Goal: Task Accomplishment & Management: Manage account settings

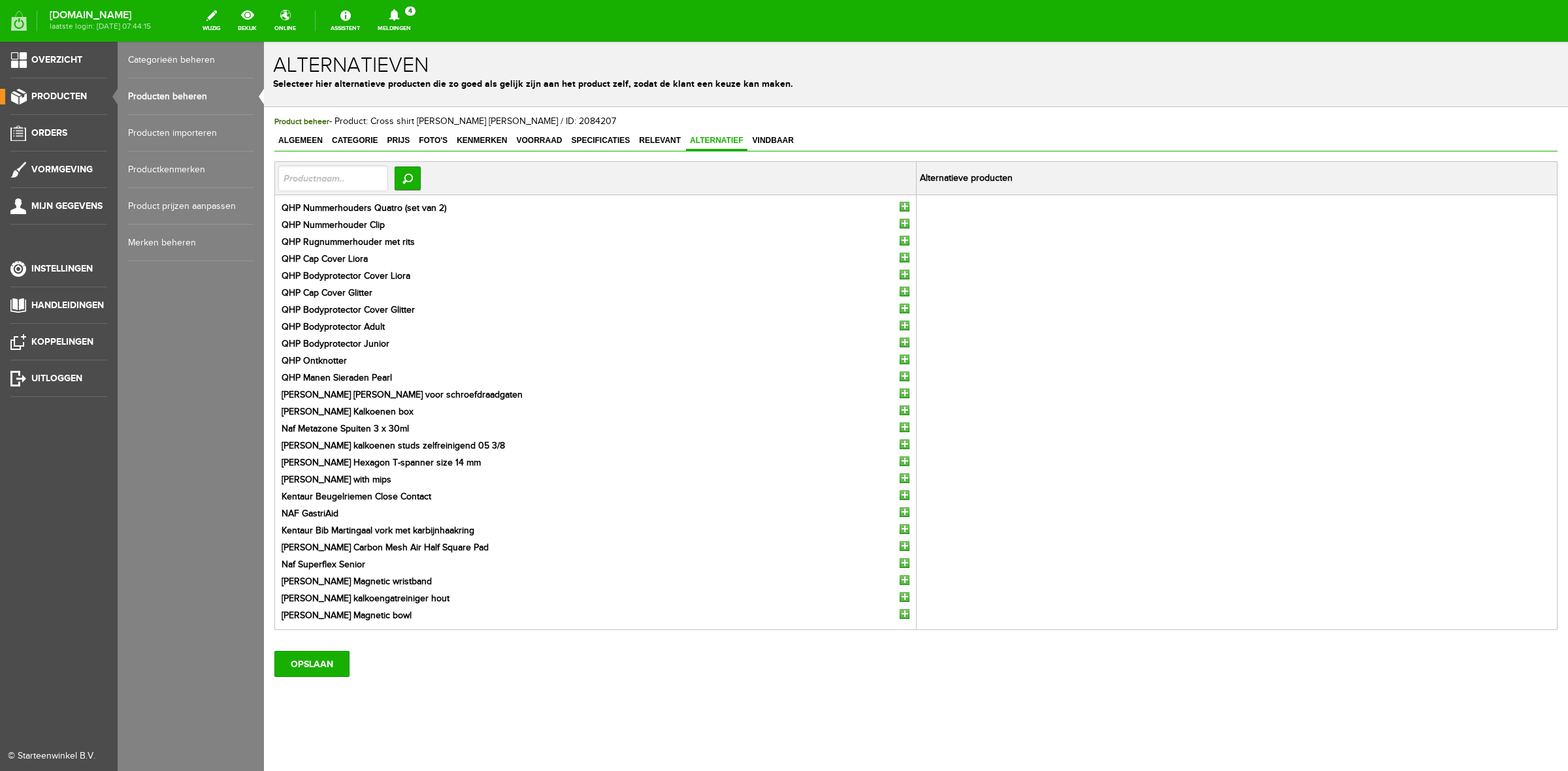
drag, startPoint x: 69, startPoint y: 97, endPoint x: 77, endPoint y: 96, distance: 8.1
click at [69, 97] on span "Producten" at bounding box center [59, 96] width 56 height 11
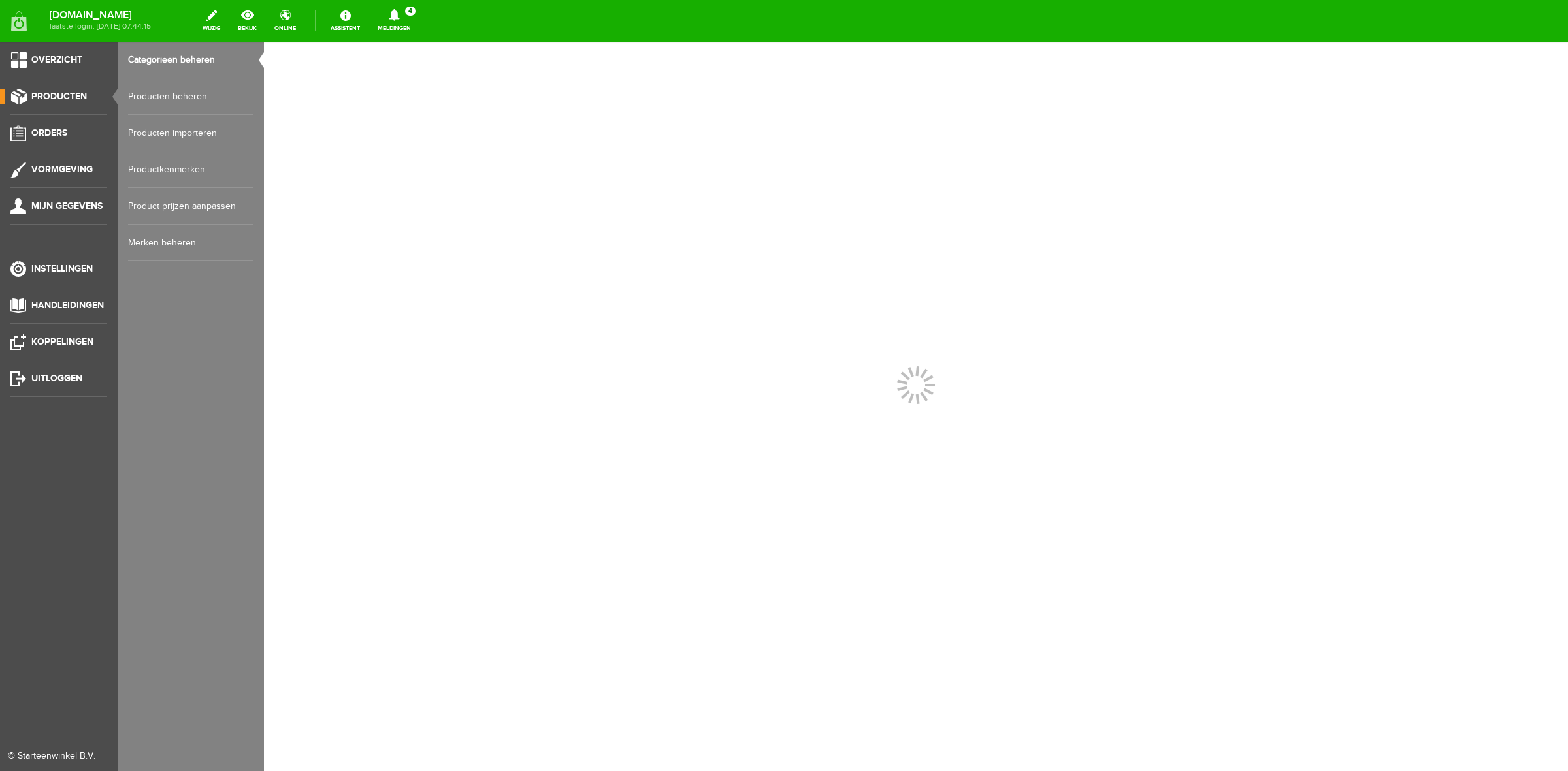
click at [166, 98] on link "Producten beheren" at bounding box center [190, 96] width 125 height 37
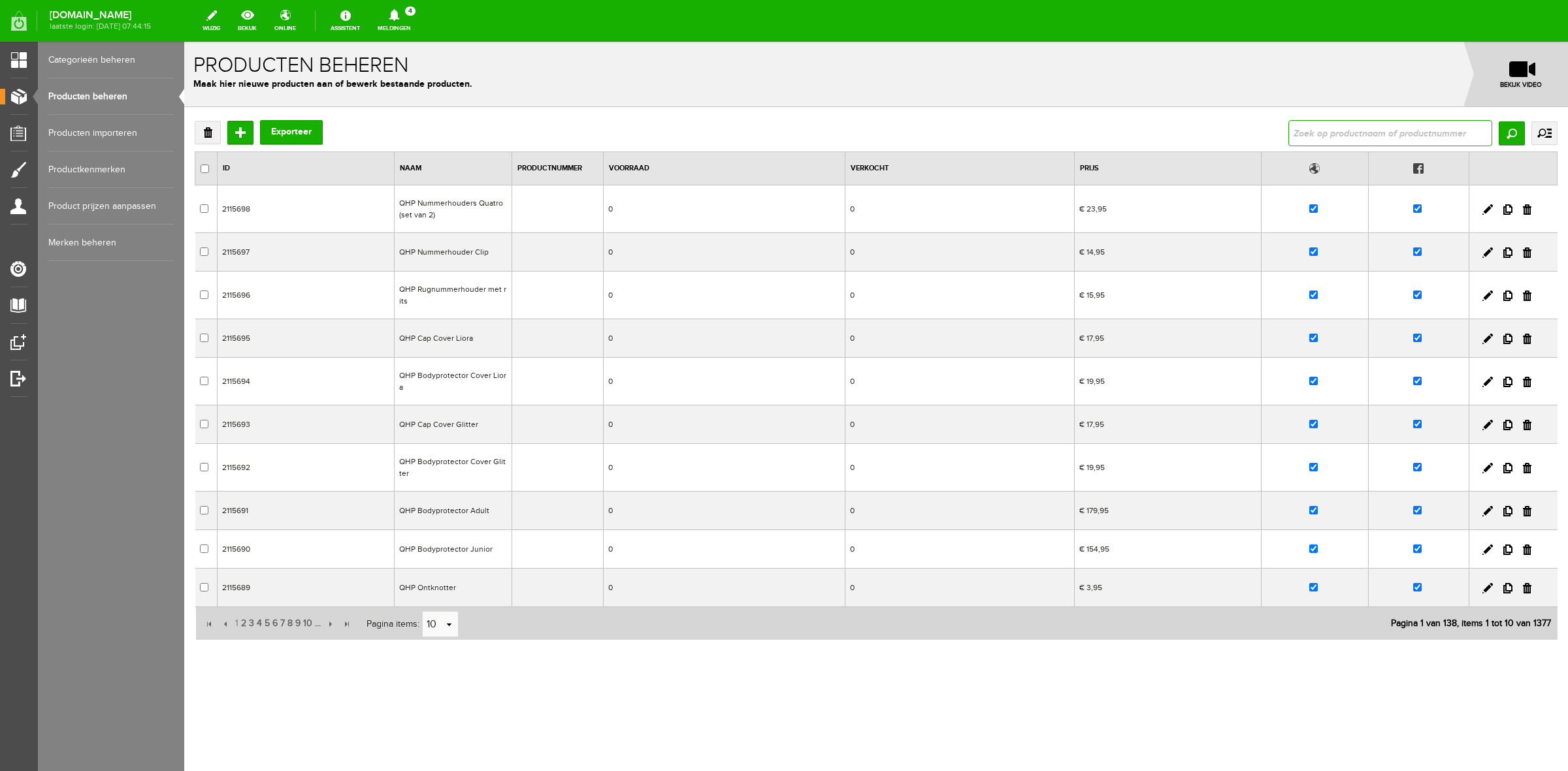
click at [1310, 129] on input "text" at bounding box center [1390, 133] width 204 height 26
type input "bung"
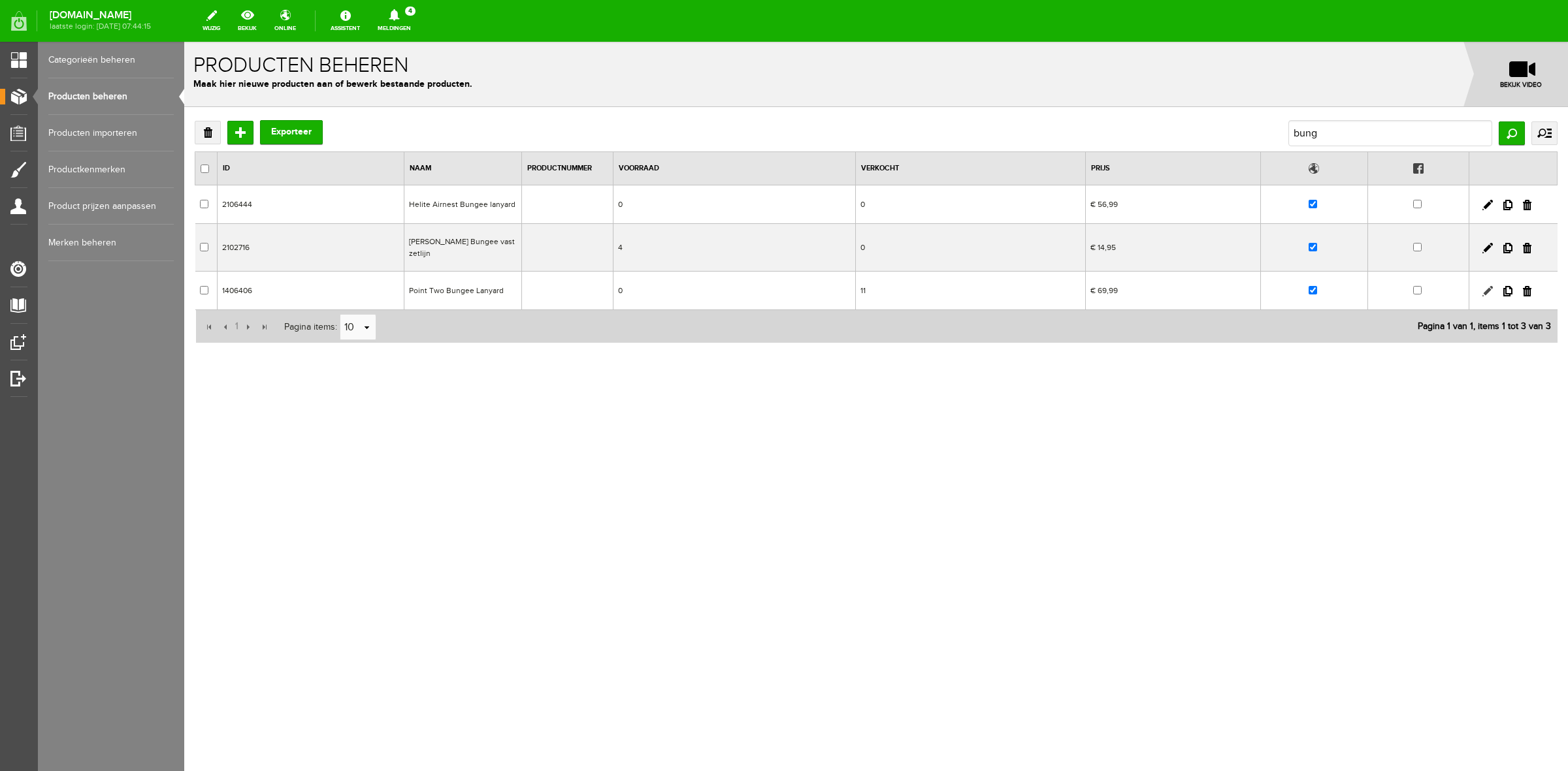
click at [1486, 286] on link at bounding box center [1487, 291] width 10 height 10
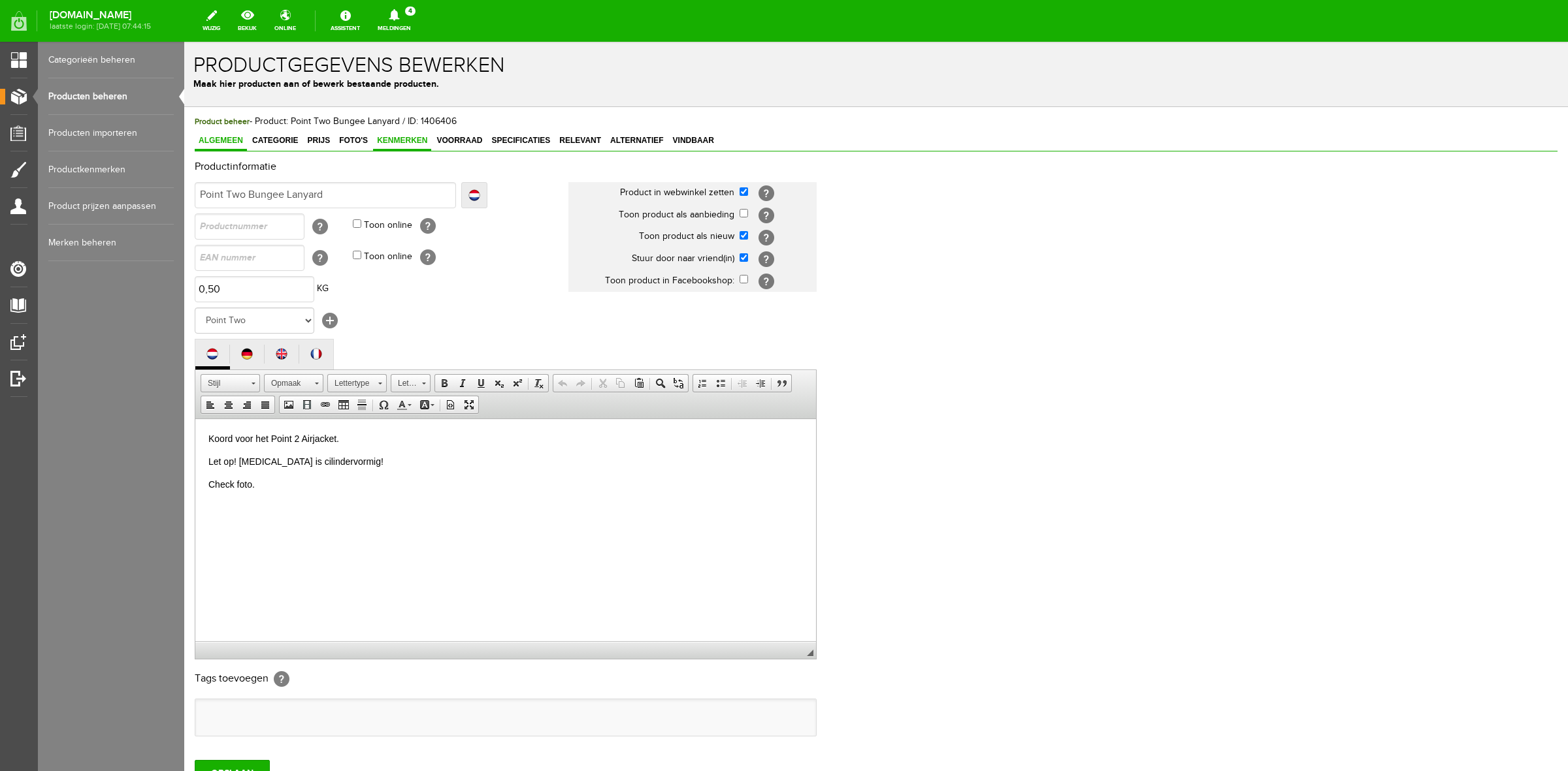
click at [396, 145] on link "Kenmerken" at bounding box center [402, 142] width 58 height 19
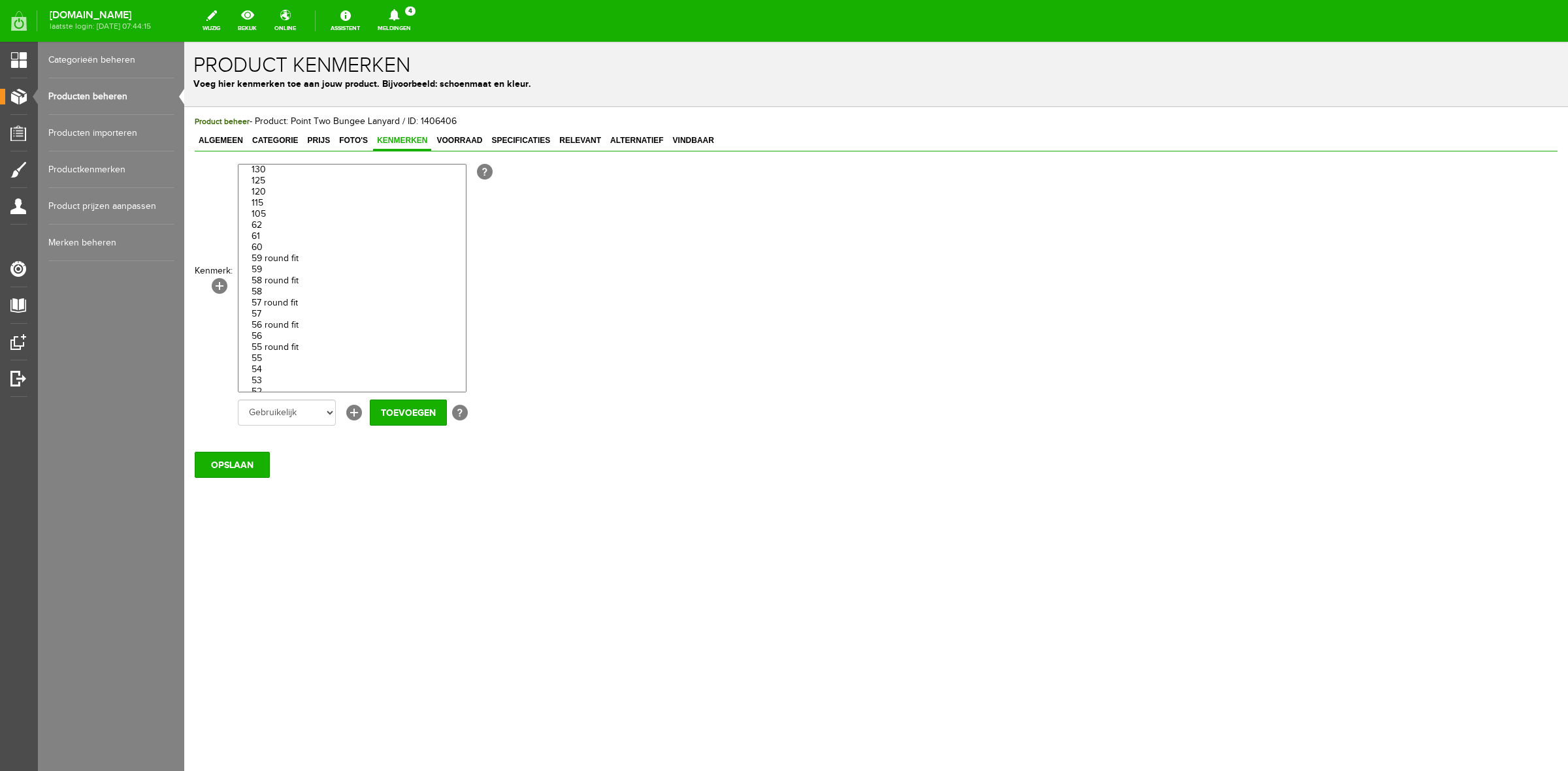
scroll to position [653, 0]
click at [291, 182] on option "Adult" at bounding box center [352, 176] width 227 height 11
select select "85501|337865"
click at [291, 193] on option "Child" at bounding box center [352, 187] width 227 height 11
click at [427, 415] on input "Toevoegen" at bounding box center [408, 413] width 77 height 26
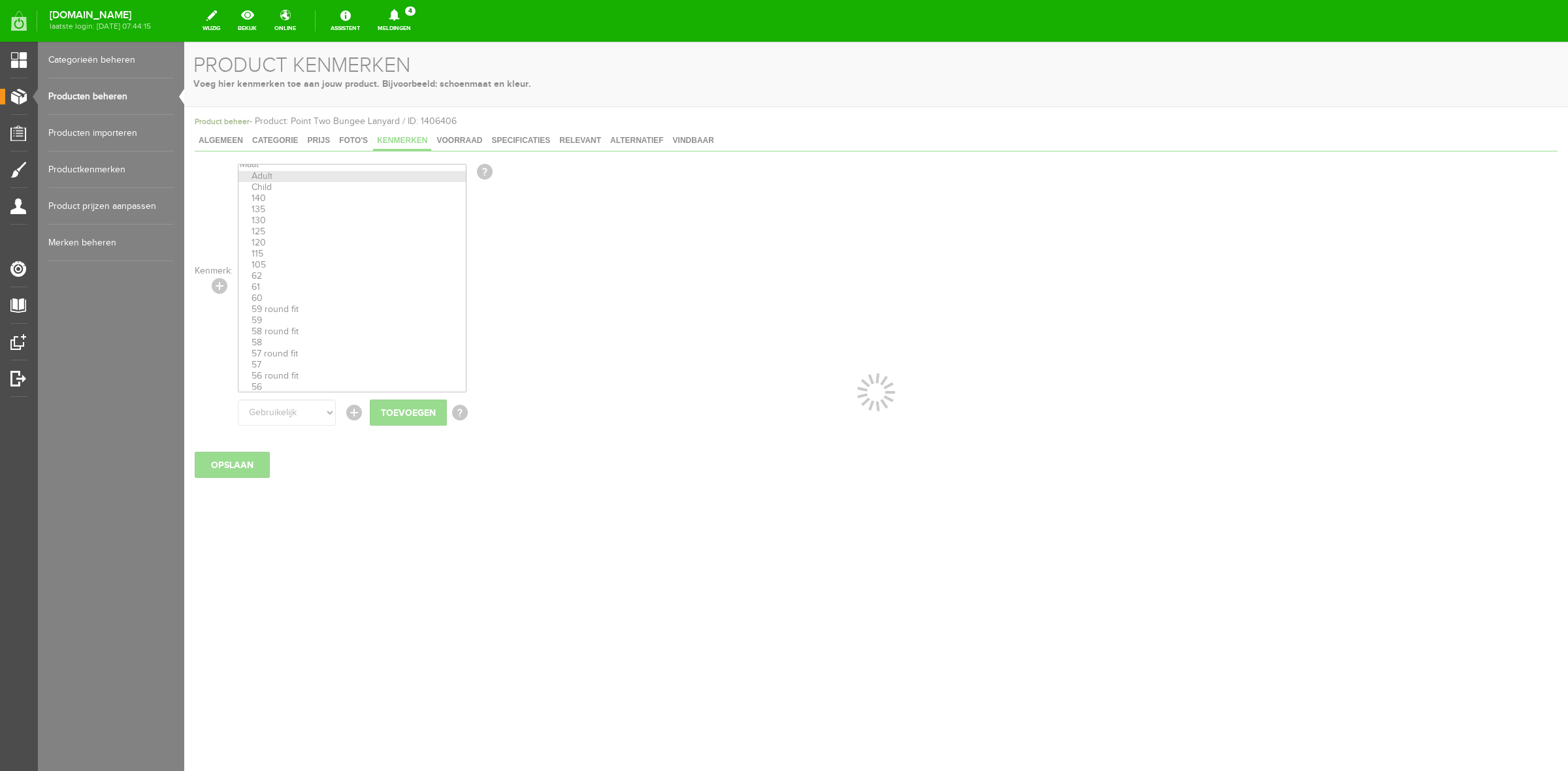
select select
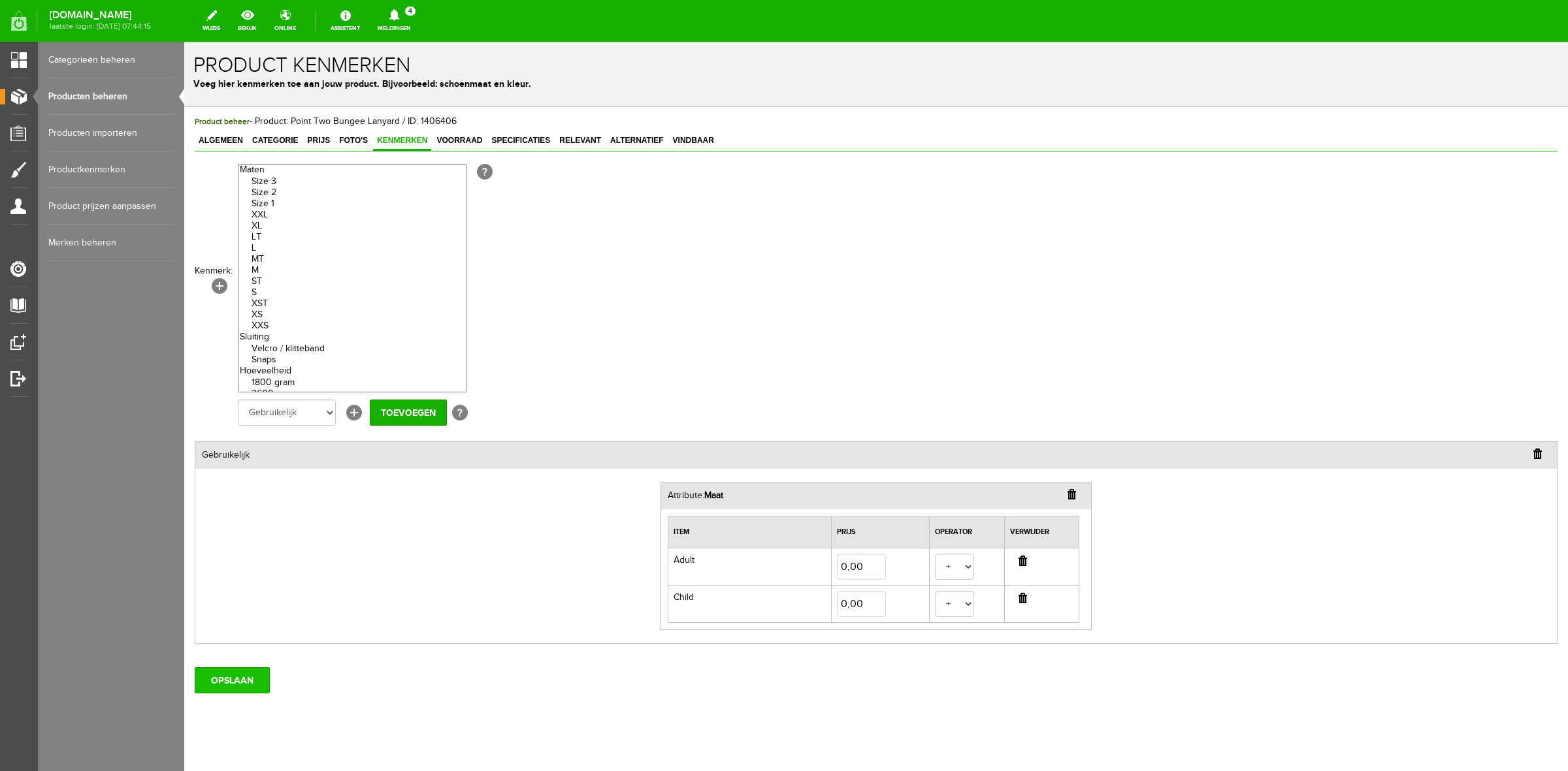
click at [229, 668] on input "OPSLAAN" at bounding box center [232, 680] width 75 height 26
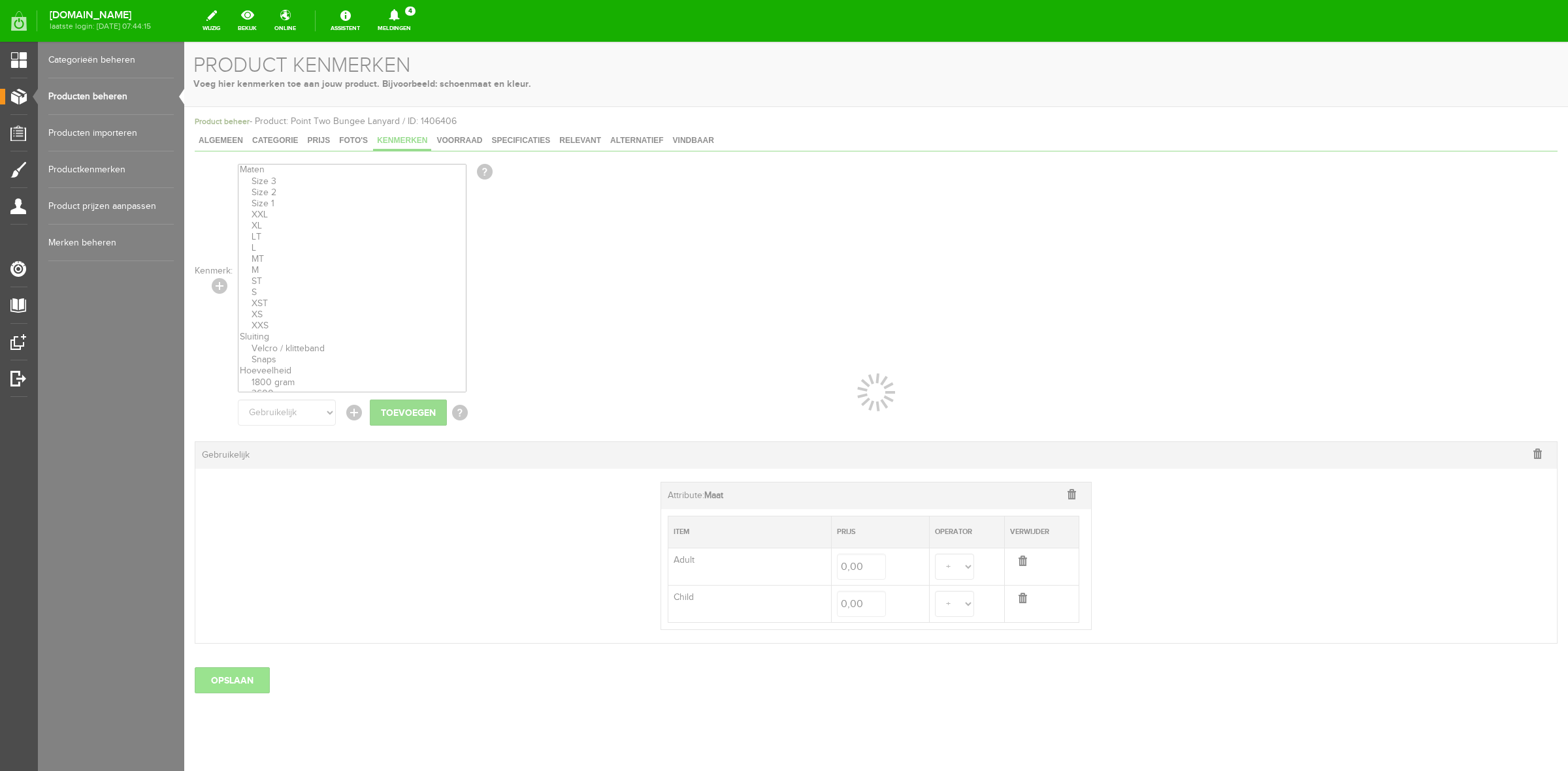
select select
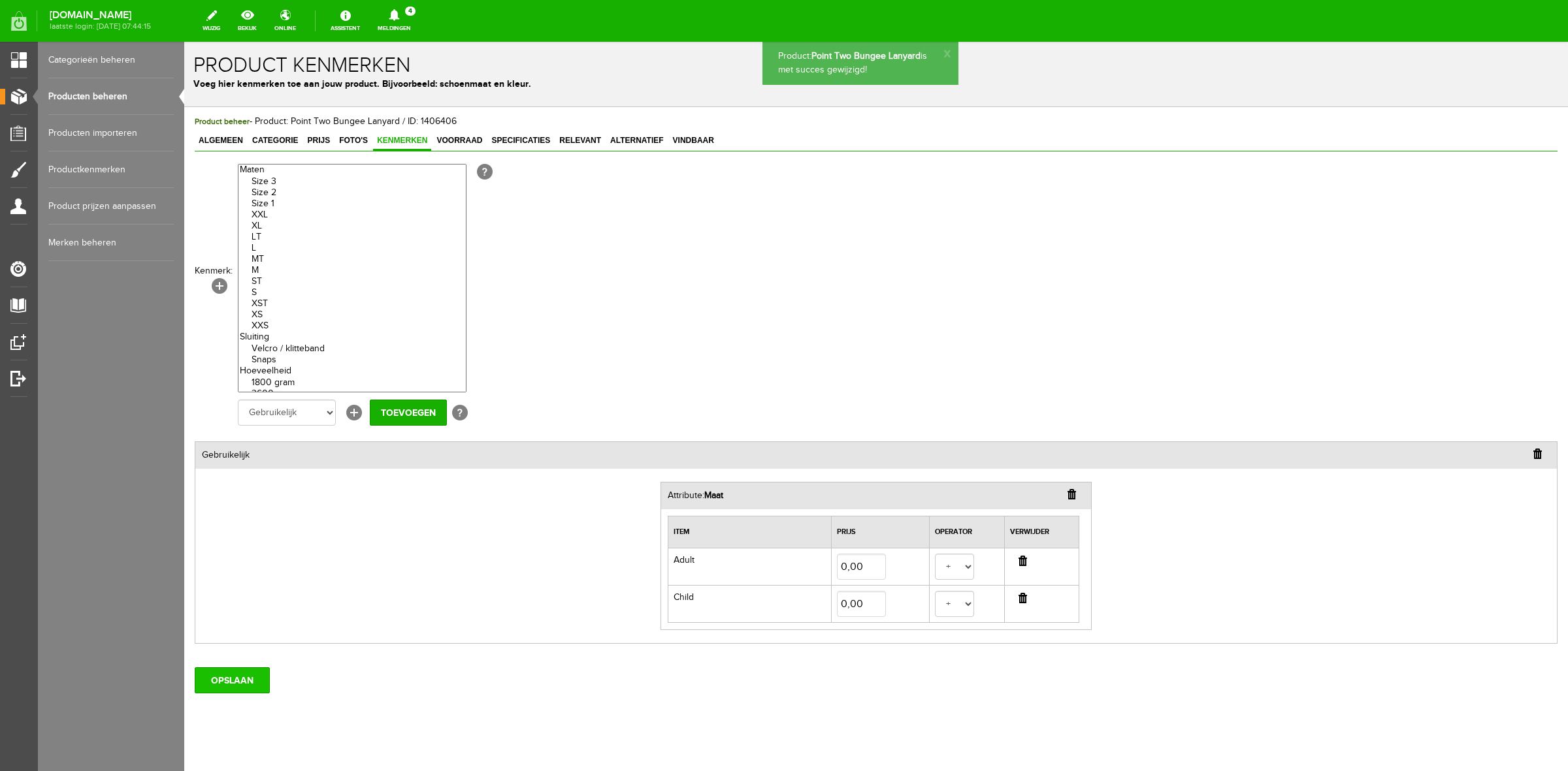
scroll to position [0, 0]
click at [359, 142] on span "Foto's" at bounding box center [354, 140] width 37 height 9
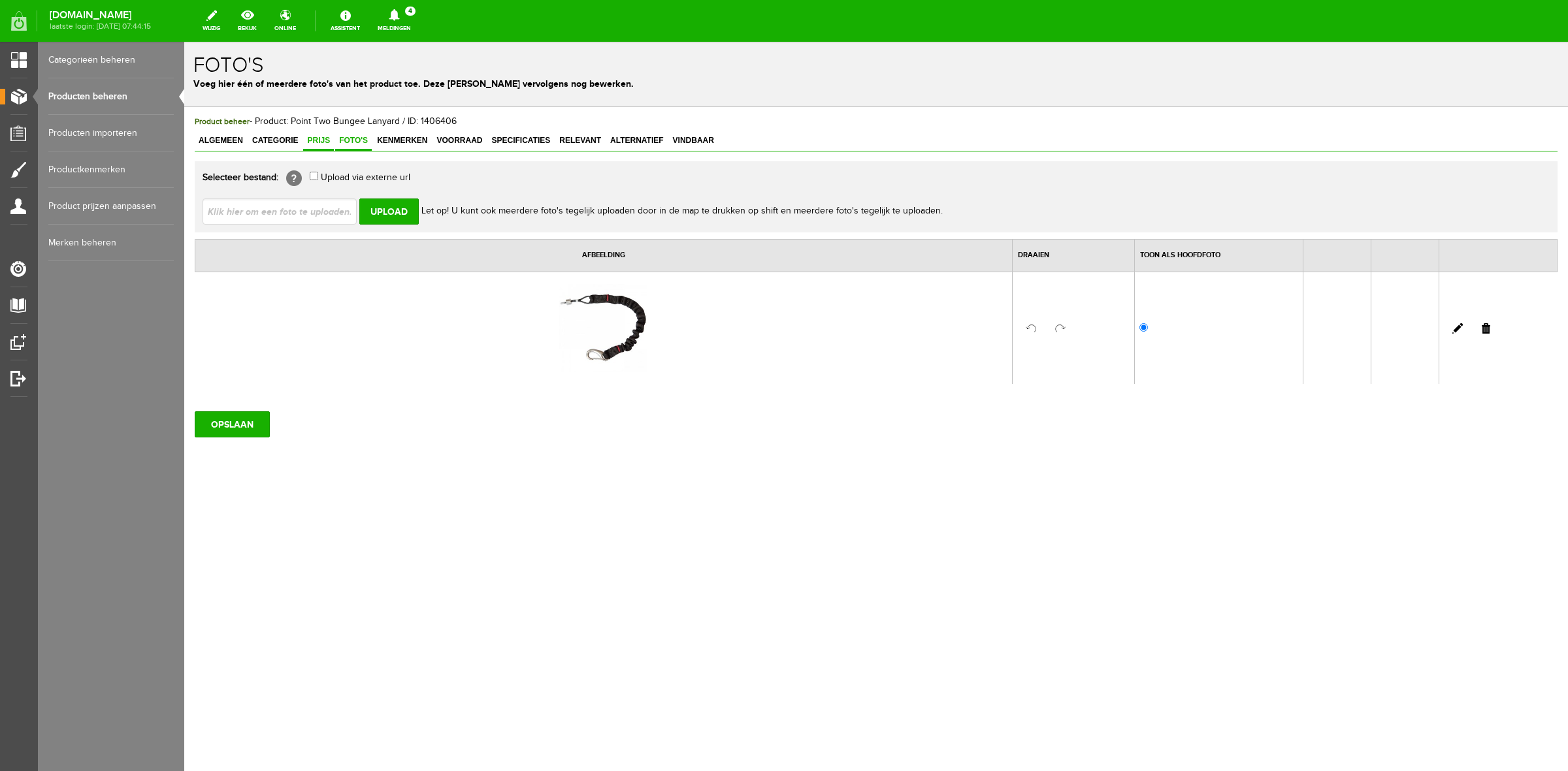
click at [325, 145] on span "Prijs" at bounding box center [318, 140] width 30 height 9
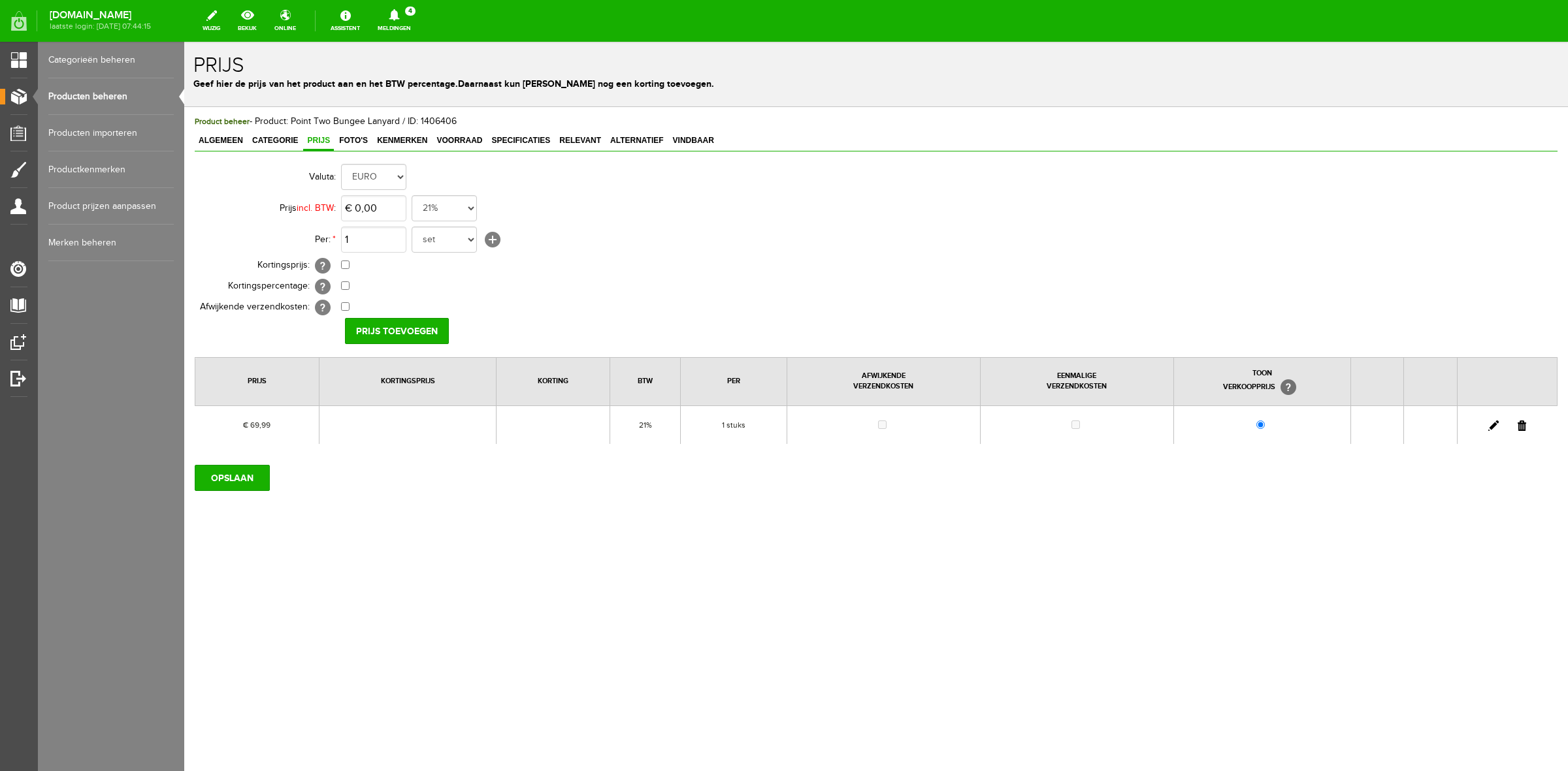
click at [1490, 426] on link at bounding box center [1493, 426] width 10 height 10
click at [363, 207] on input "69,99" at bounding box center [374, 208] width 65 height 26
type input "€ 79,98"
click at [424, 323] on input "[PERSON_NAME]" at bounding box center [392, 331] width 95 height 26
click at [267, 488] on input "OPSLAAN" at bounding box center [232, 478] width 75 height 26
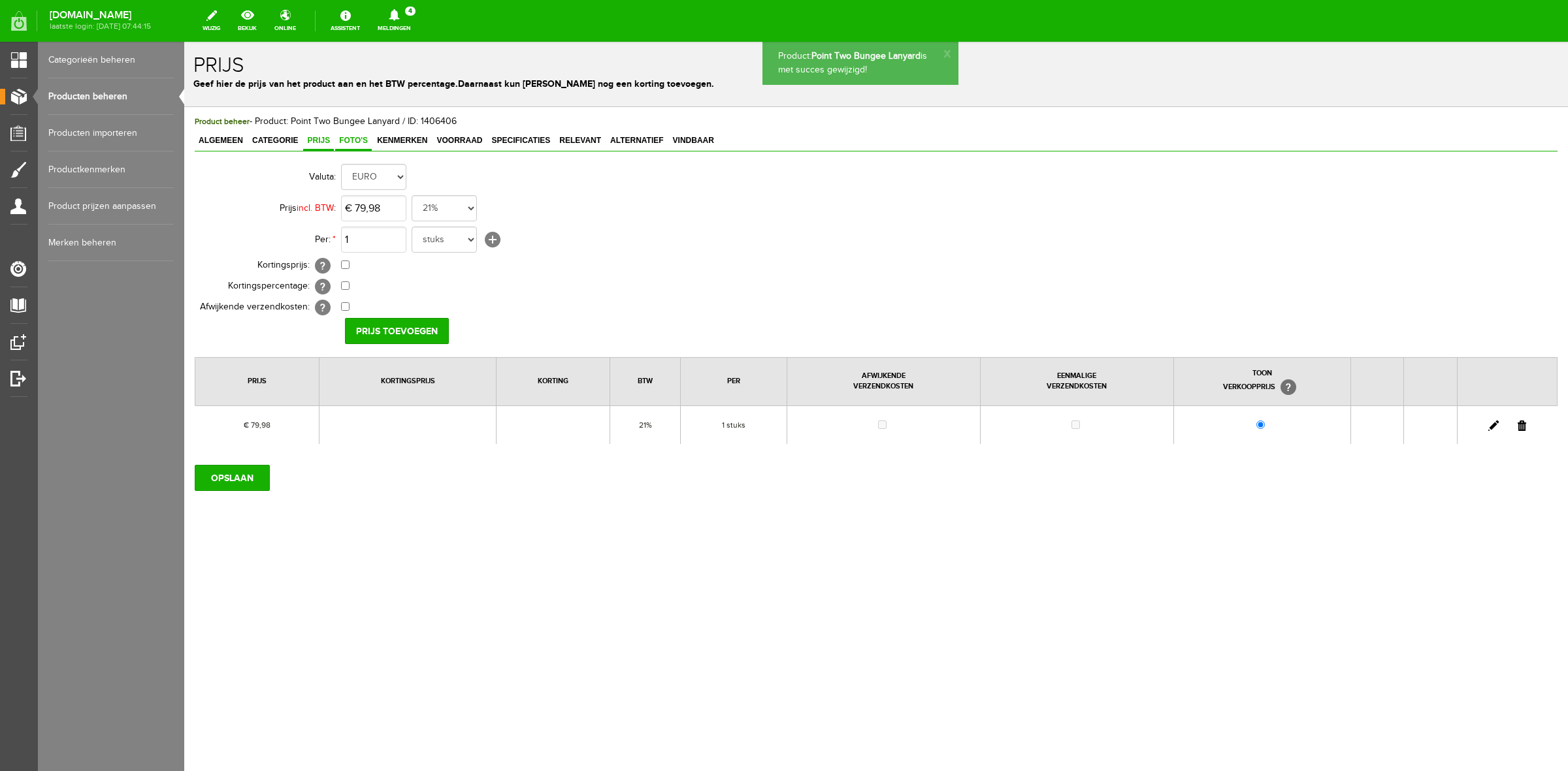
click at [366, 147] on link "Foto's" at bounding box center [354, 142] width 37 height 19
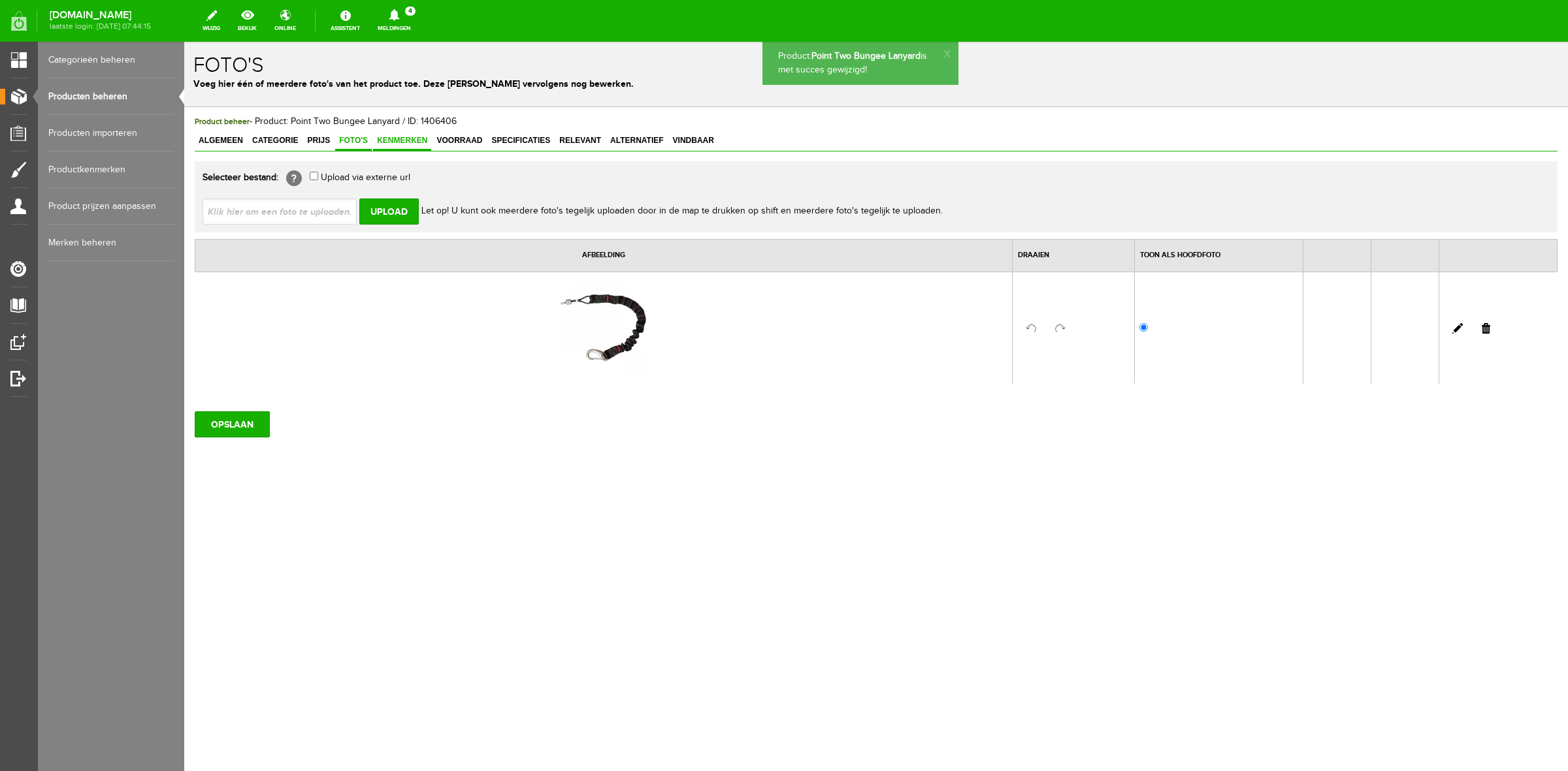
click at [413, 134] on link "Kenmerken" at bounding box center [402, 142] width 58 height 19
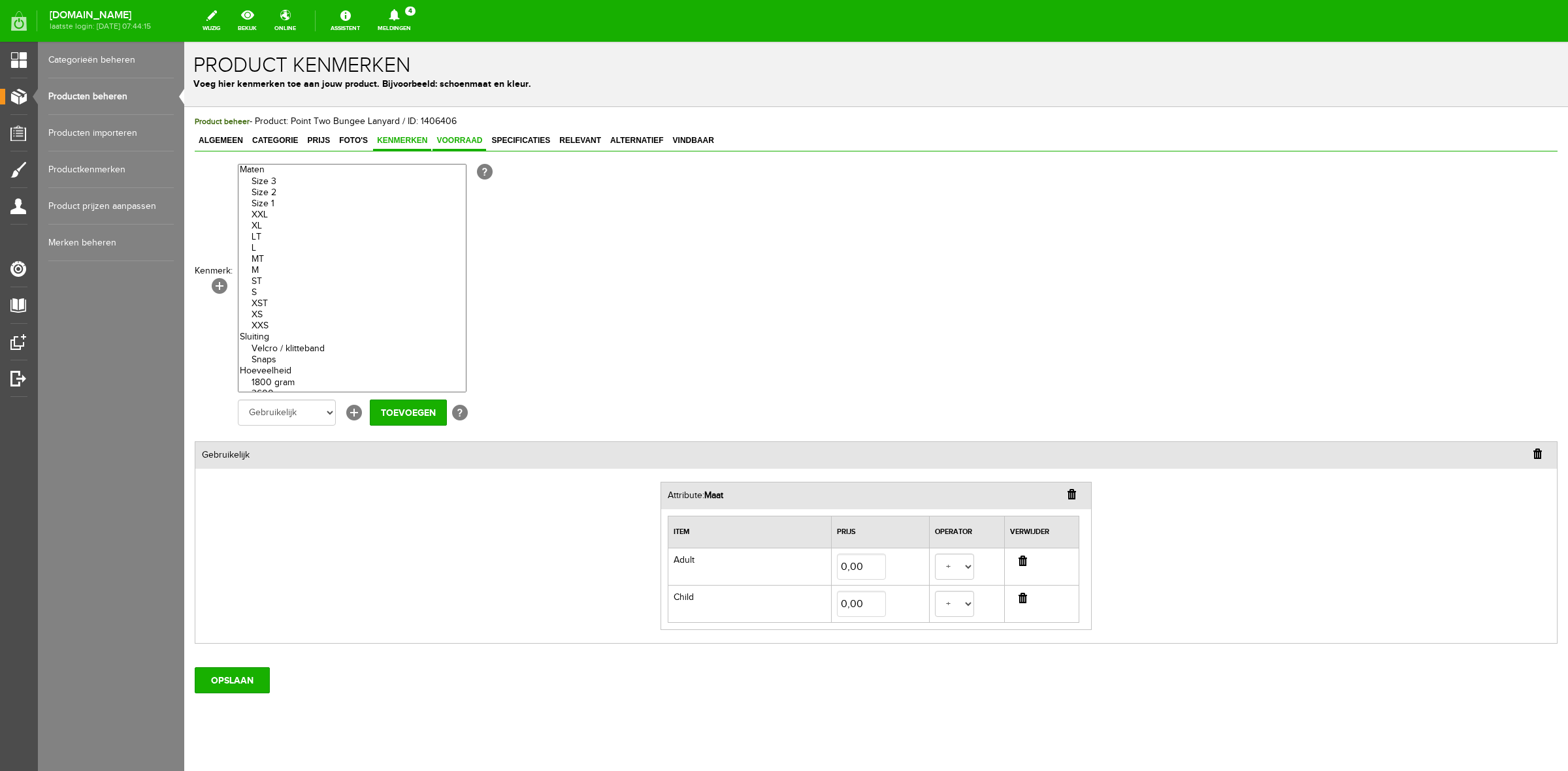
click at [459, 142] on span "Voorraad" at bounding box center [459, 140] width 53 height 9
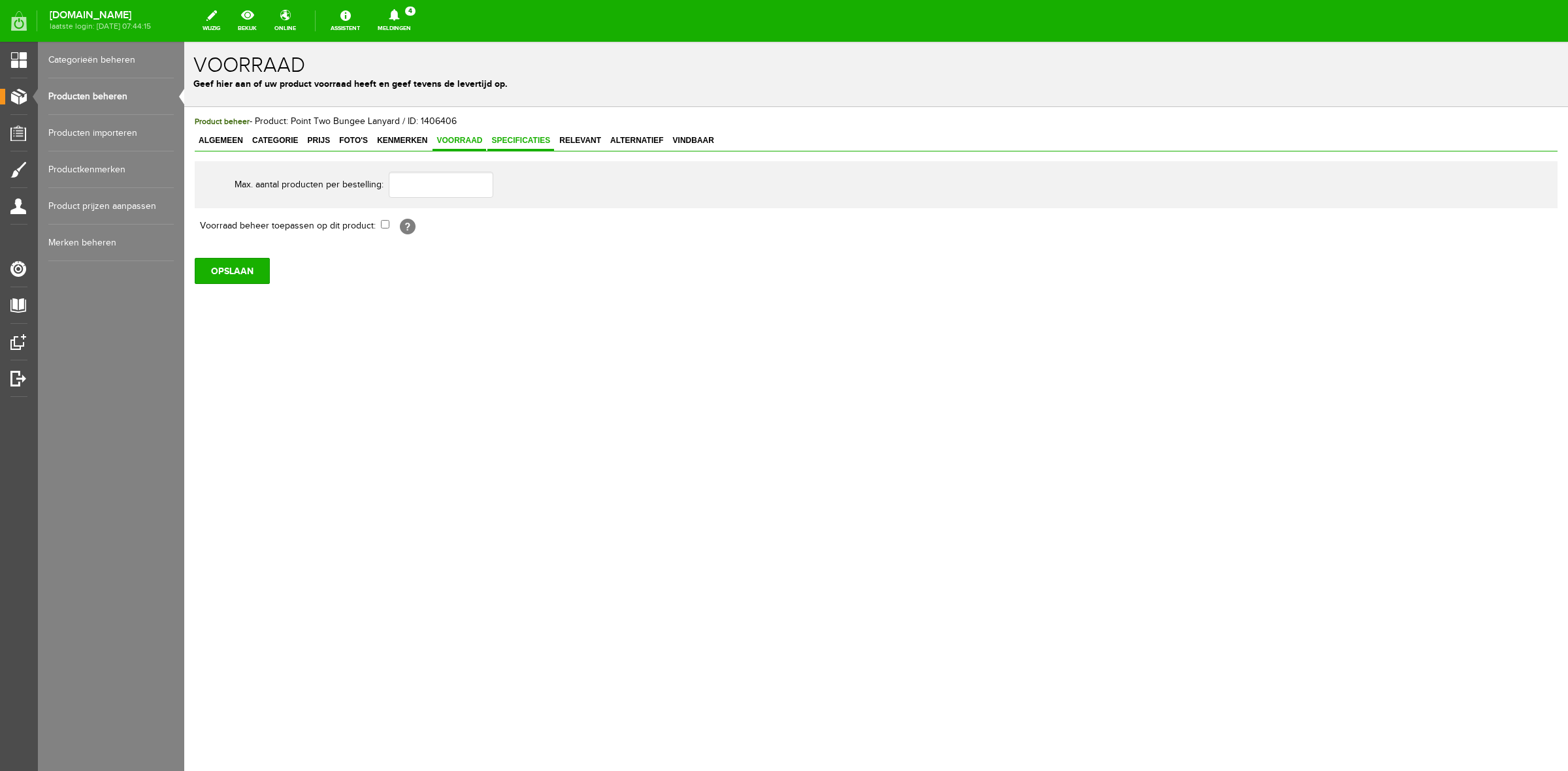
click at [513, 142] on span "Specificaties" at bounding box center [520, 140] width 67 height 9
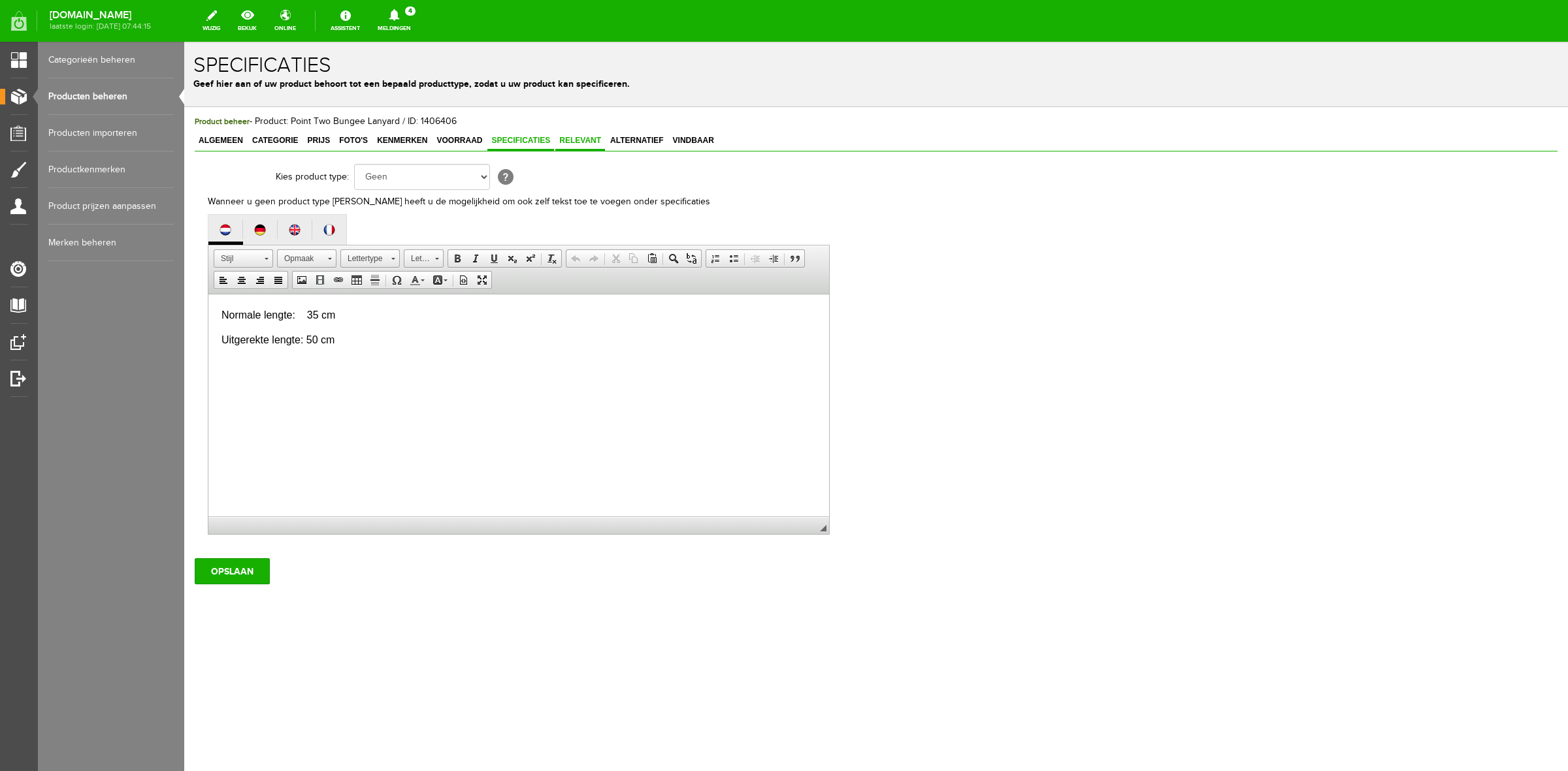
click at [590, 142] on span "Relevant" at bounding box center [580, 140] width 50 height 9
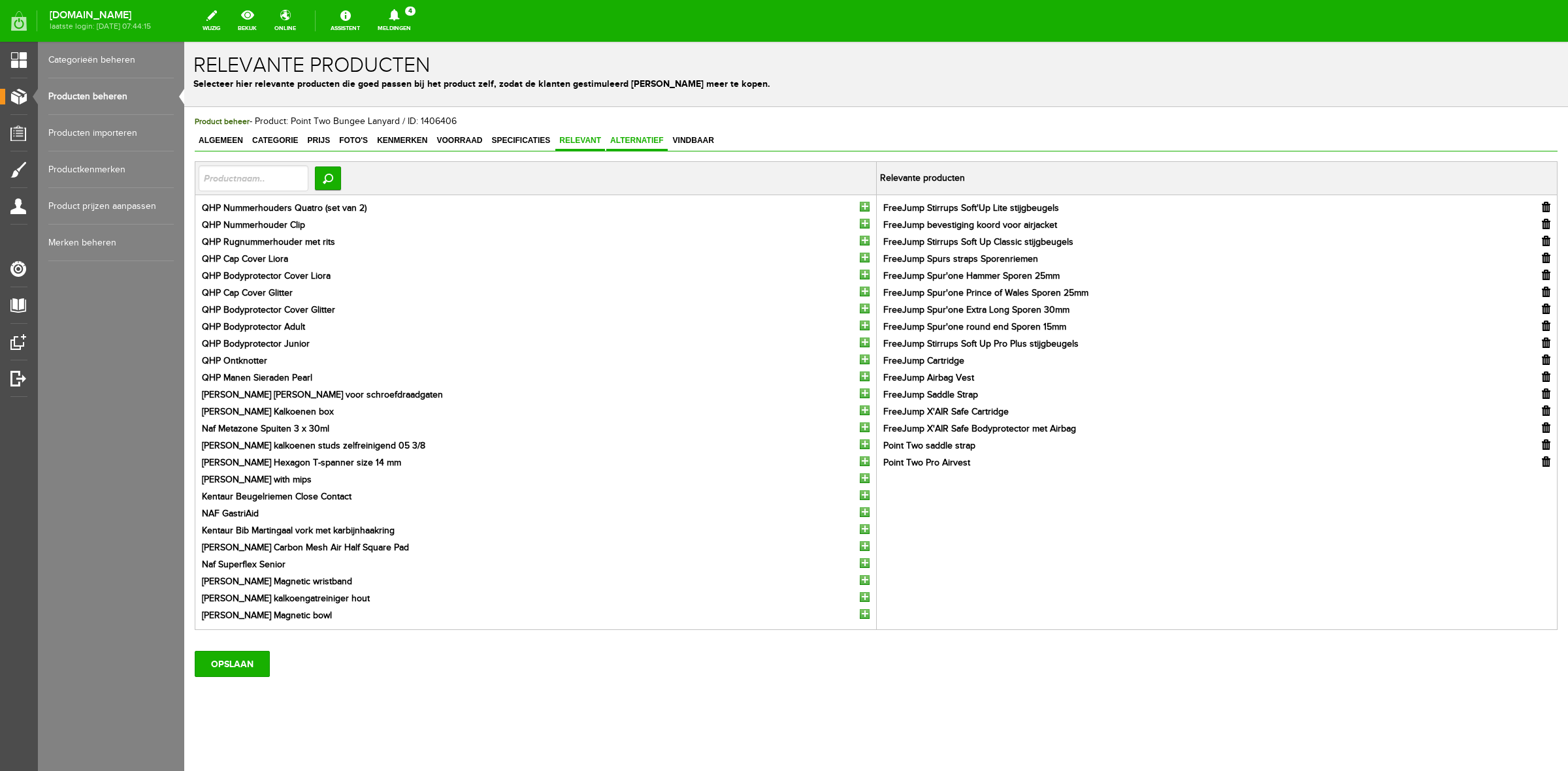
click at [641, 136] on span "Alternatief" at bounding box center [637, 140] width 61 height 9
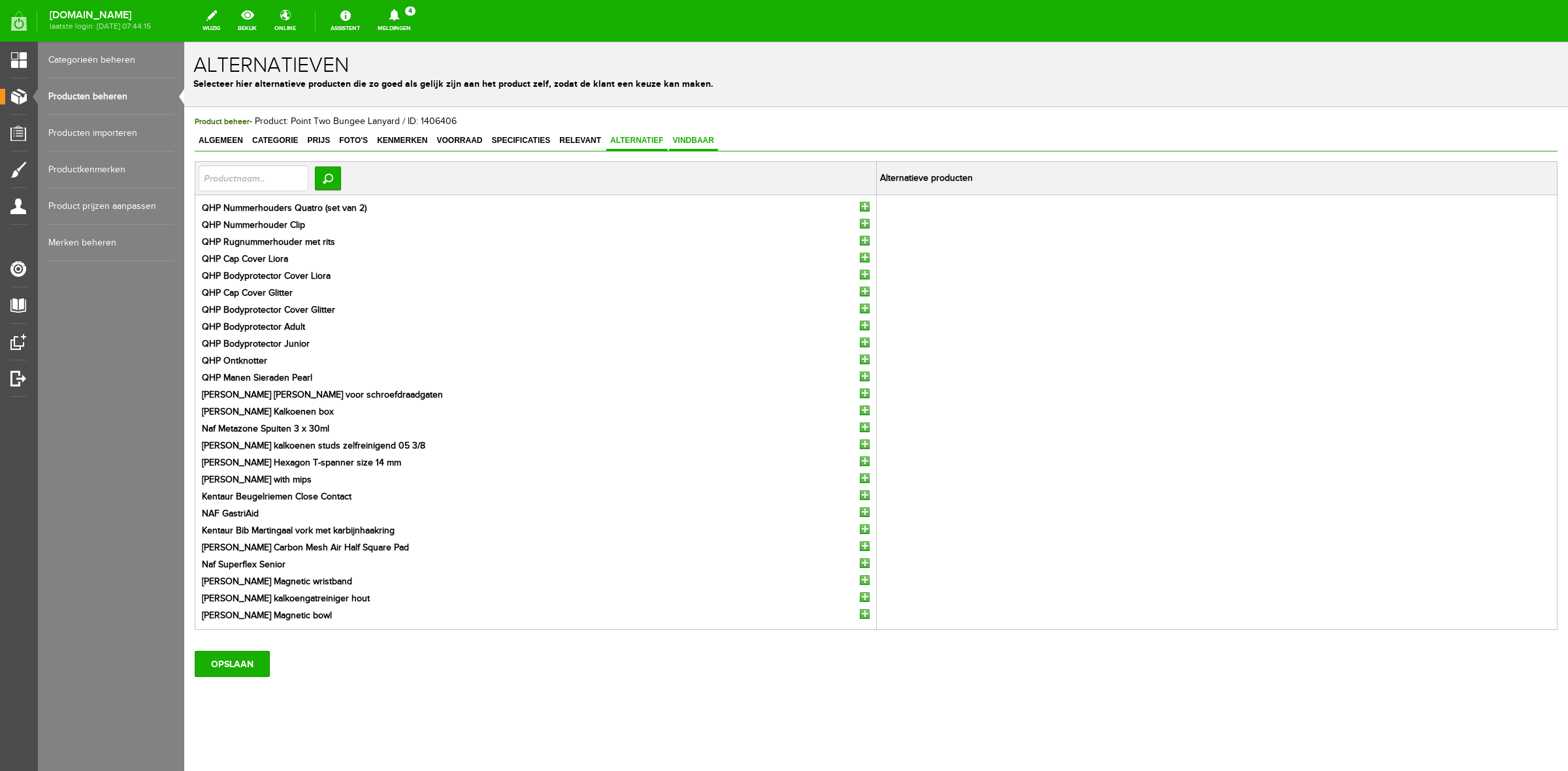
click at [687, 138] on span "Vindbaar" at bounding box center [693, 140] width 49 height 9
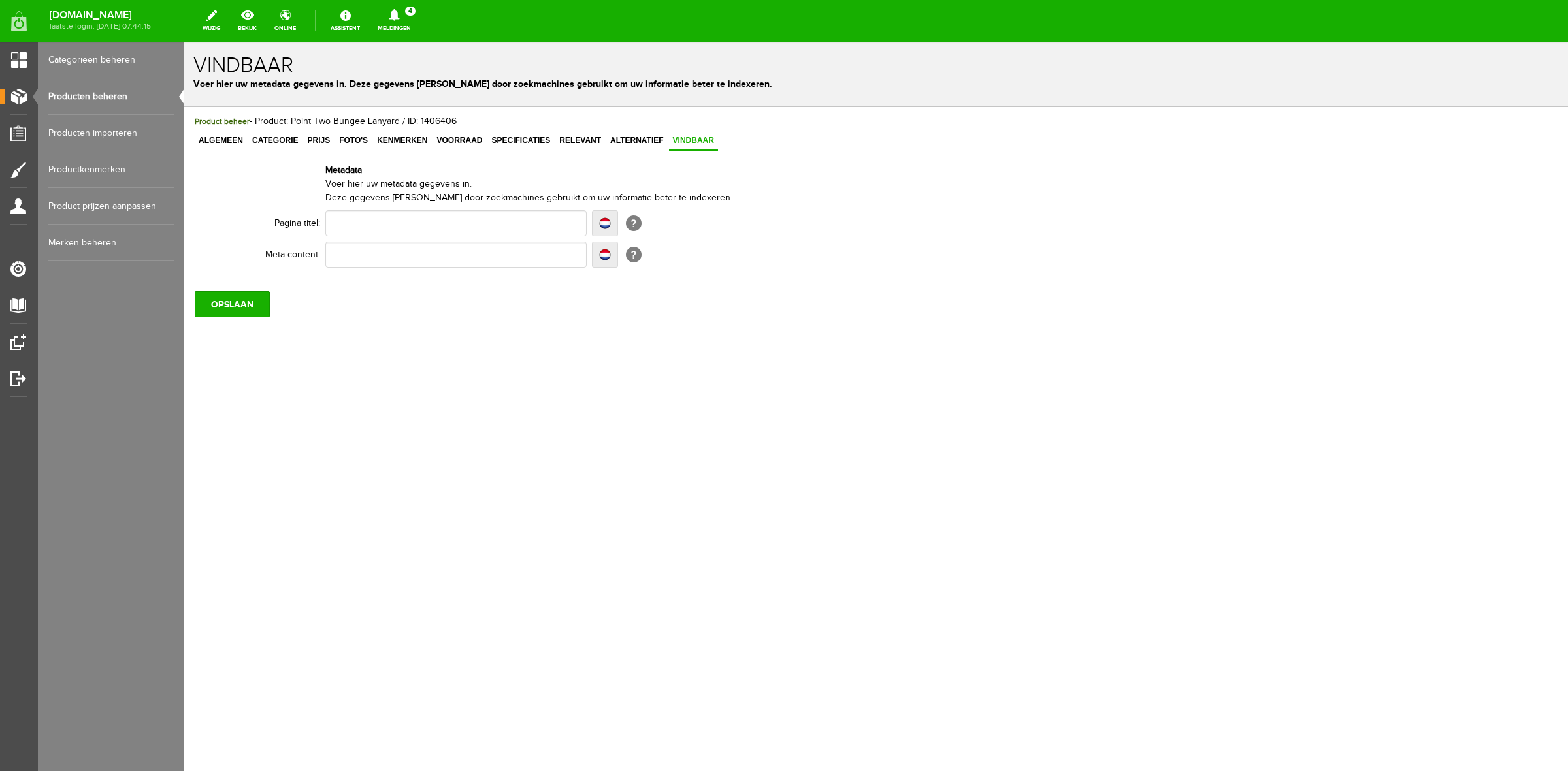
click at [288, 292] on div "OPSLAAN" at bounding box center [875, 299] width 1363 height 37
click at [262, 298] on input "OPSLAAN" at bounding box center [232, 304] width 75 height 26
click at [390, 17] on link "Meldingen 4 Nieuwe orders Er is een nieuwe order( #6514 ) geplaatst door [PERSO…" at bounding box center [394, 21] width 49 height 29
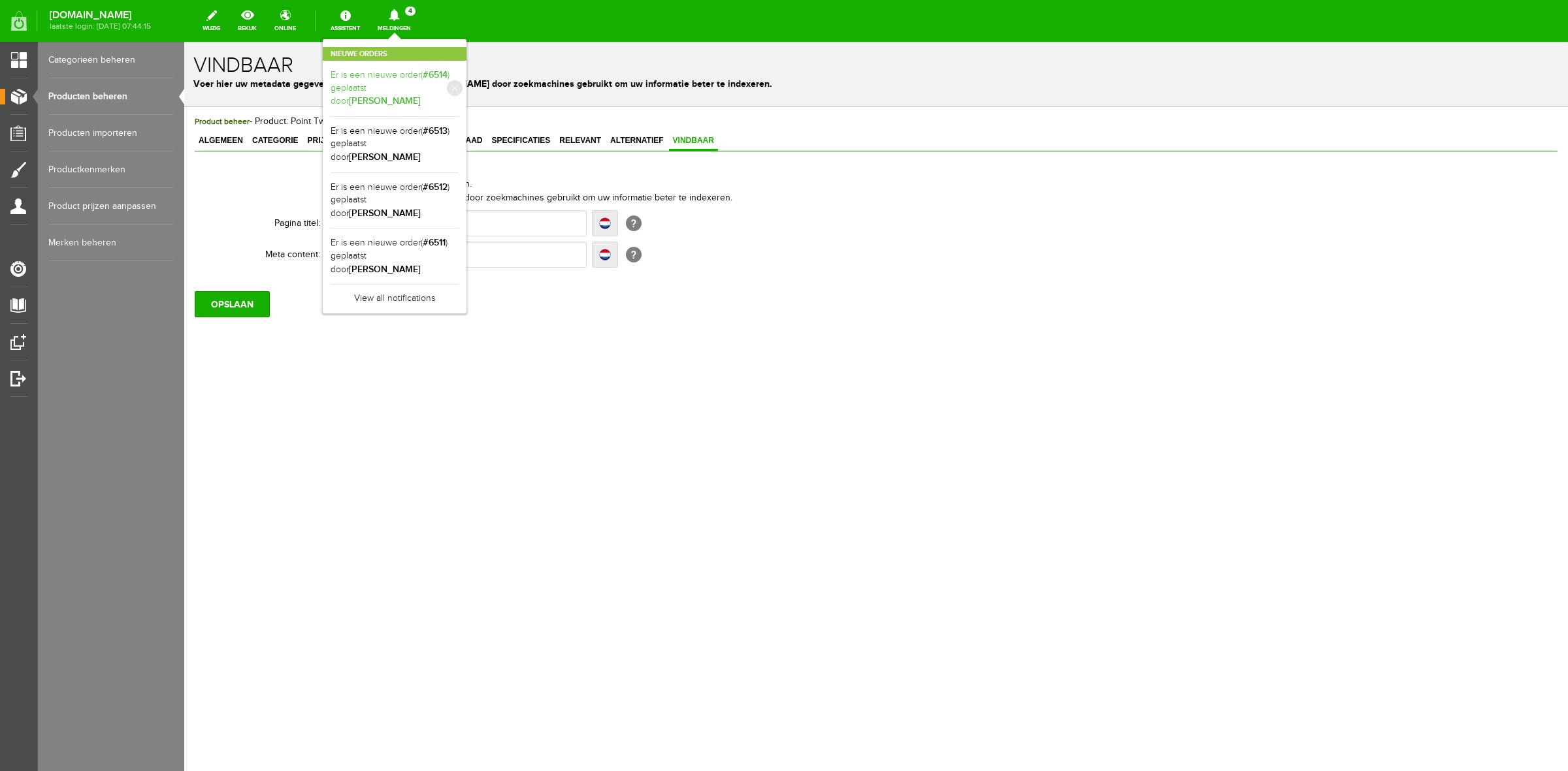
click at [400, 87] on link "Er is een nieuwe order( #6514 ) geplaatst door [PERSON_NAME]" at bounding box center [394, 88] width 128 height 40
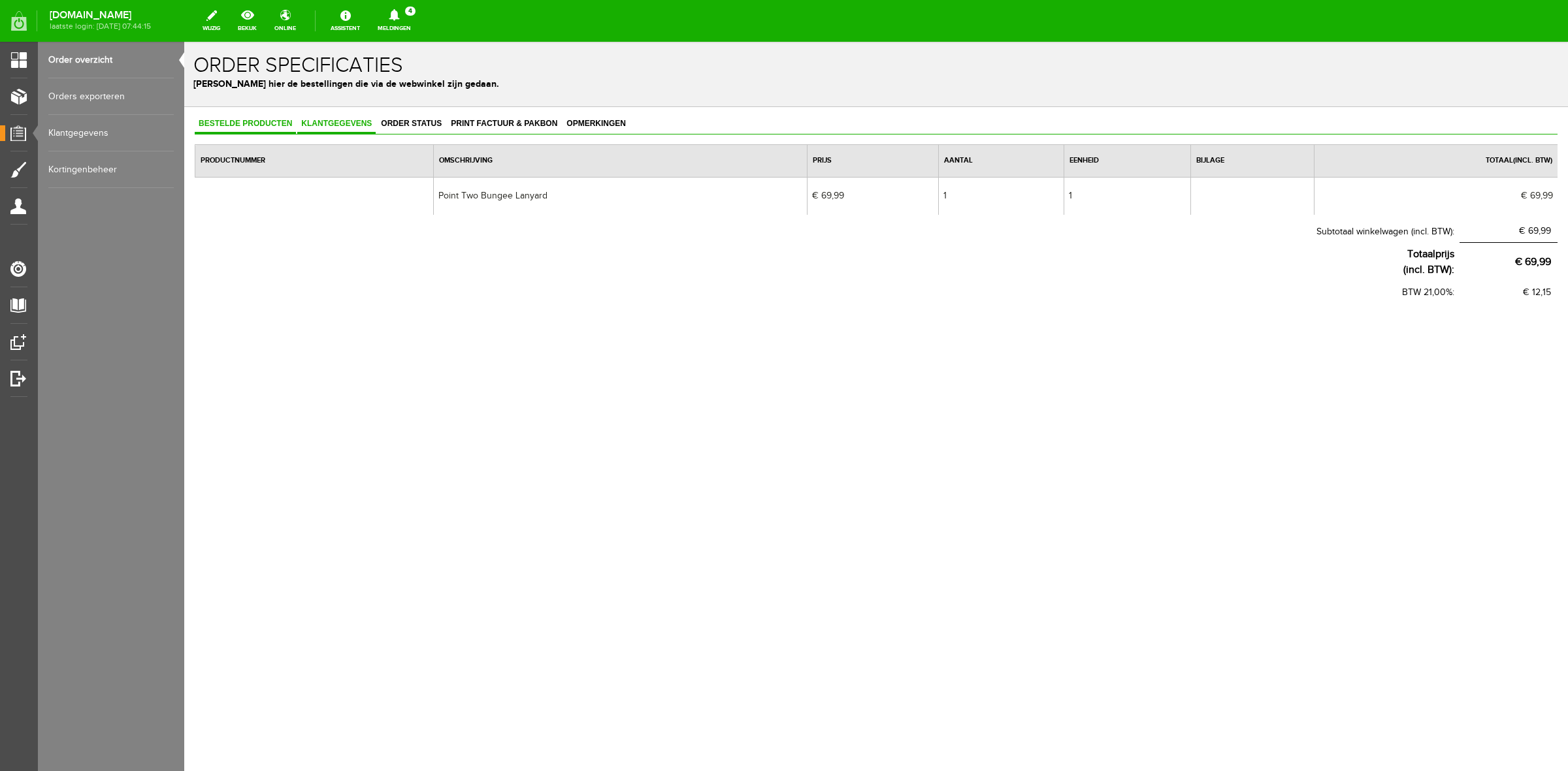
click at [332, 122] on span "Klantgegevens" at bounding box center [336, 123] width 78 height 9
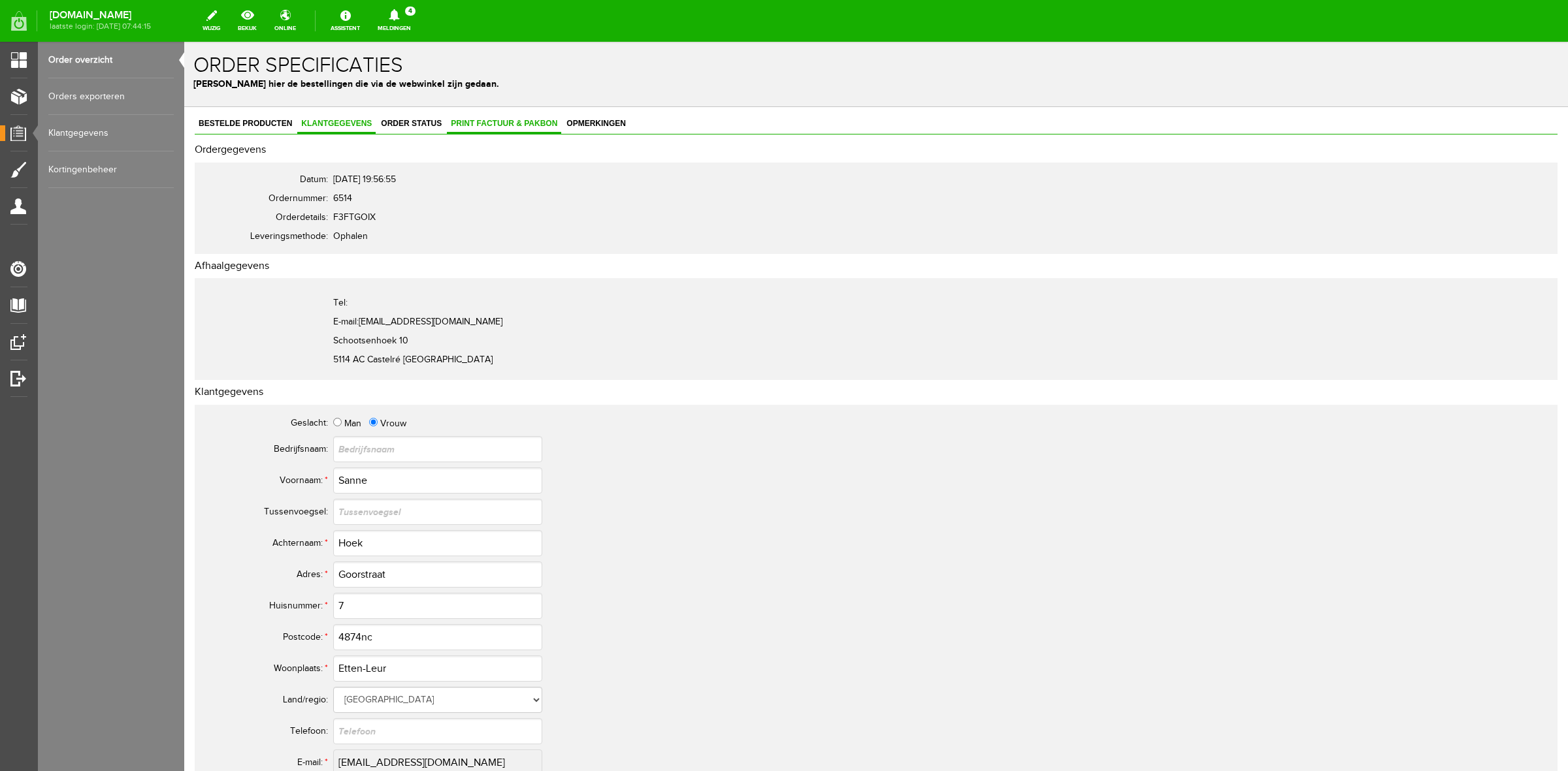
click at [487, 116] on link "Print factuur & pakbon" at bounding box center [504, 124] width 114 height 19
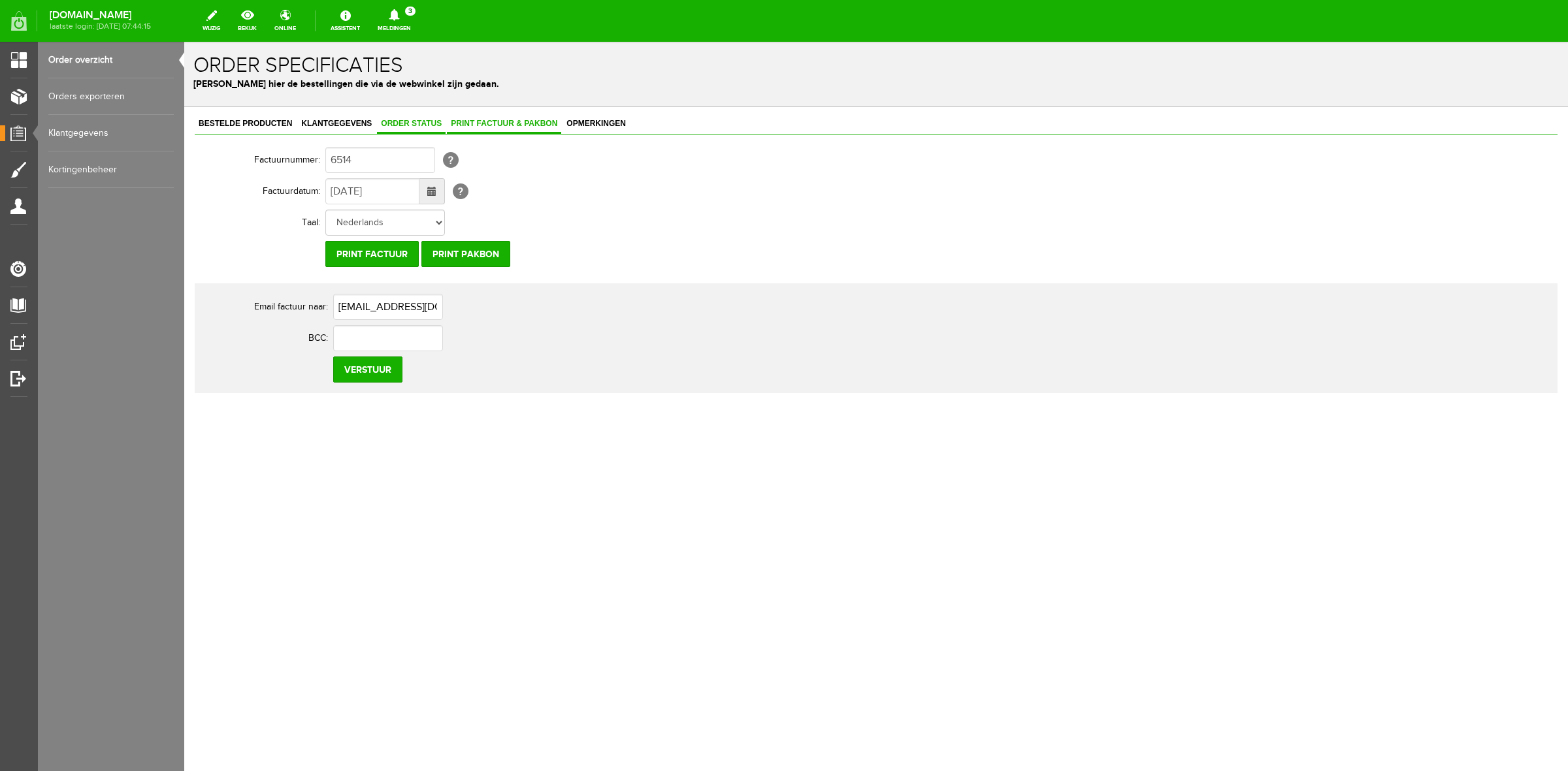
click at [433, 116] on link "Order status" at bounding box center [411, 124] width 69 height 19
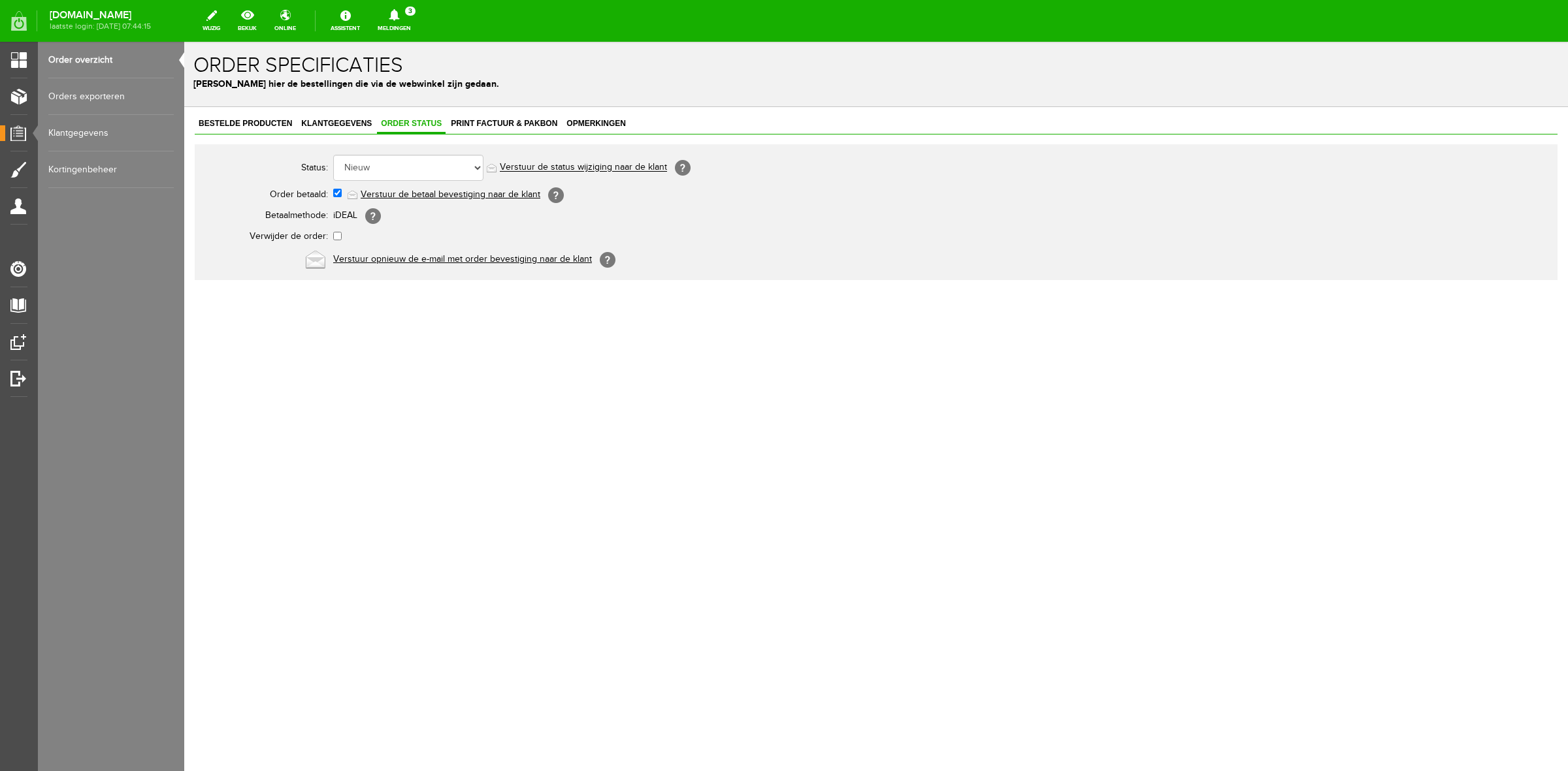
click at [403, 149] on div "Status: Order niet afgerond Nieuw Order in behandeling Wacht op leverancier Wac…" at bounding box center [875, 212] width 1363 height 136
drag, startPoint x: 400, startPoint y: 157, endPoint x: 393, endPoint y: 162, distance: 8.6
click at [400, 157] on select "Order niet afgerond Nieuw Order in behandeling Wacht op leverancier Wacht op be…" at bounding box center [408, 168] width 150 height 26
select select "3"
click at [333, 155] on select "Order niet afgerond Nieuw Order in behandeling Wacht op leverancier Wacht op be…" at bounding box center [408, 168] width 150 height 26
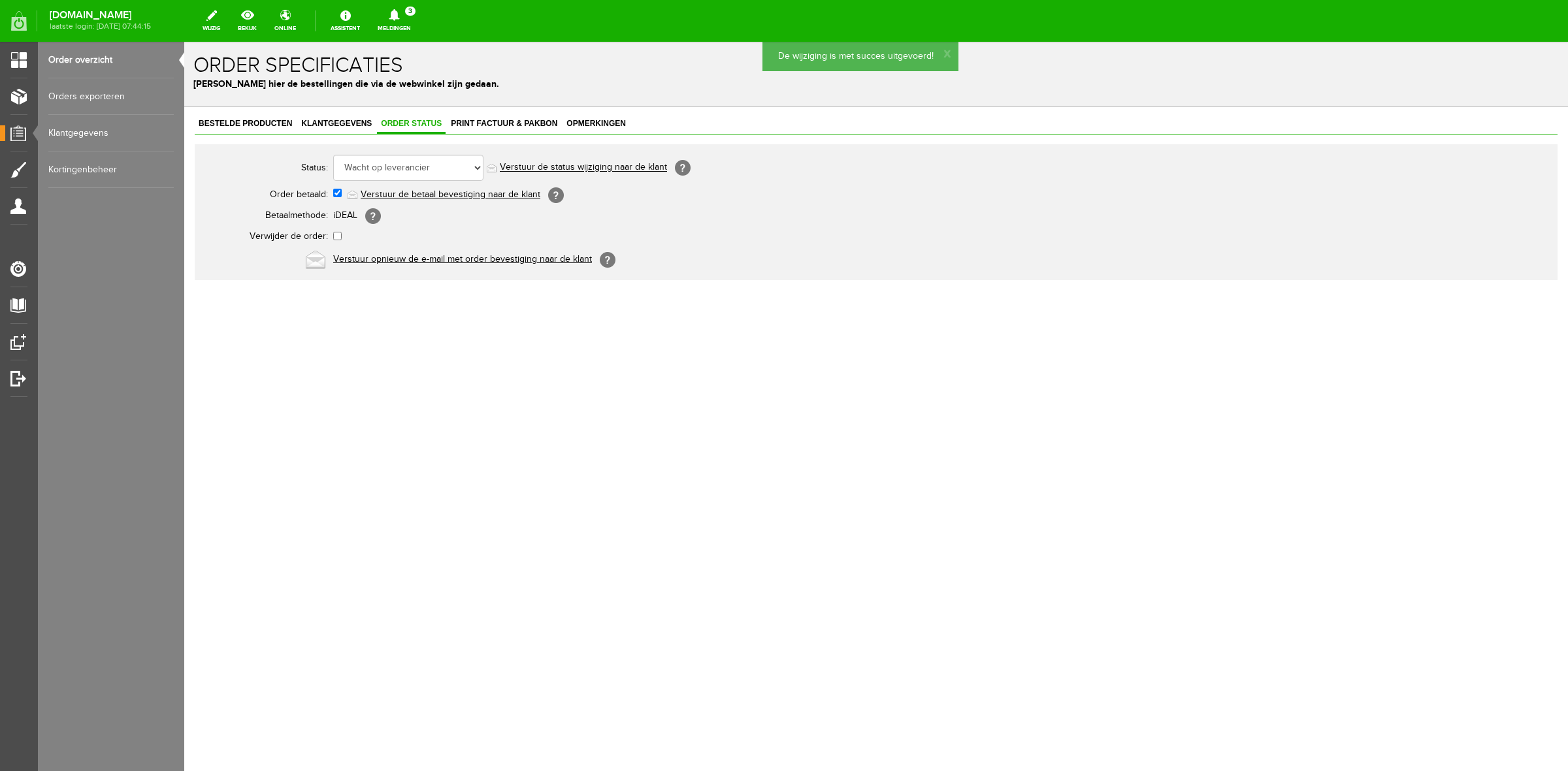
click at [526, 165] on link "Verstuur de status wijziging naar de klant" at bounding box center [583, 168] width 167 height 10
click at [393, 30] on link "Meldingen 3 Nieuwe orders Er is een nieuwe order( #6513 ) geplaatst door [PERSO…" at bounding box center [394, 21] width 49 height 29
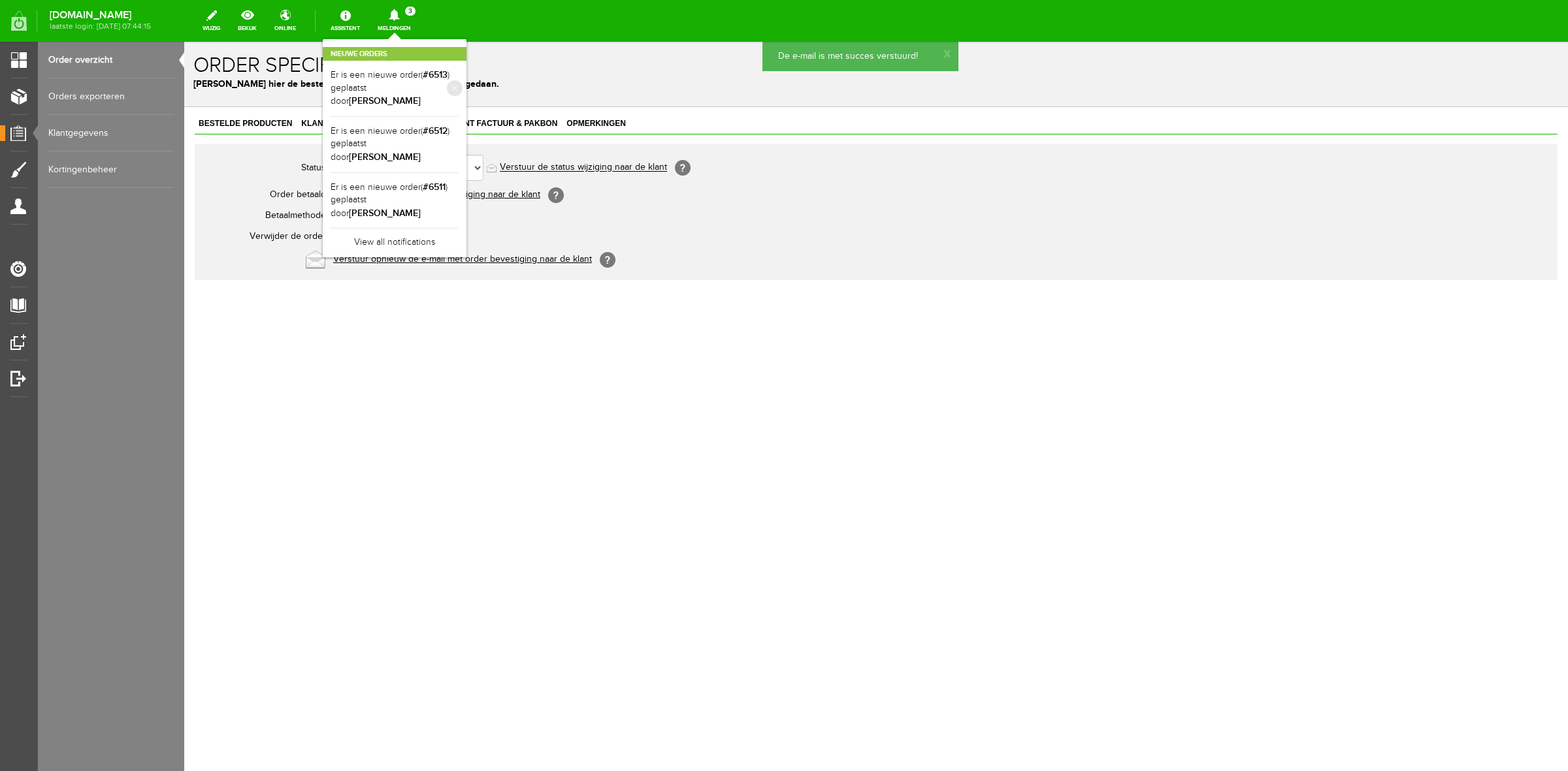
click at [390, 63] on li "Er is een nieuwe order( #6513 ) geplaatst door [PERSON_NAME]" at bounding box center [394, 89] width 128 height 56
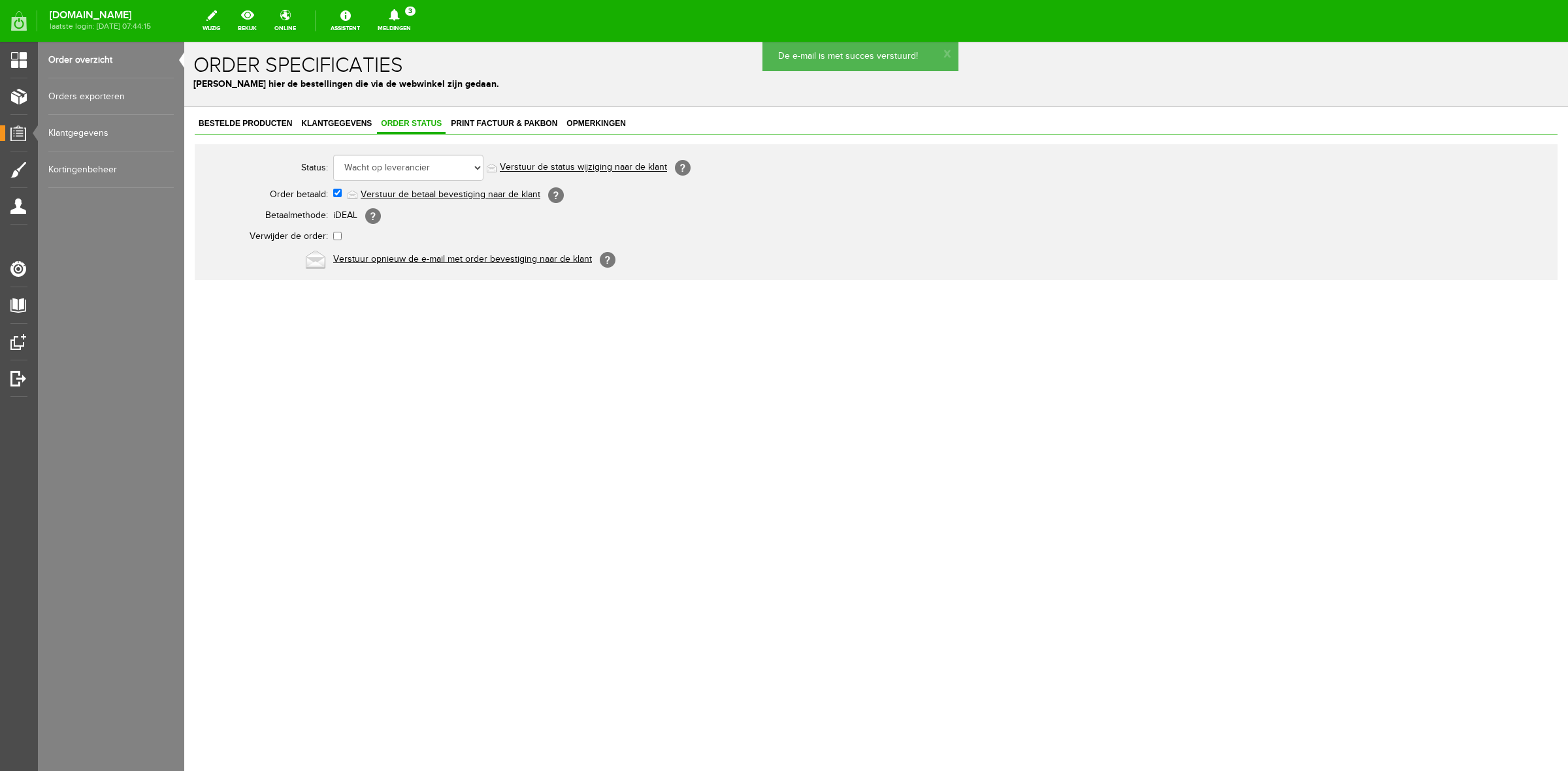
click at [393, 77] on p "[PERSON_NAME] hier de bestellingen die via de webwinkel zijn gedaan." at bounding box center [875, 84] width 1365 height 14
click at [406, 20] on icon at bounding box center [394, 15] width 33 height 12
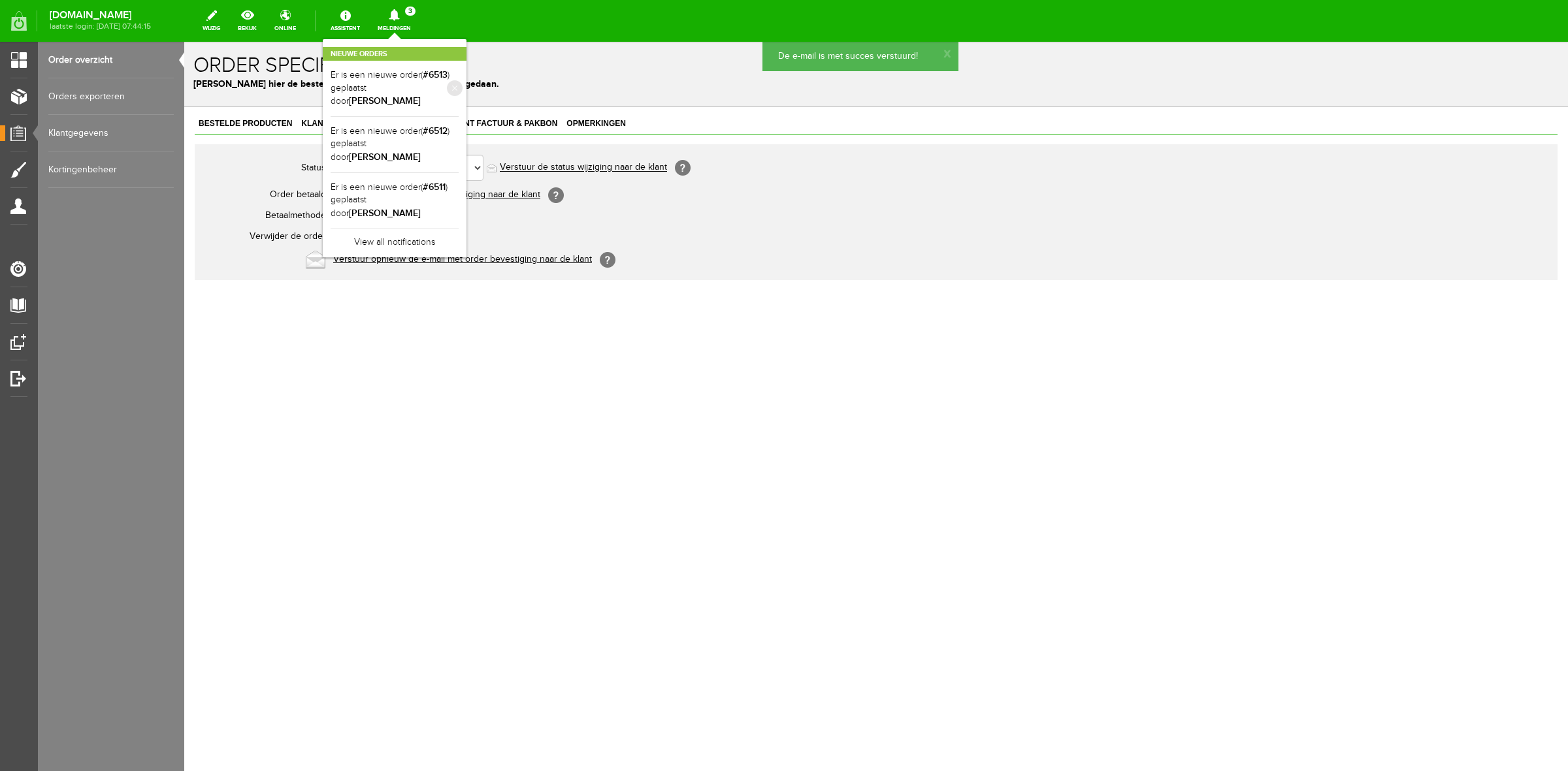
click at [406, 66] on li "Er is een nieuwe order( #6513 ) geplaatst door [PERSON_NAME]" at bounding box center [394, 89] width 128 height 56
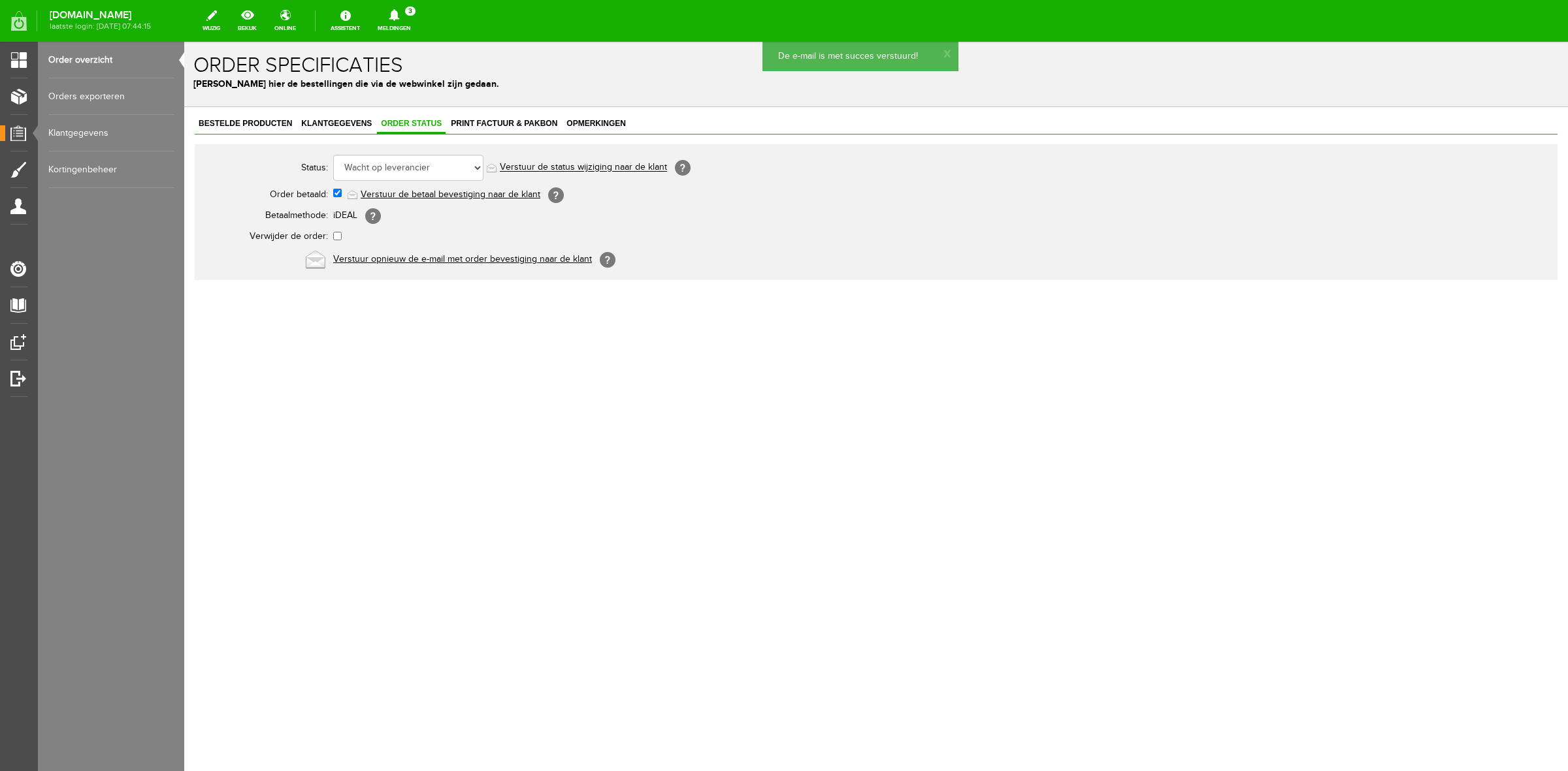
click at [419, 38] on div "[DOMAIN_NAME] laatste login: [DATE] 07:44:15 wijzig bekijk online Assistent Mel…" at bounding box center [784, 21] width 1568 height 42
click at [411, 17] on icon at bounding box center [394, 15] width 33 height 12
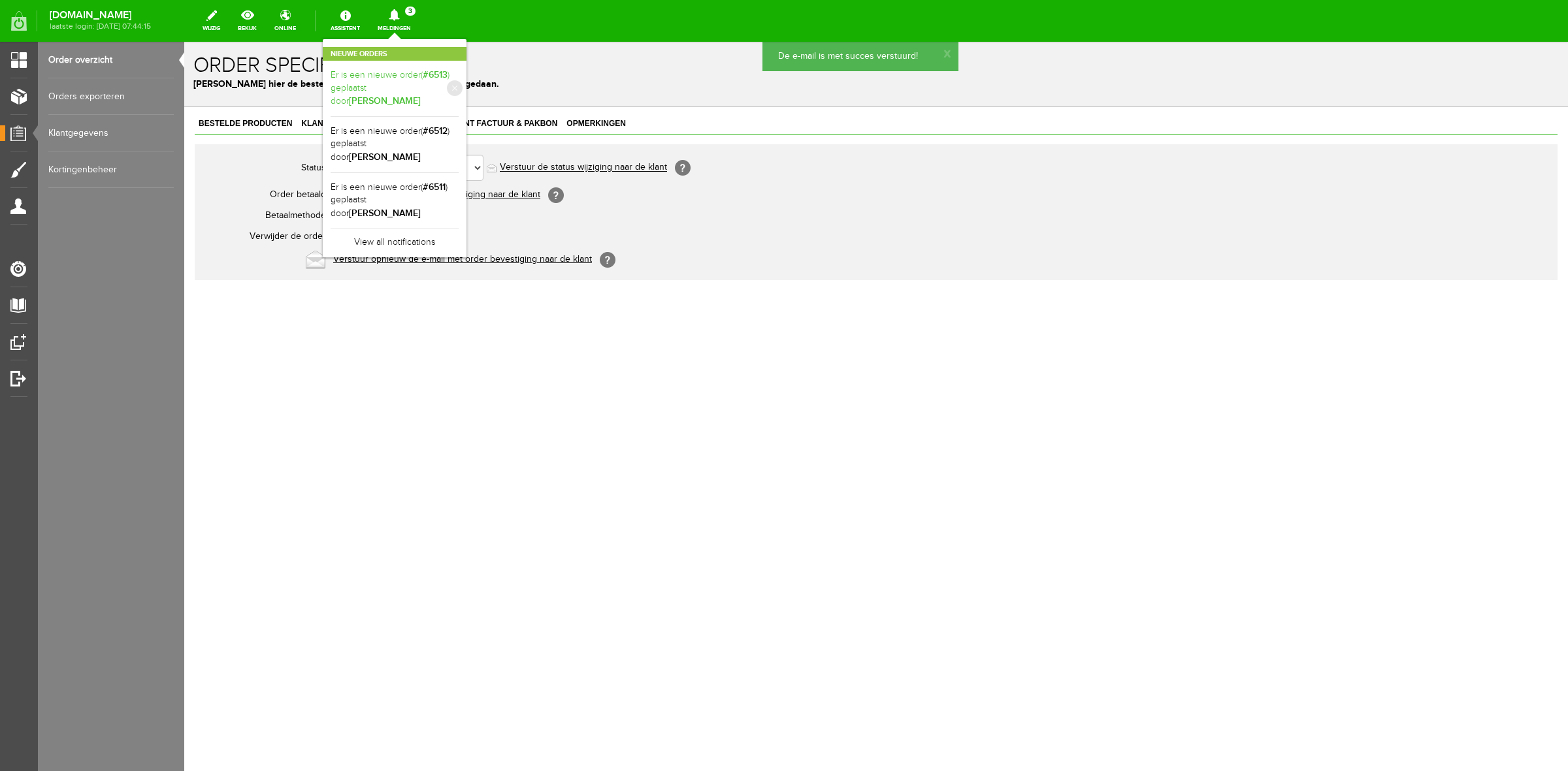
click at [410, 80] on link "Er is een nieuwe order( #6513 ) geplaatst door [PERSON_NAME]" at bounding box center [394, 88] width 128 height 40
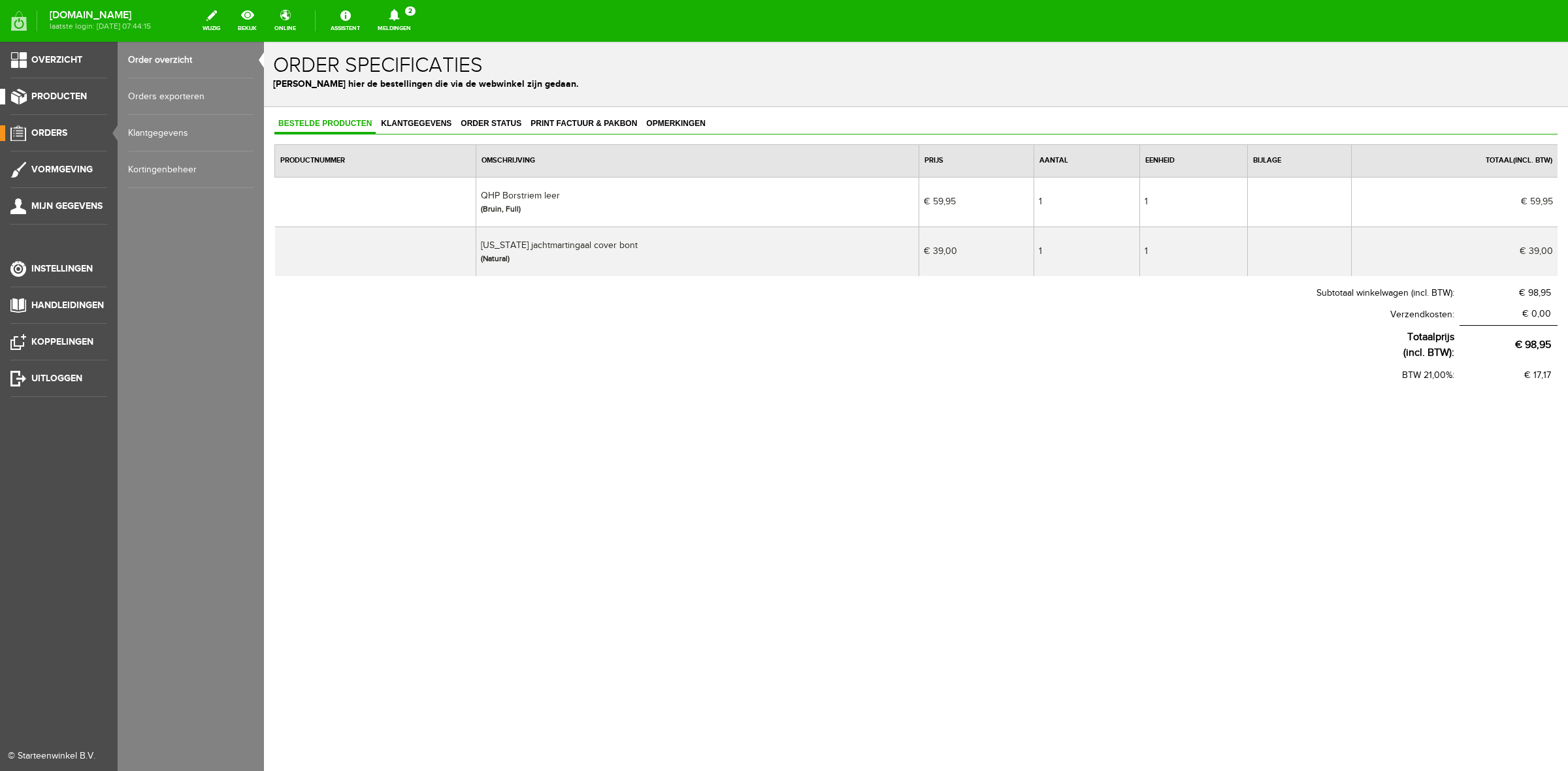
click at [69, 98] on span "Producten" at bounding box center [59, 96] width 56 height 11
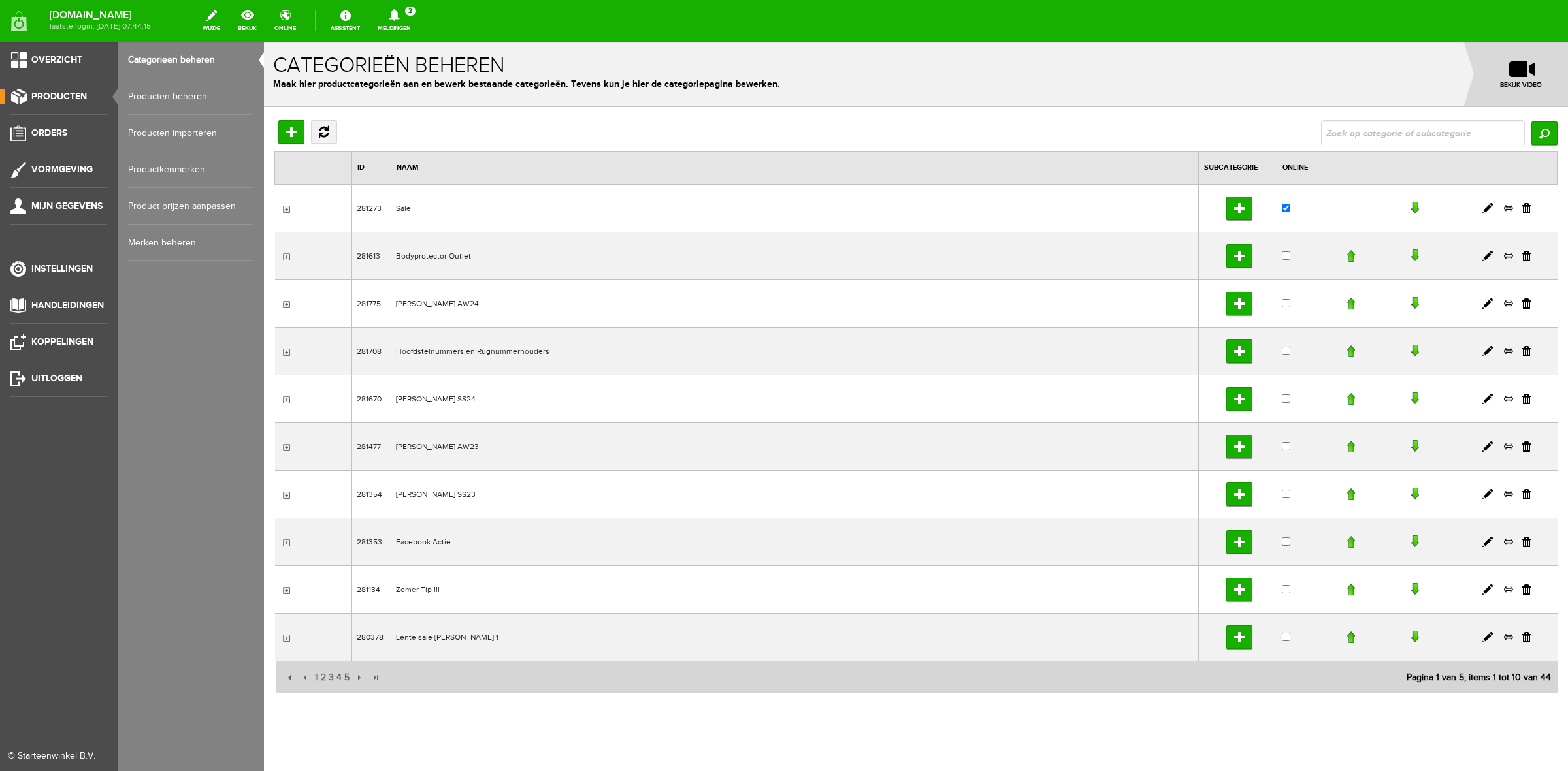
click at [175, 95] on link "Producten beheren" at bounding box center [190, 96] width 125 height 37
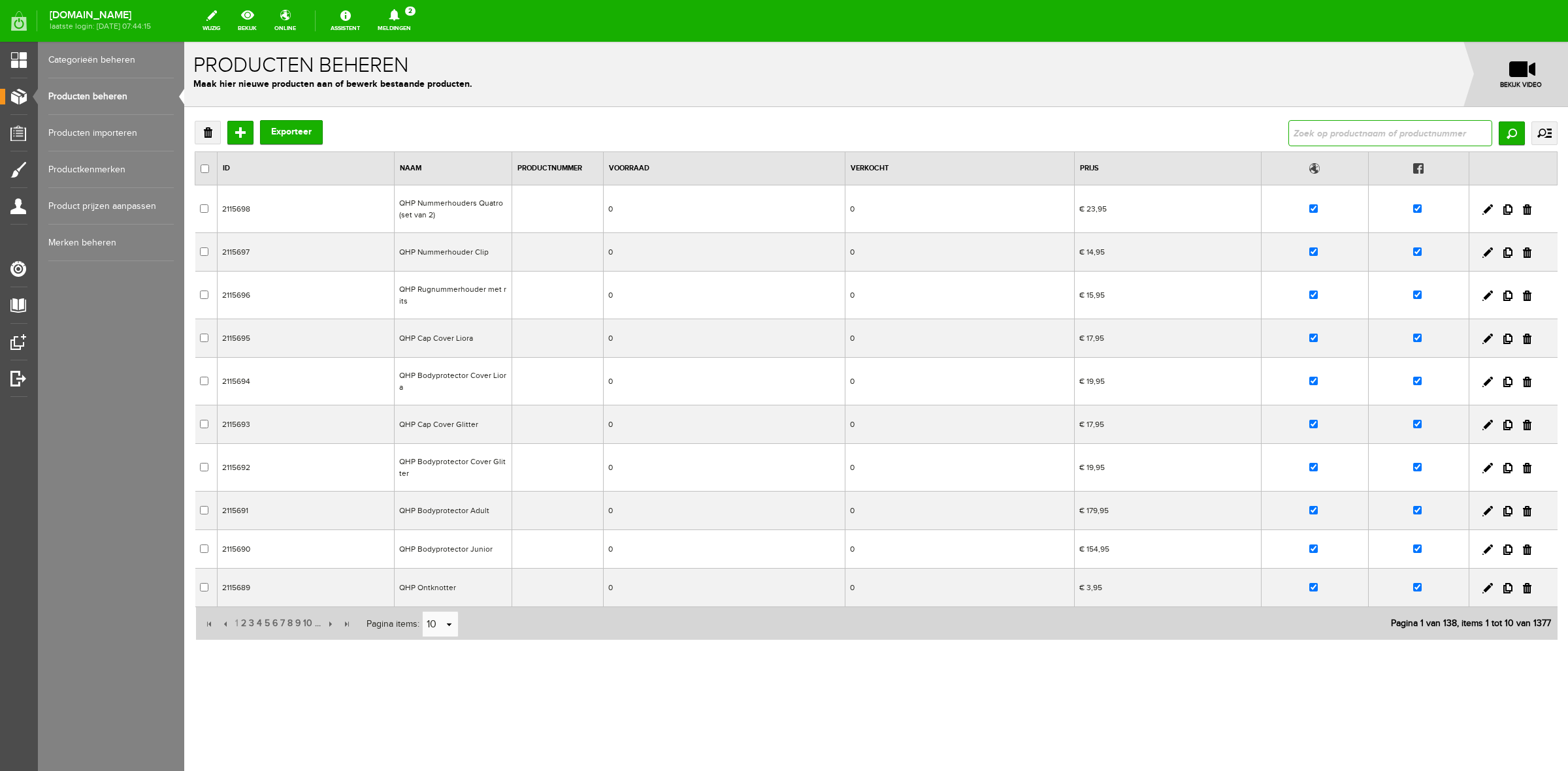
click at [1402, 138] on input "text" at bounding box center [1390, 133] width 204 height 26
type input "boirstr"
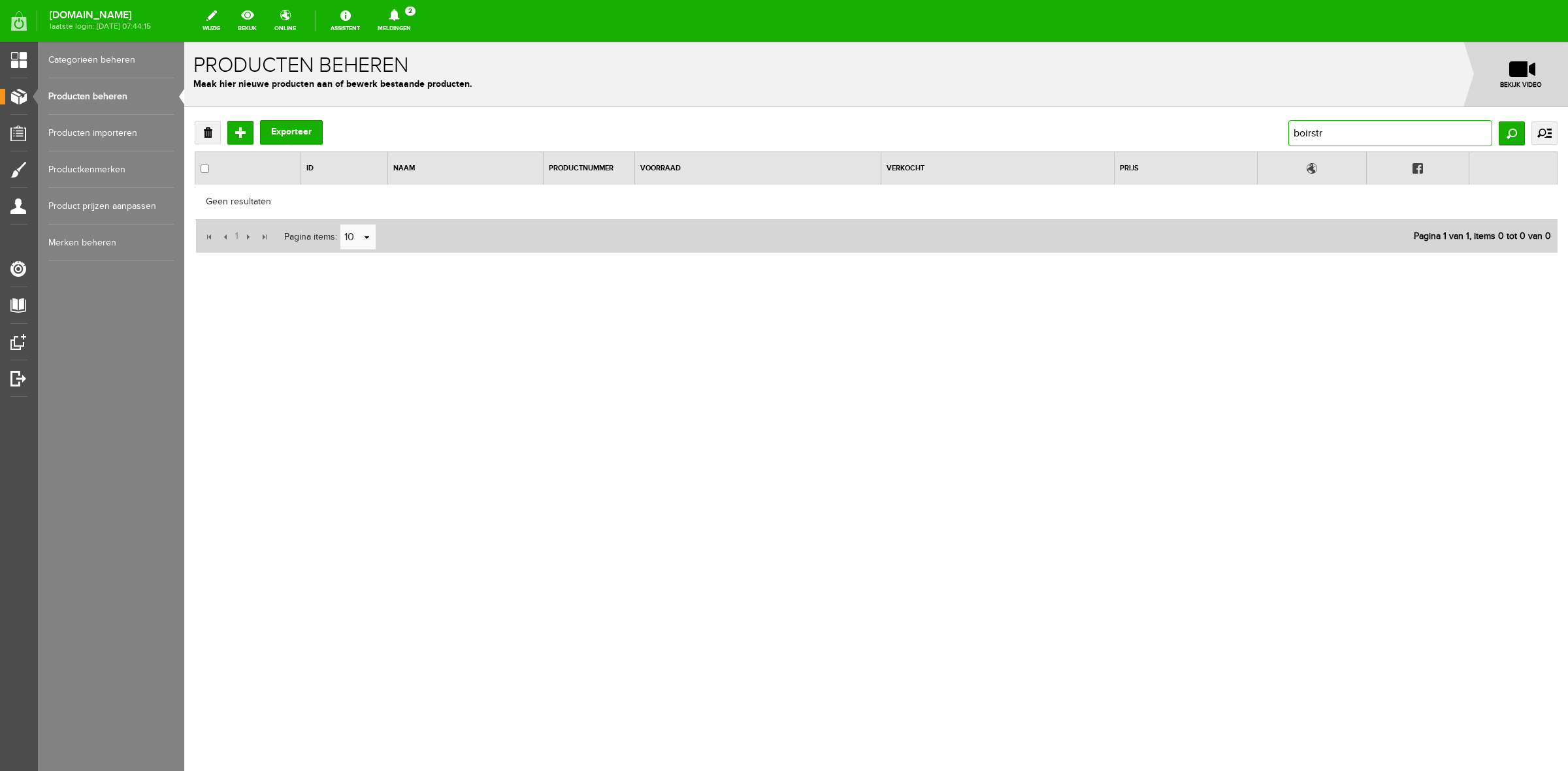
click at [1389, 136] on input "boirstr" at bounding box center [1390, 133] width 204 height 26
type input "borstr"
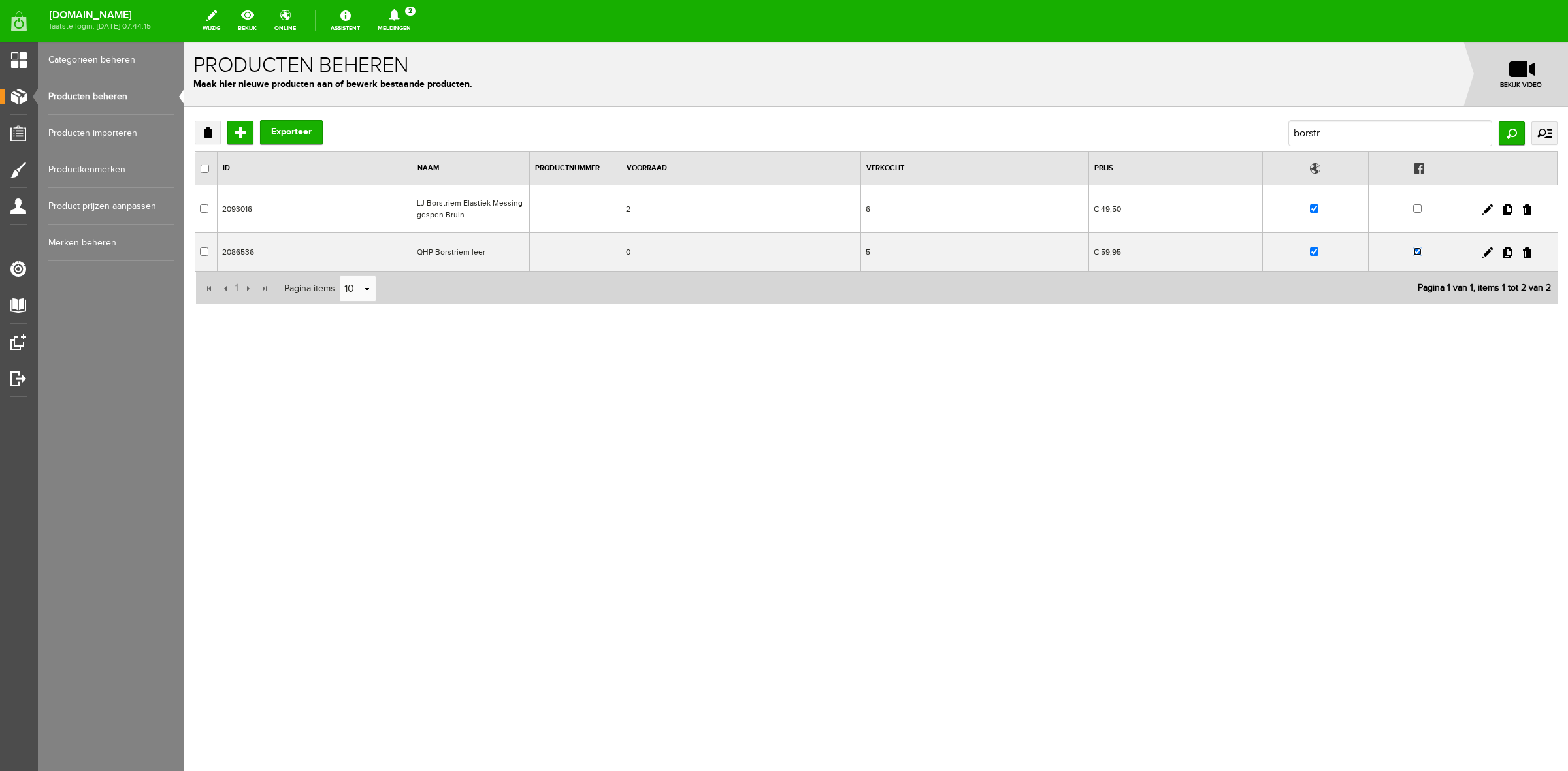
click at [1416, 249] on input "checkbox" at bounding box center [1417, 251] width 9 height 9
checkbox input "false"
click at [1316, 250] on input "checkbox" at bounding box center [1314, 251] width 9 height 9
checkbox input "false"
click at [102, 91] on link "Producten beheren" at bounding box center [111, 96] width 125 height 37
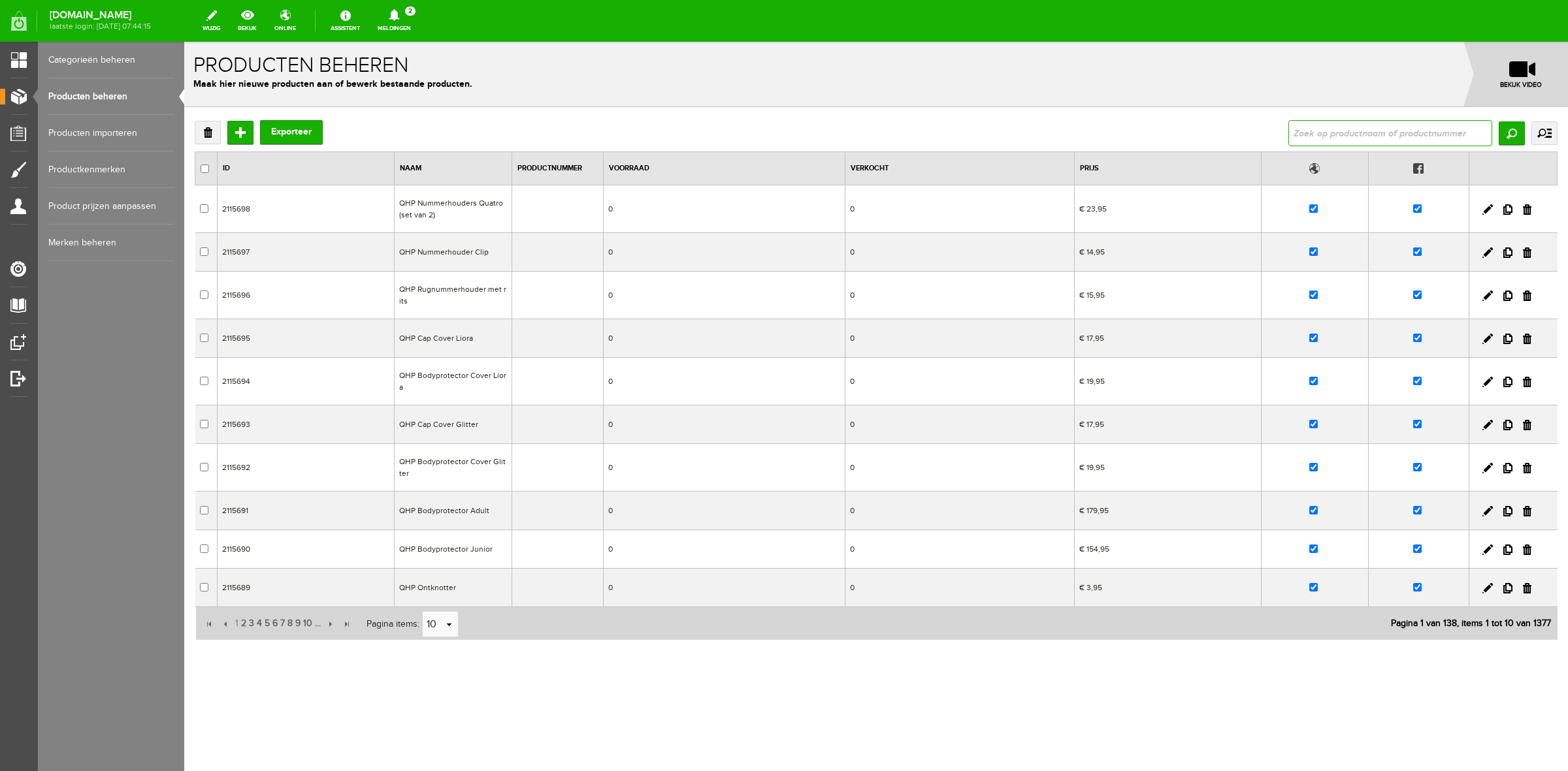
click at [1293, 131] on input "text" at bounding box center [1390, 133] width 204 height 26
type input "borstr"
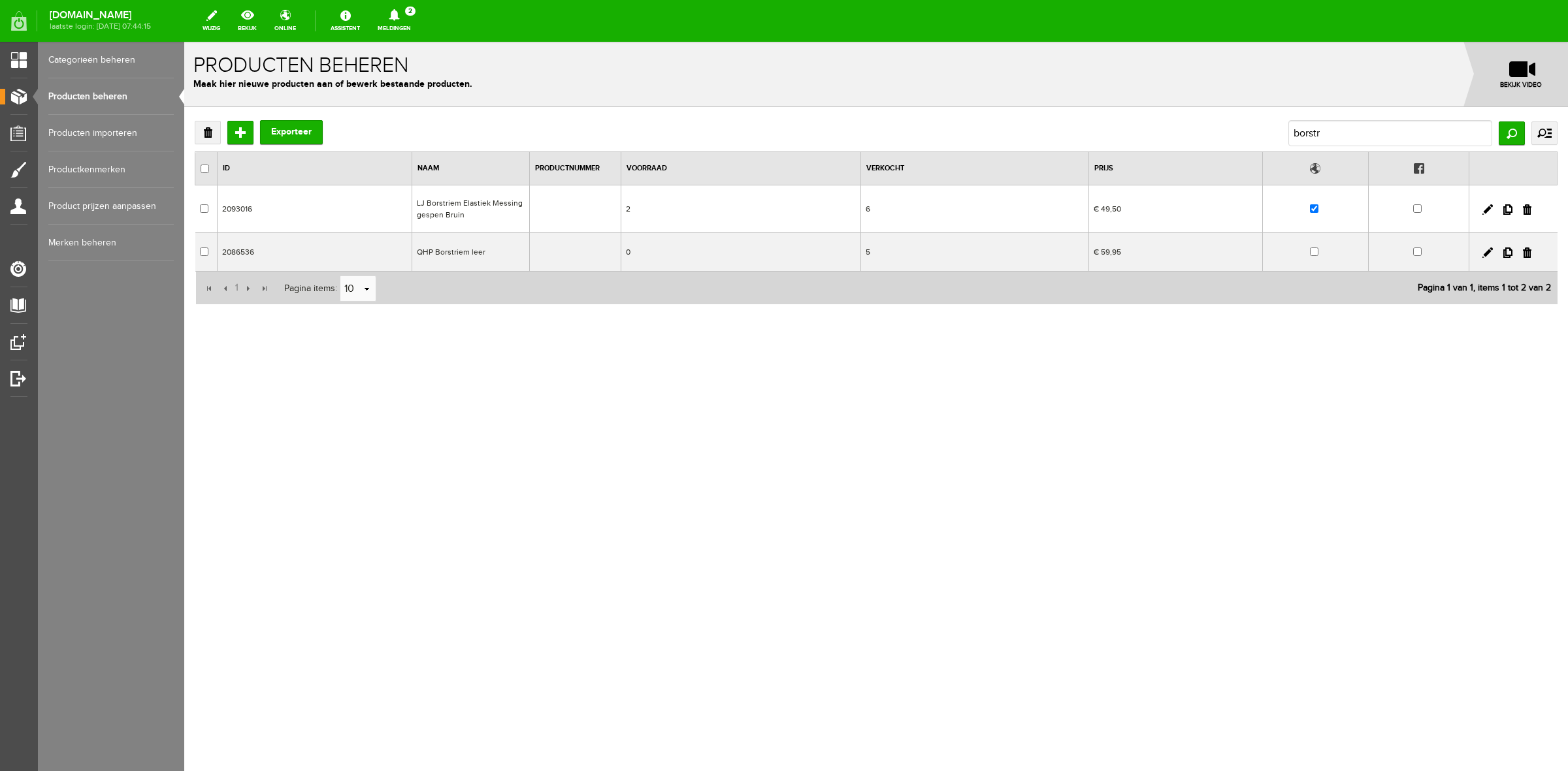
click at [129, 79] on link "Producten beheren" at bounding box center [111, 96] width 125 height 37
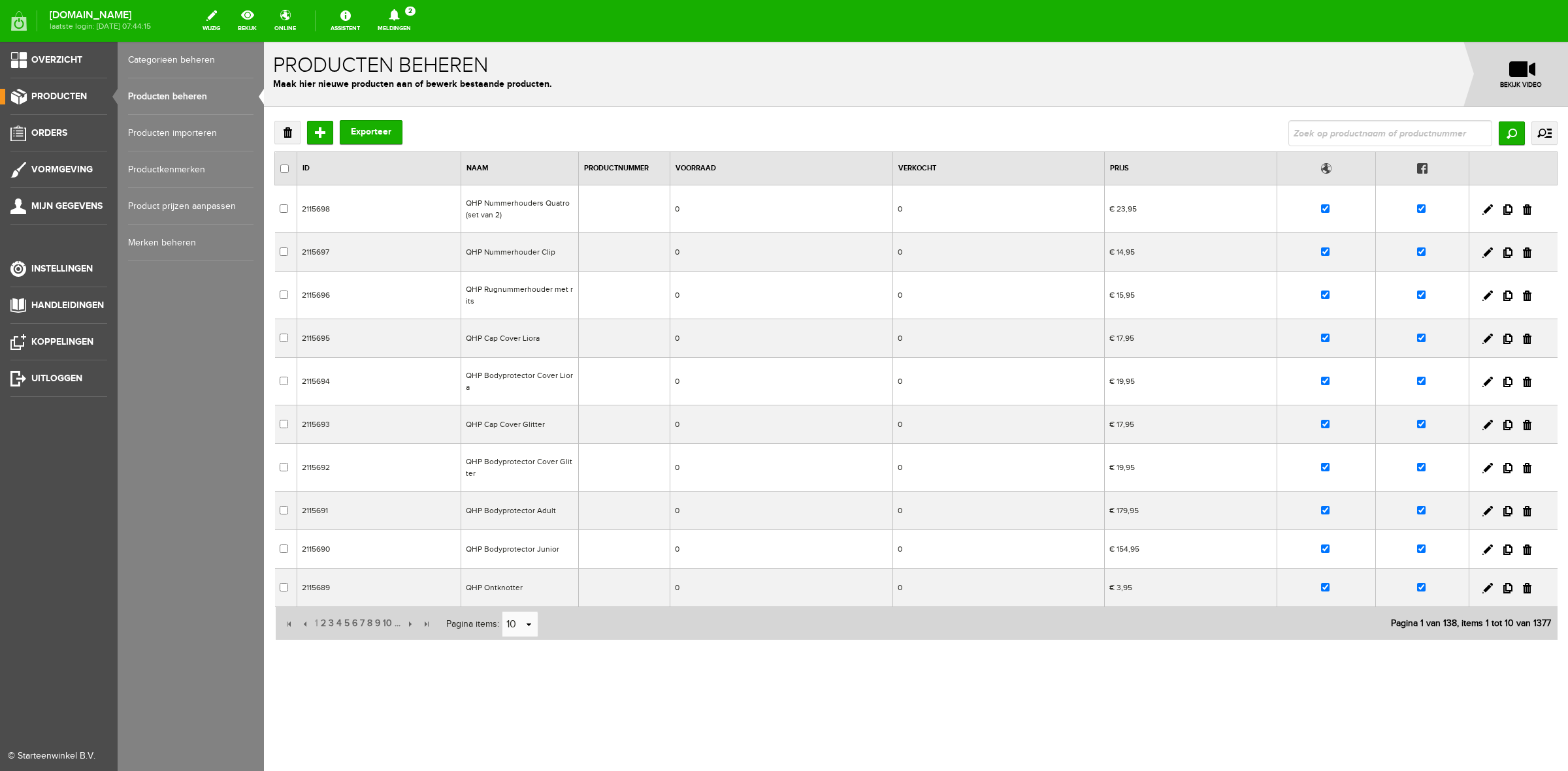
click at [60, 121] on ul "Overzicht Producten Orders Vormgeving Mijn gegevens Instellingen Handleidingen …" at bounding box center [59, 427] width 118 height 771
click at [60, 125] on link "Orders" at bounding box center [53, 133] width 107 height 16
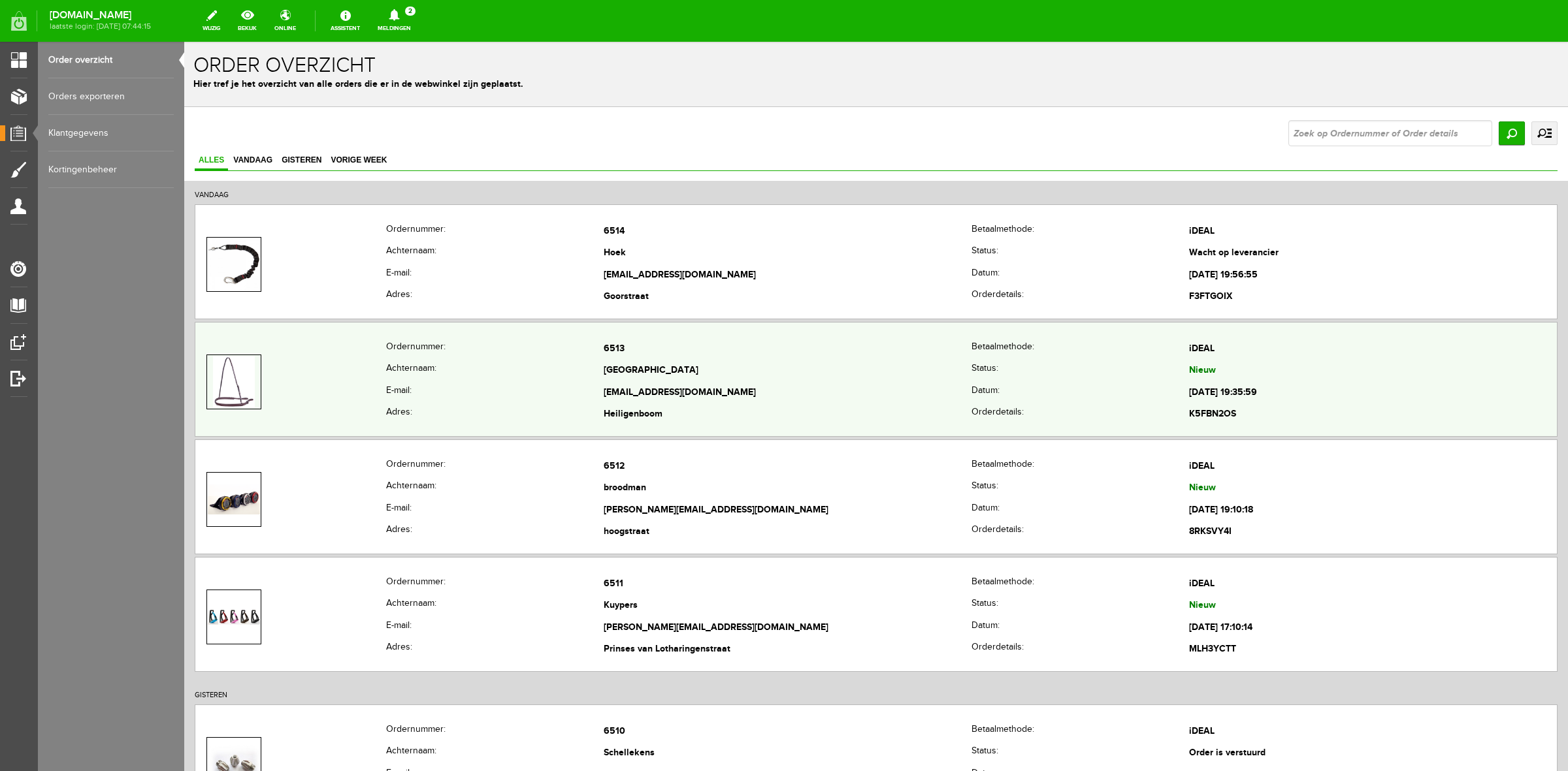
click at [429, 337] on div "Ordernummer: 6513 [GEOGRAPHIC_DATA]: iDEAL Achternaam: [GEOGRAPHIC_DATA] Status…" at bounding box center [875, 379] width 1363 height 115
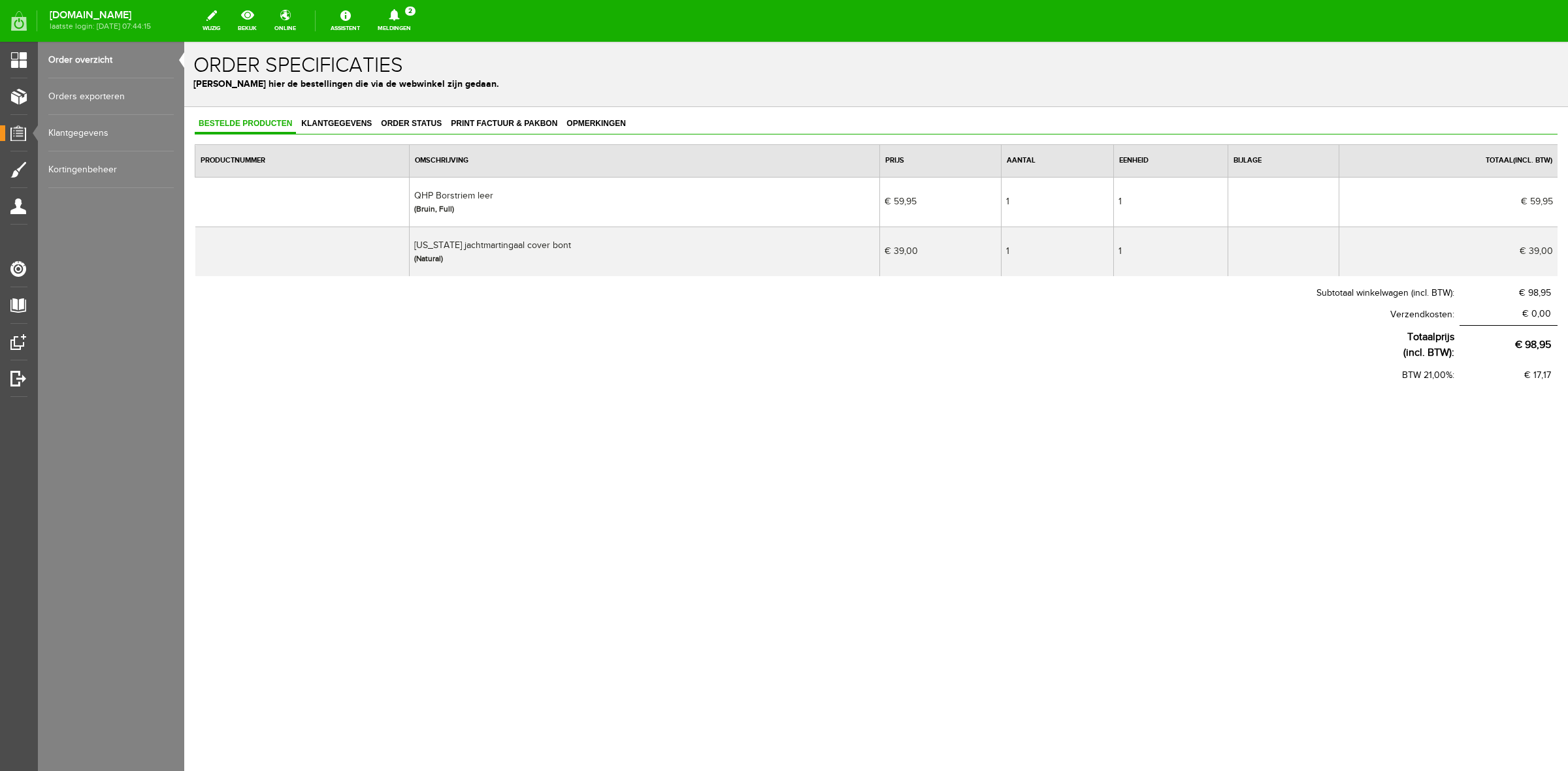
click at [505, 139] on div "Bestelde producten Klantgegevens Order status Print factuur & pakbon Opmerkinge…" at bounding box center [875, 251] width 1363 height 272
click at [510, 128] on link "Print factuur & pakbon" at bounding box center [504, 124] width 114 height 19
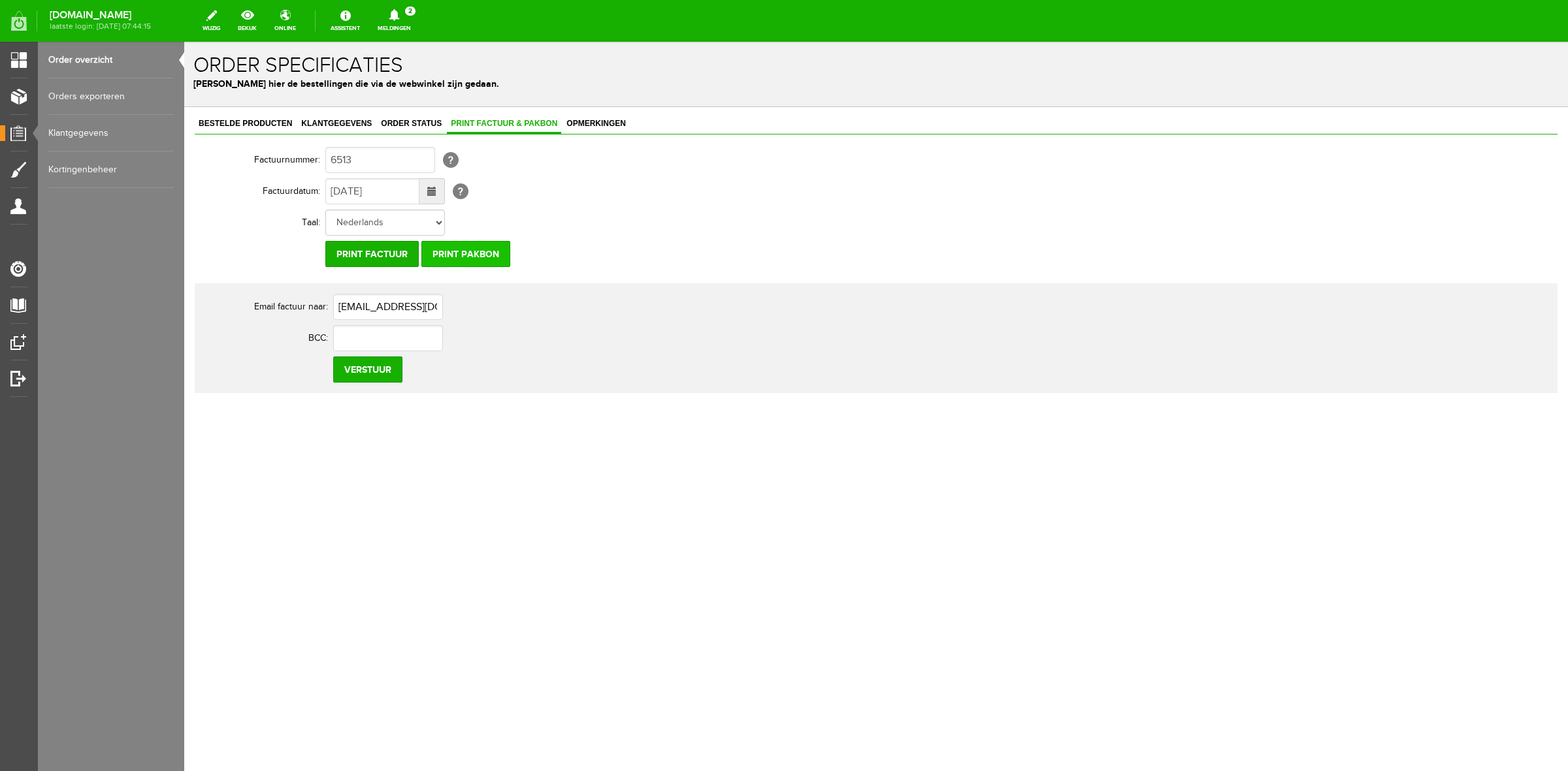
click at [498, 253] on input "Print pakbon" at bounding box center [466, 254] width 89 height 26
click at [312, 127] on span "Klantgegevens" at bounding box center [336, 123] width 78 height 9
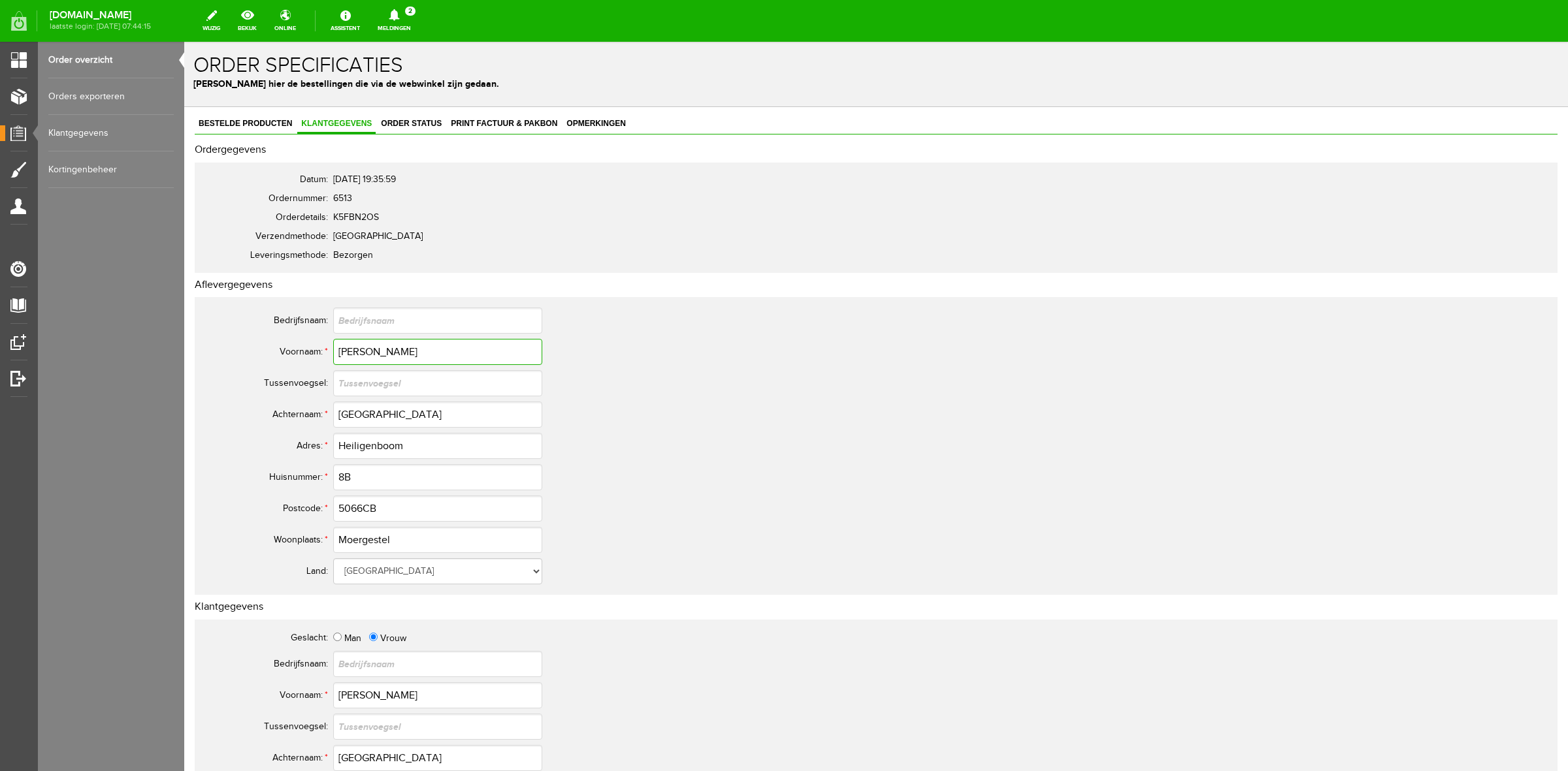
click at [363, 351] on input "[PERSON_NAME]" at bounding box center [437, 352] width 209 height 26
click at [377, 421] on input "[GEOGRAPHIC_DATA]" at bounding box center [437, 415] width 209 height 26
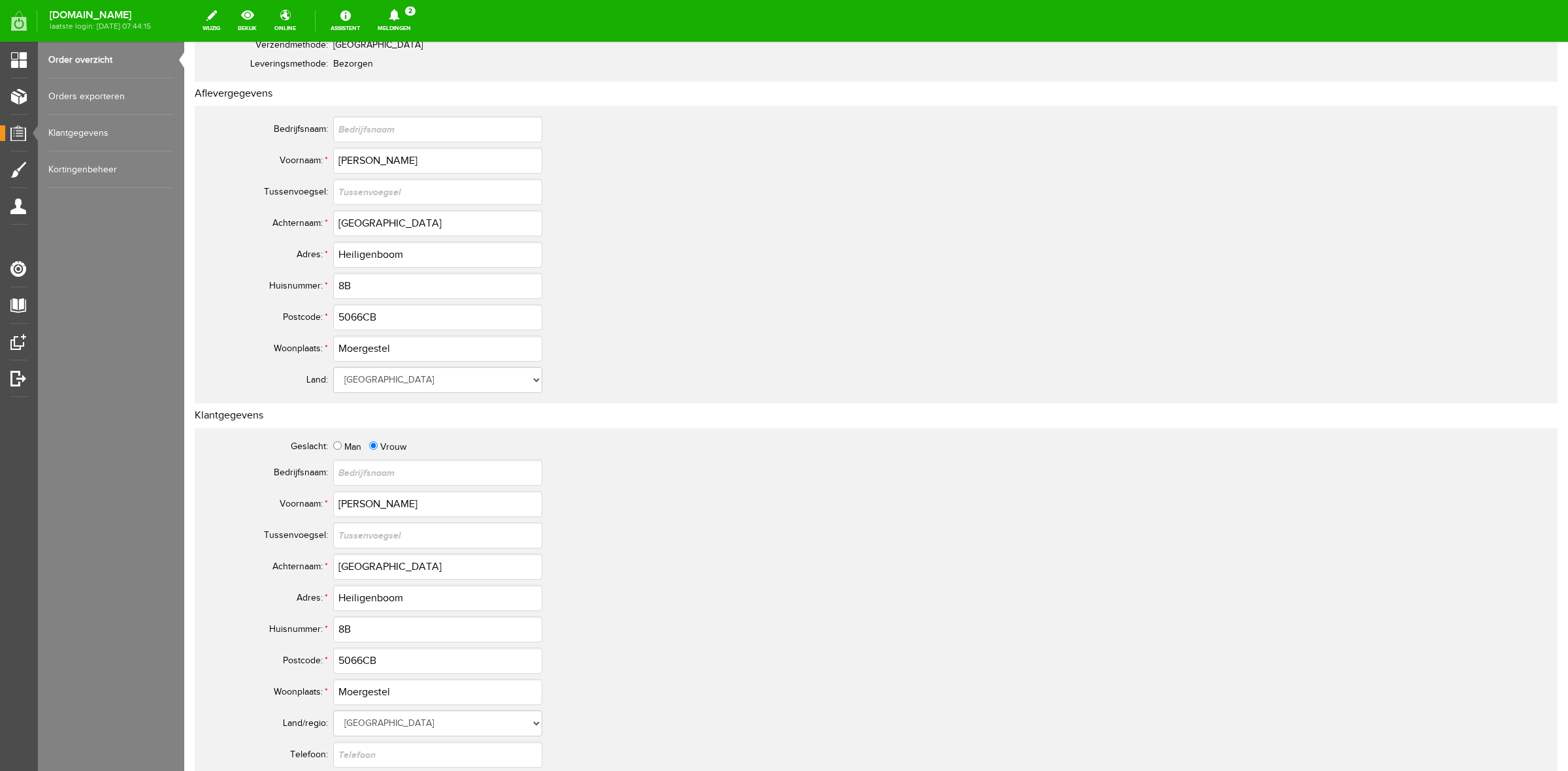
scroll to position [245, 0]
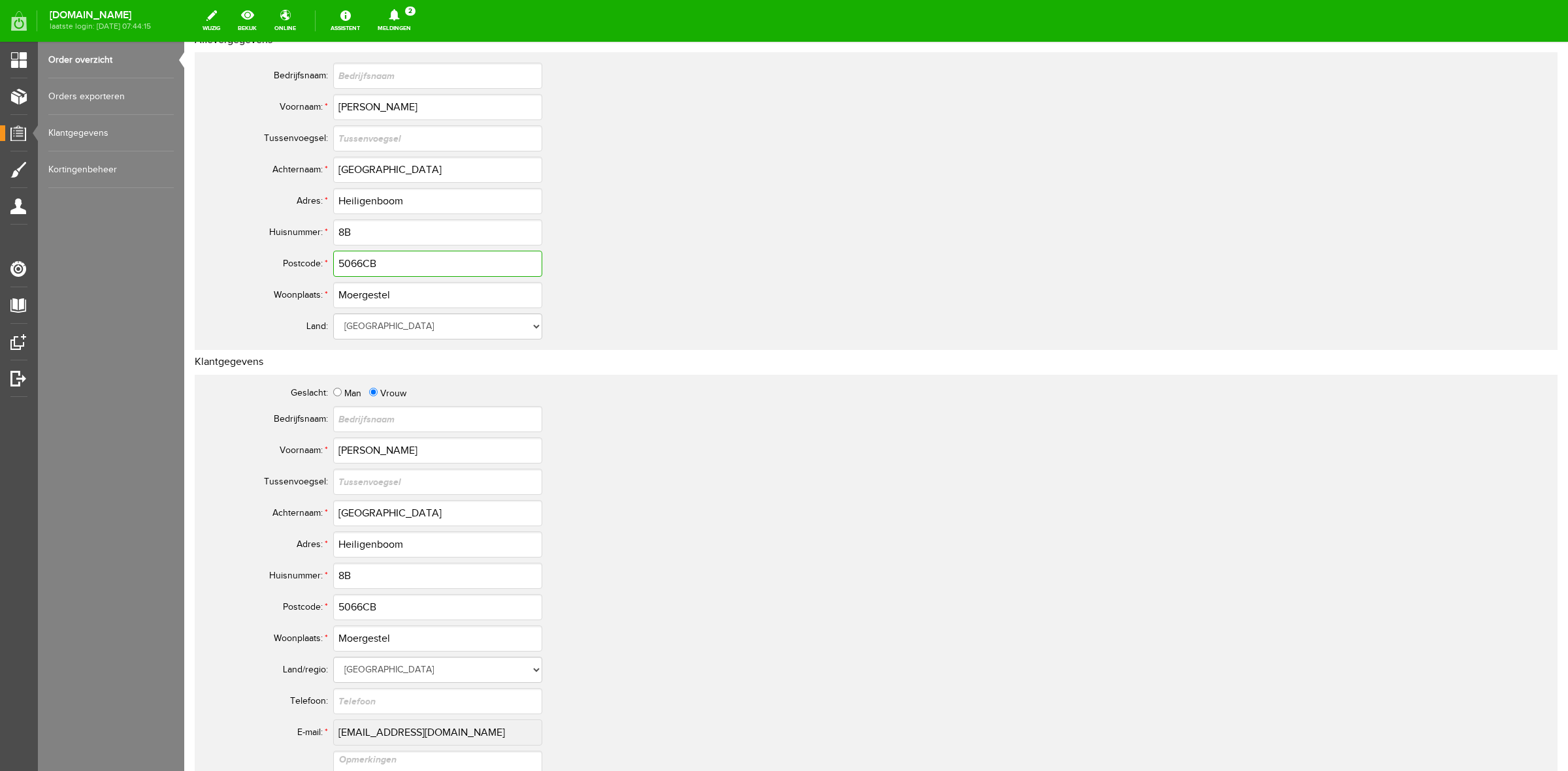
click at [356, 256] on input "5066CB" at bounding box center [437, 264] width 209 height 26
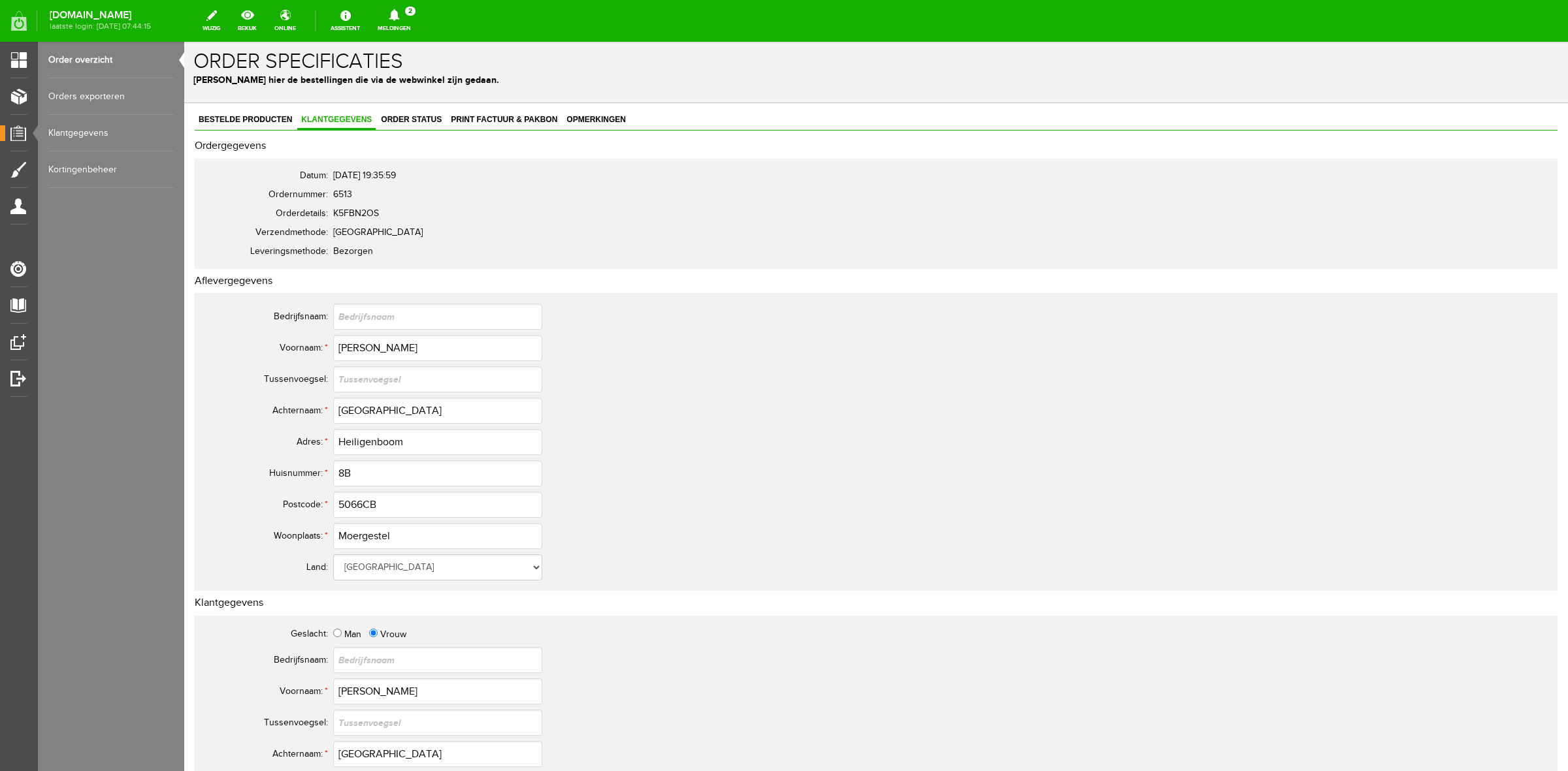
scroll to position [0, 0]
drag, startPoint x: 270, startPoint y: 116, endPoint x: 281, endPoint y: 116, distance: 11.0
click at [281, 116] on link "Bestelde producten" at bounding box center [245, 124] width 101 height 19
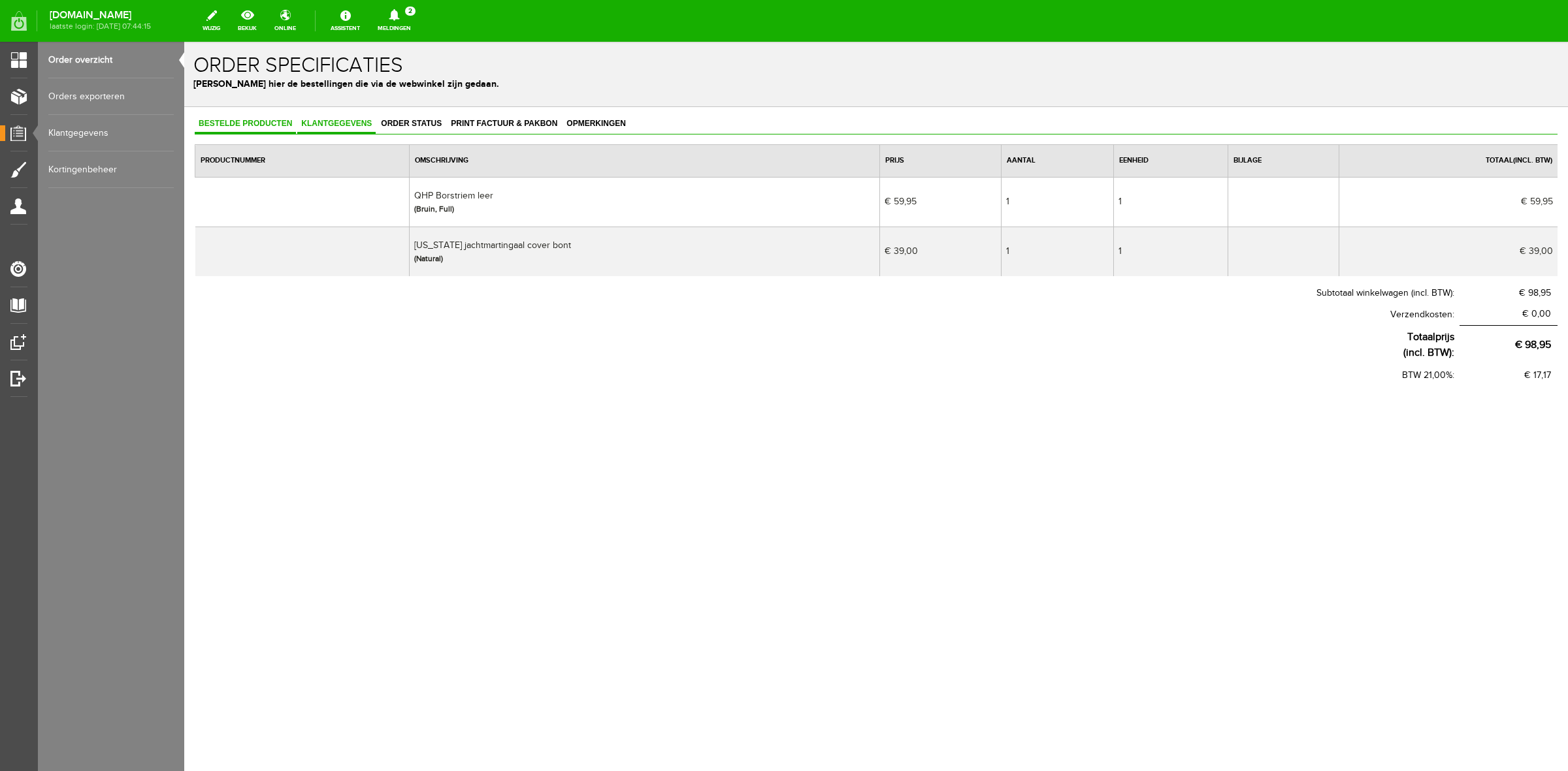
click at [338, 121] on span "Klantgegevens" at bounding box center [336, 123] width 78 height 9
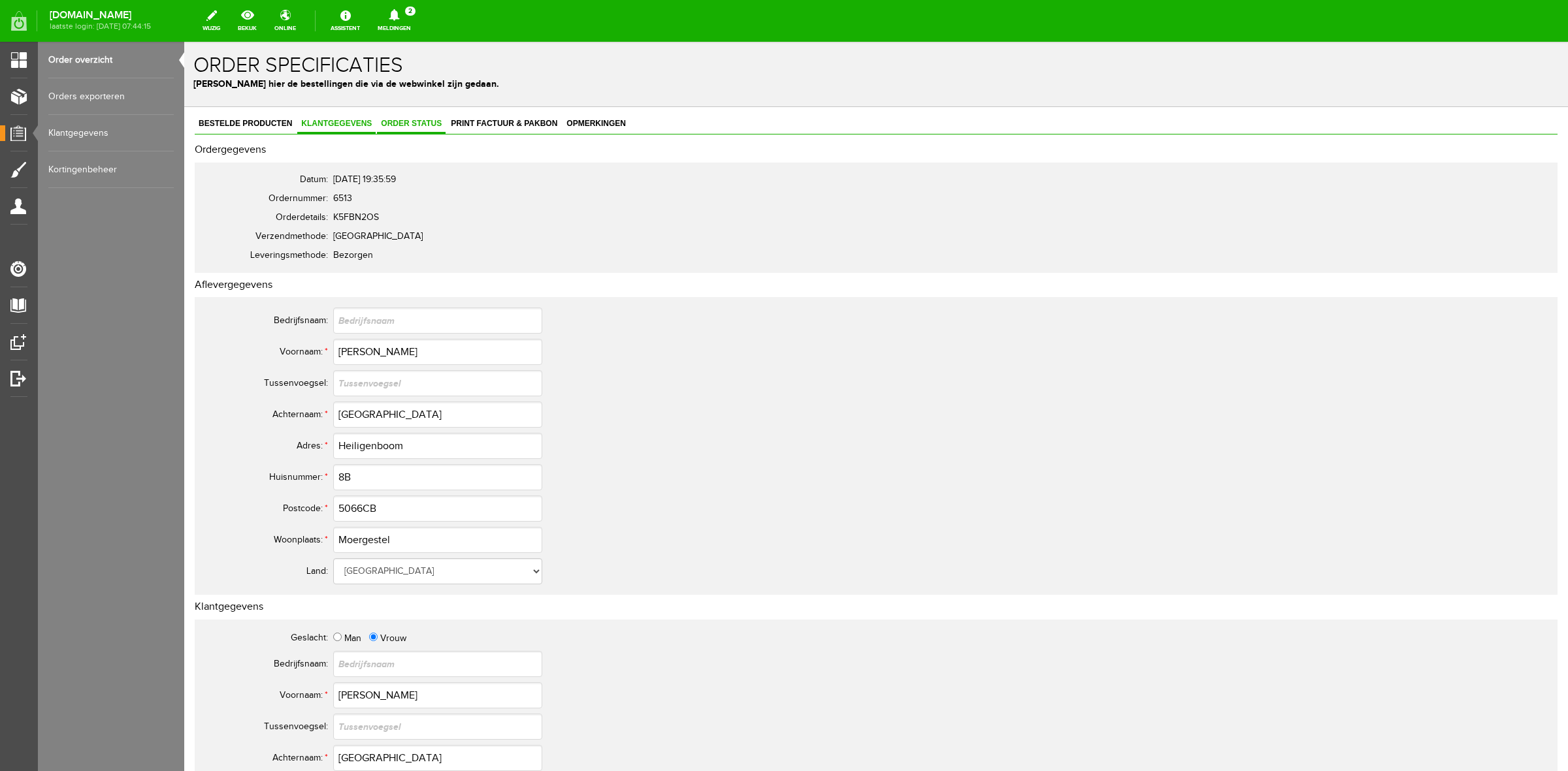
click at [403, 132] on link "Order status" at bounding box center [411, 124] width 69 height 19
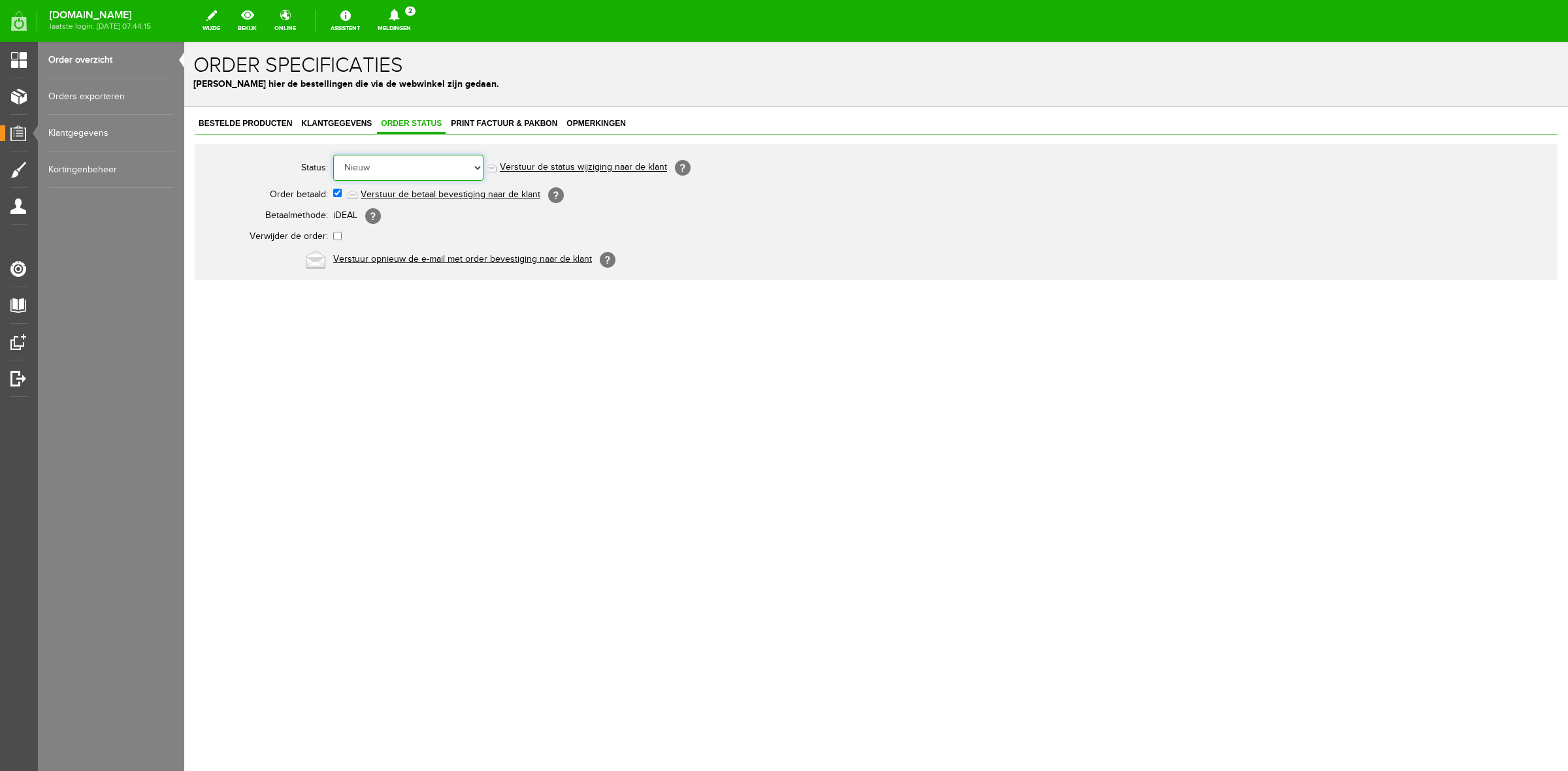
click at [400, 173] on select "Order niet afgerond Nieuw Order in behandeling Wacht op leverancier Wacht op be…" at bounding box center [408, 168] width 150 height 26
select select "5"
click at [333, 155] on select "Order niet afgerond Nieuw Order in behandeling Wacht op leverancier Wacht op be…" at bounding box center [408, 168] width 150 height 26
click at [532, 167] on link "Verstuur de status wijziging naar de klant" at bounding box center [583, 168] width 167 height 10
click at [64, 66] on link "Order overzicht" at bounding box center [111, 60] width 125 height 37
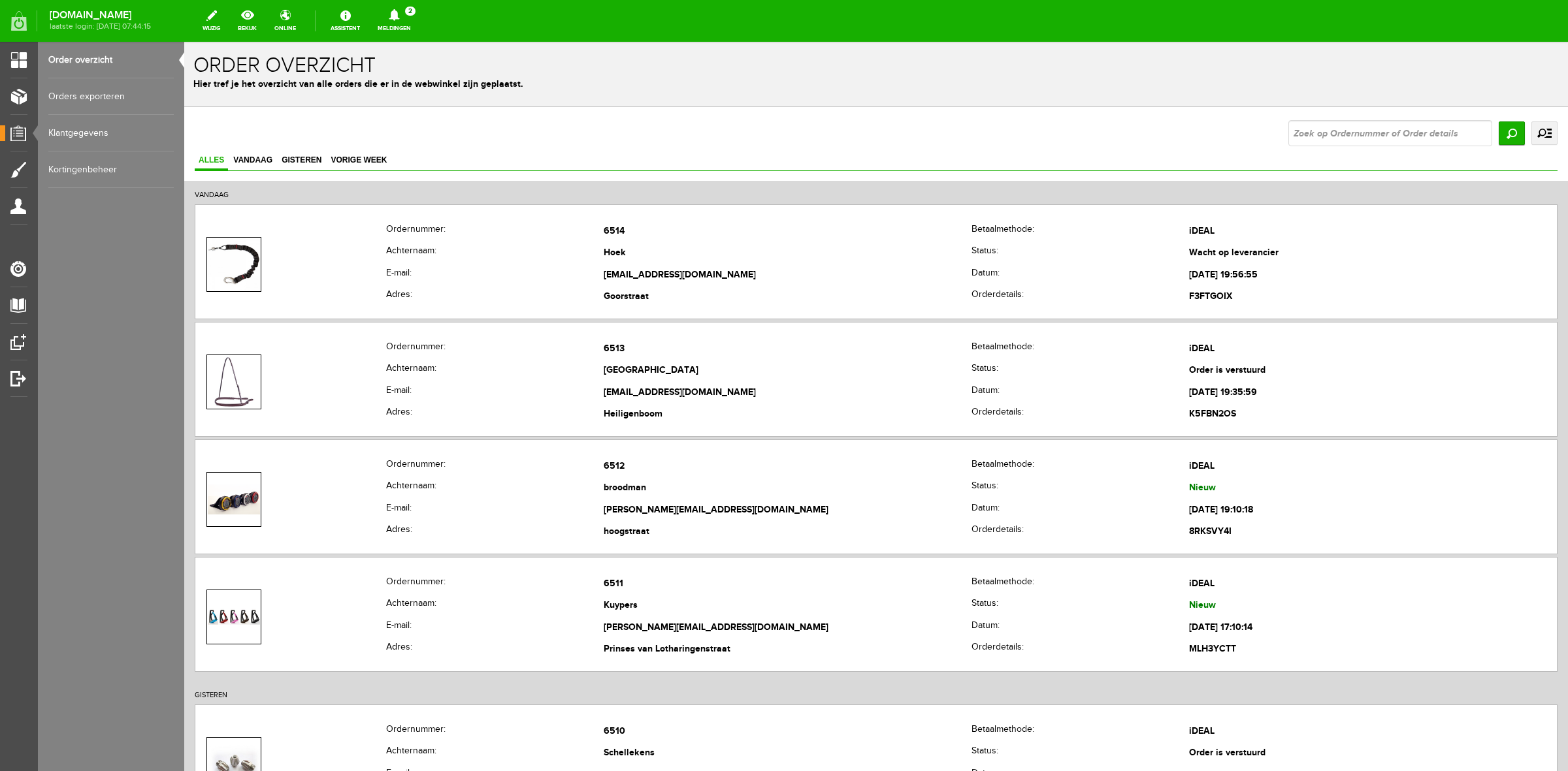
click at [411, 30] on link "Meldingen 2 Nieuwe orders Er is een nieuwe order( #6512 ) geplaatst door [PERSO…" at bounding box center [394, 21] width 49 height 29
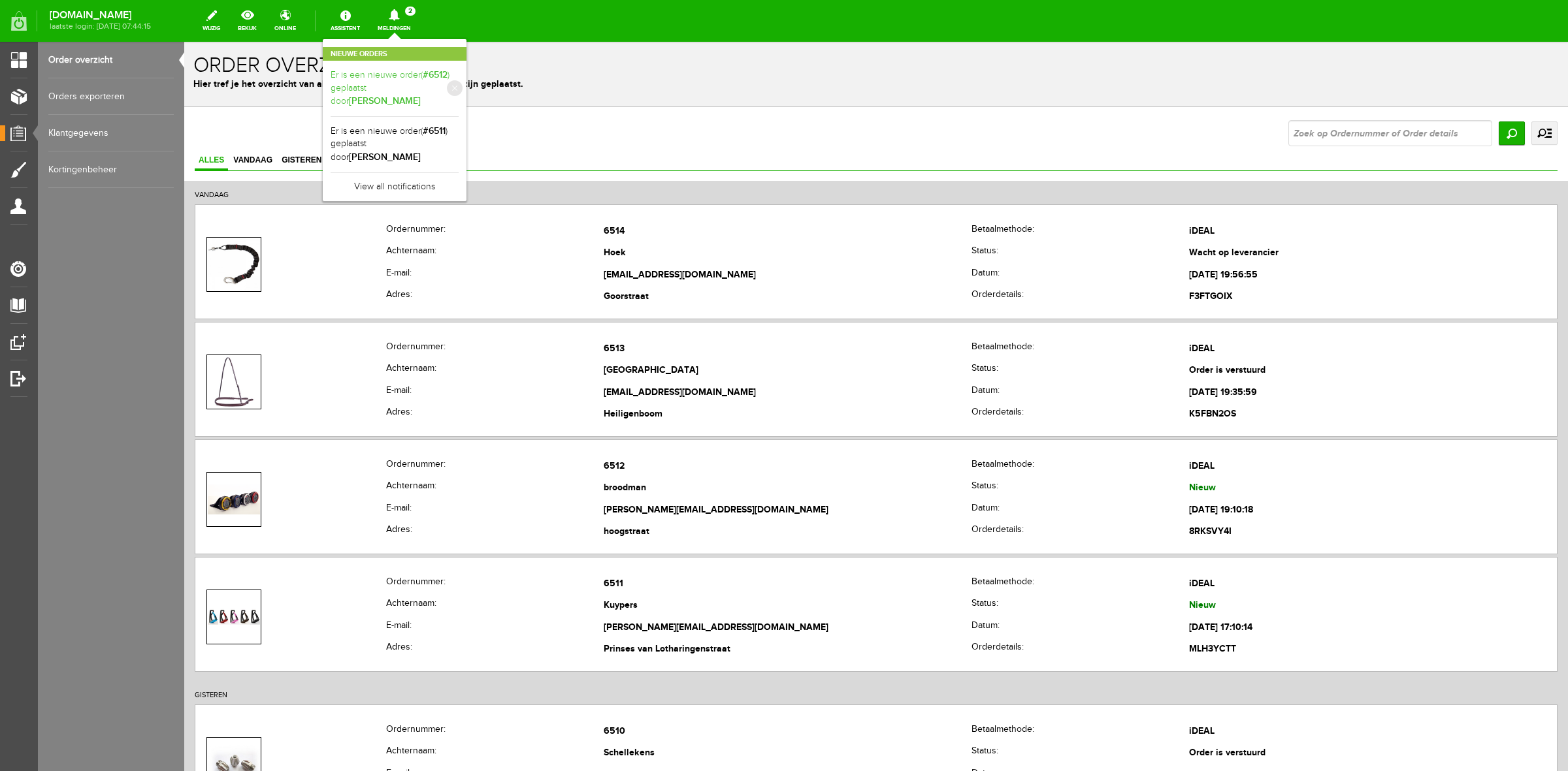
click at [427, 95] on link "Er is een nieuwe order( #6512 ) geplaatst door [PERSON_NAME]" at bounding box center [394, 88] width 128 height 40
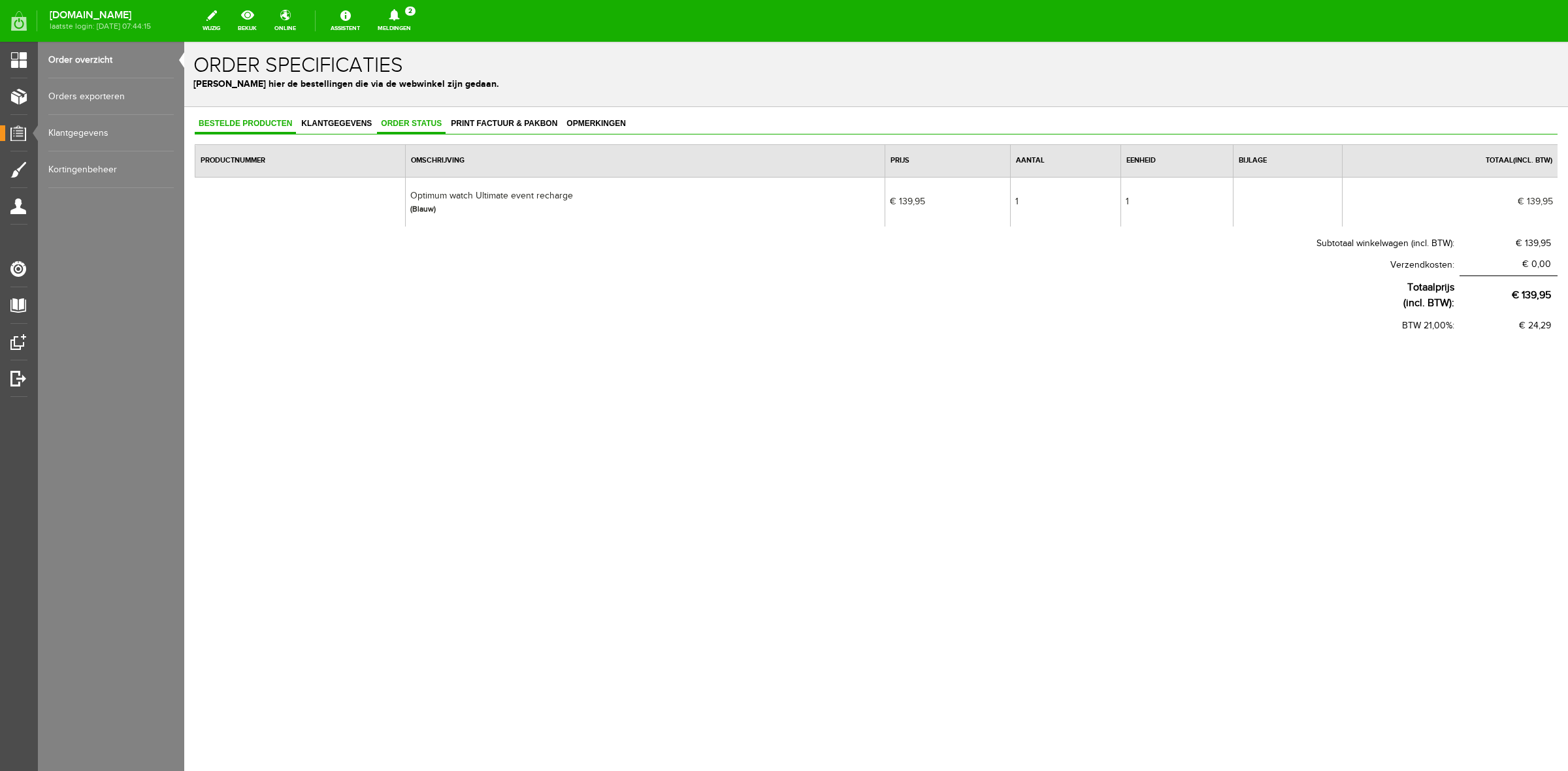
click at [410, 121] on span "Order status" at bounding box center [411, 123] width 69 height 9
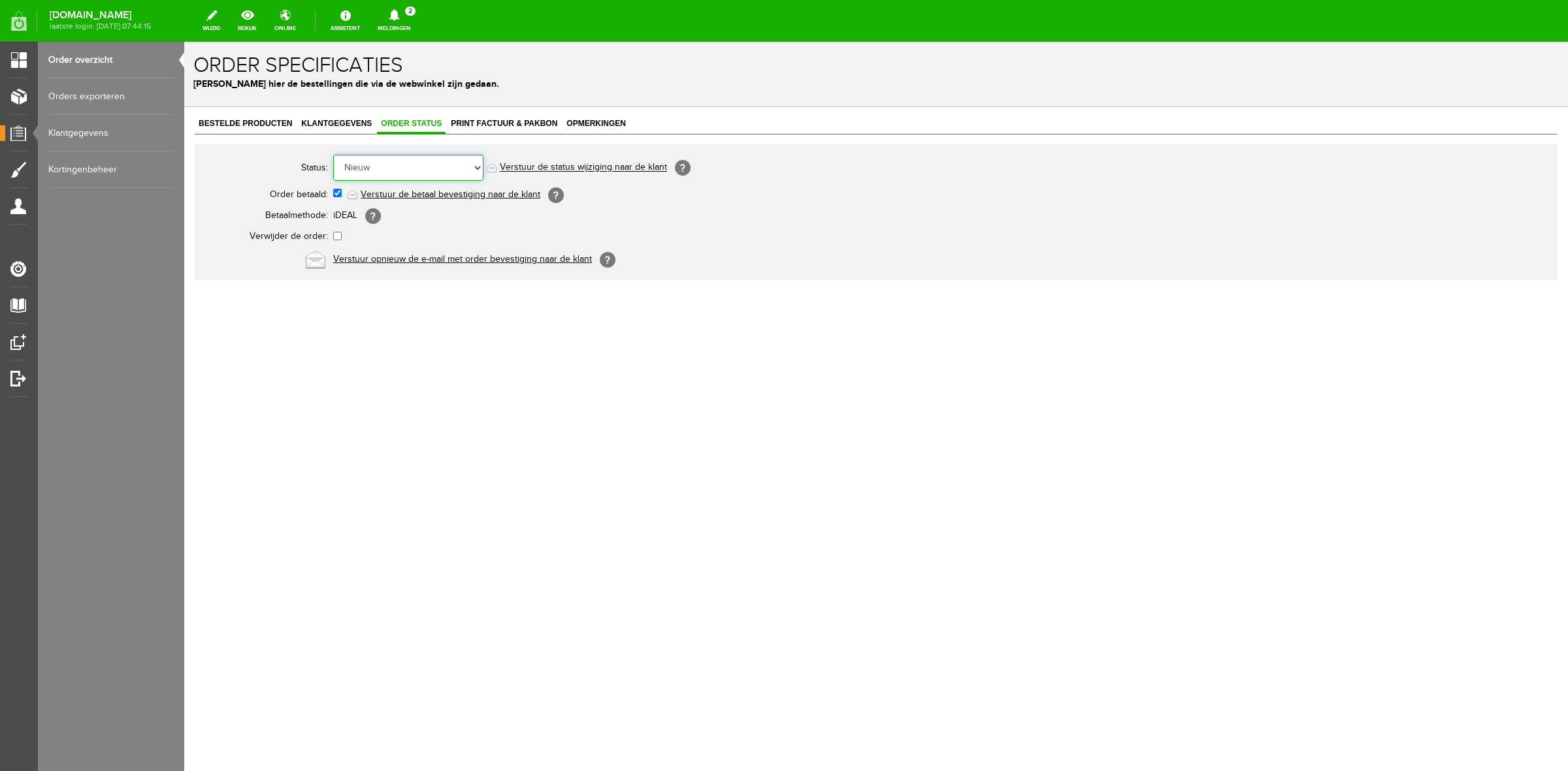
click at [416, 167] on select "Order niet afgerond Nieuw Order in behandeling Wacht op leverancier Wacht op be…" at bounding box center [408, 168] width 150 height 26
select select "3"
click at [333, 155] on select "Order niet afgerond Nieuw Order in behandeling Wacht op leverancier Wacht op be…" at bounding box center [408, 168] width 150 height 26
click at [544, 167] on link "Verstuur de status wijziging naar de klant" at bounding box center [583, 168] width 167 height 10
click at [123, 60] on link "Order overzicht" at bounding box center [111, 60] width 125 height 37
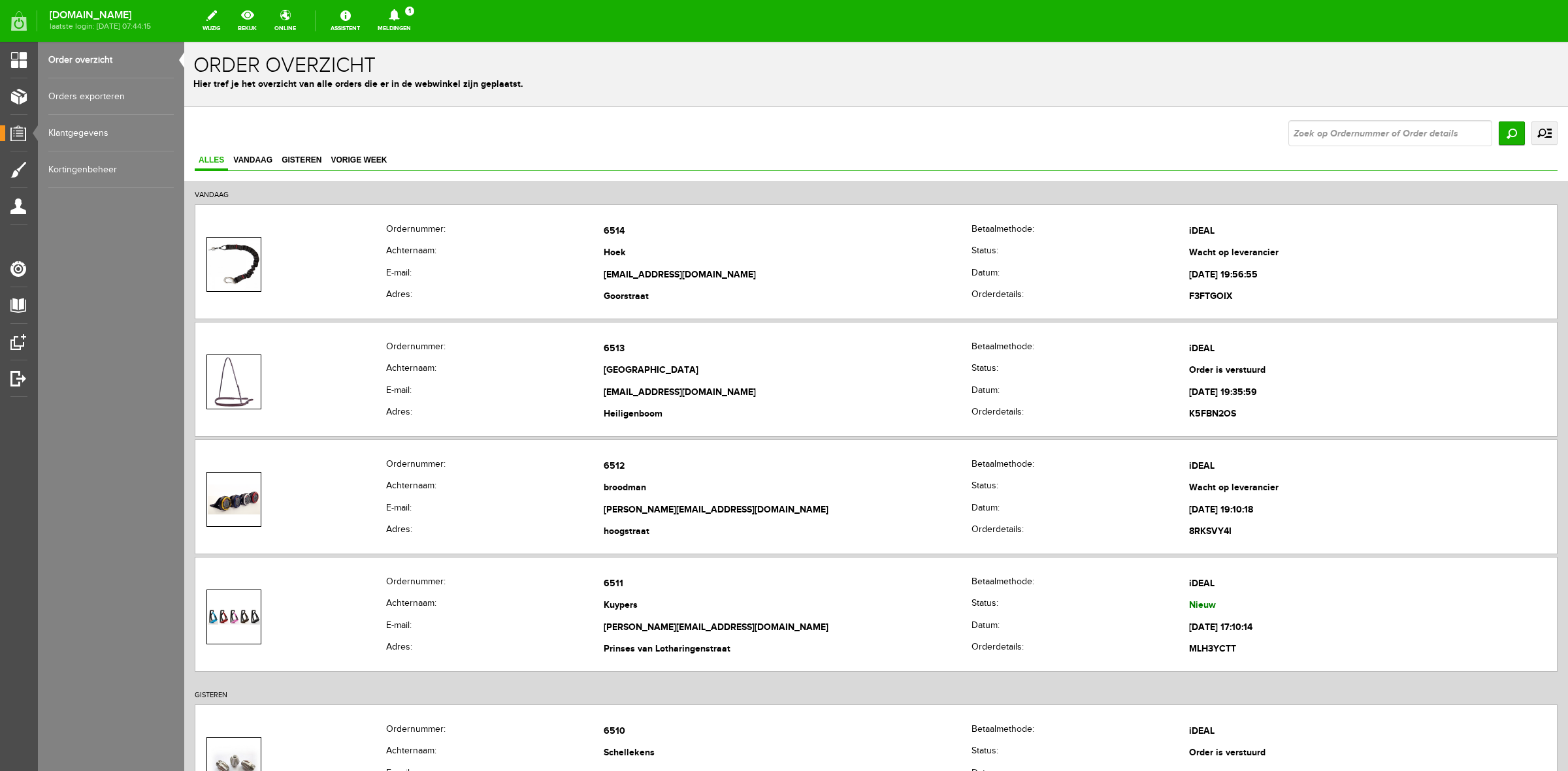
click at [390, 20] on link "Meldingen 1 Nieuwe orders Er is een nieuwe order( #6511 ) geplaatst door [PERSO…" at bounding box center [394, 21] width 49 height 29
click at [421, 95] on b "[PERSON_NAME]" at bounding box center [385, 100] width 72 height 11
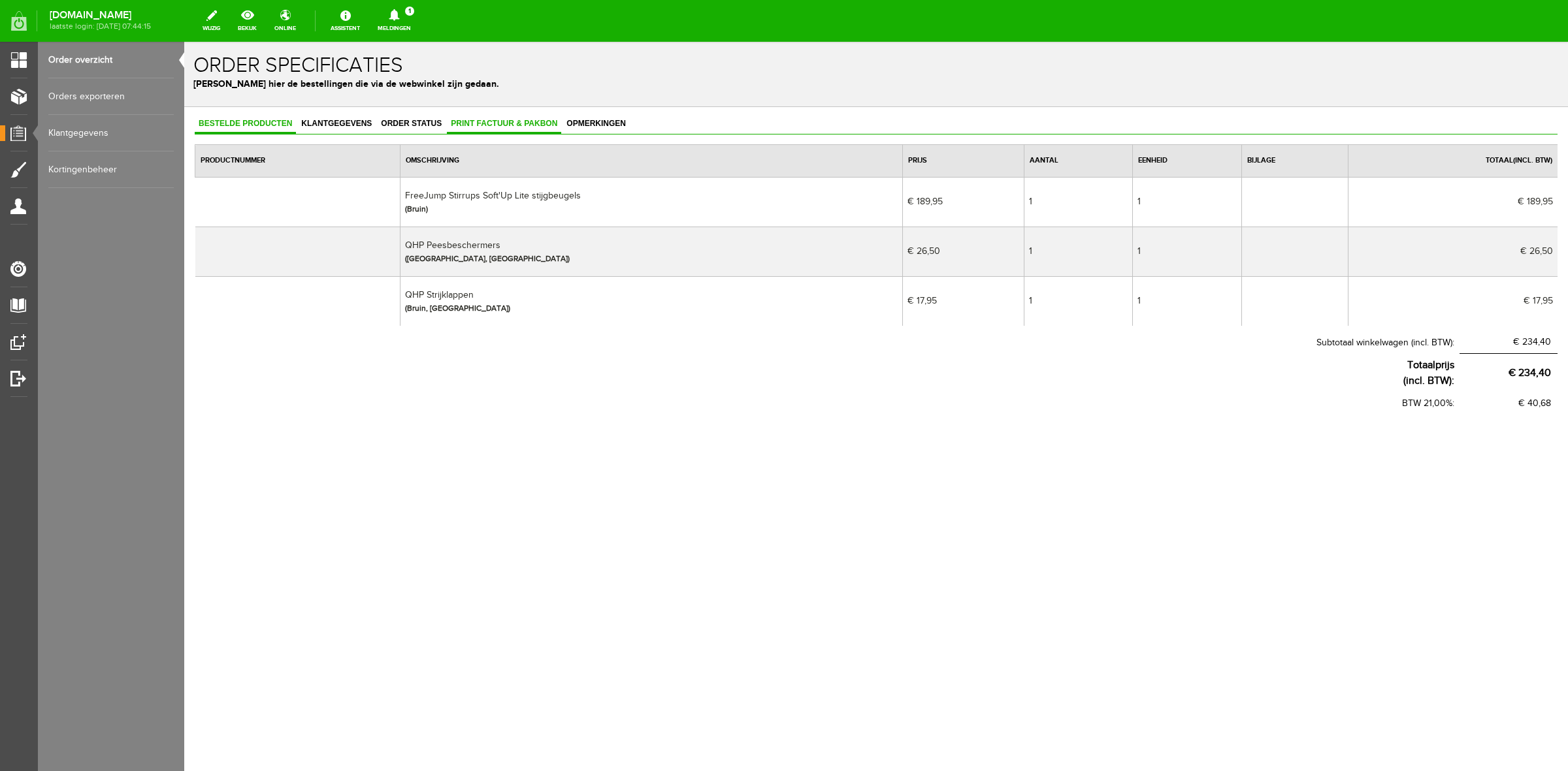
click at [514, 123] on span "Print factuur & pakbon" at bounding box center [504, 123] width 114 height 9
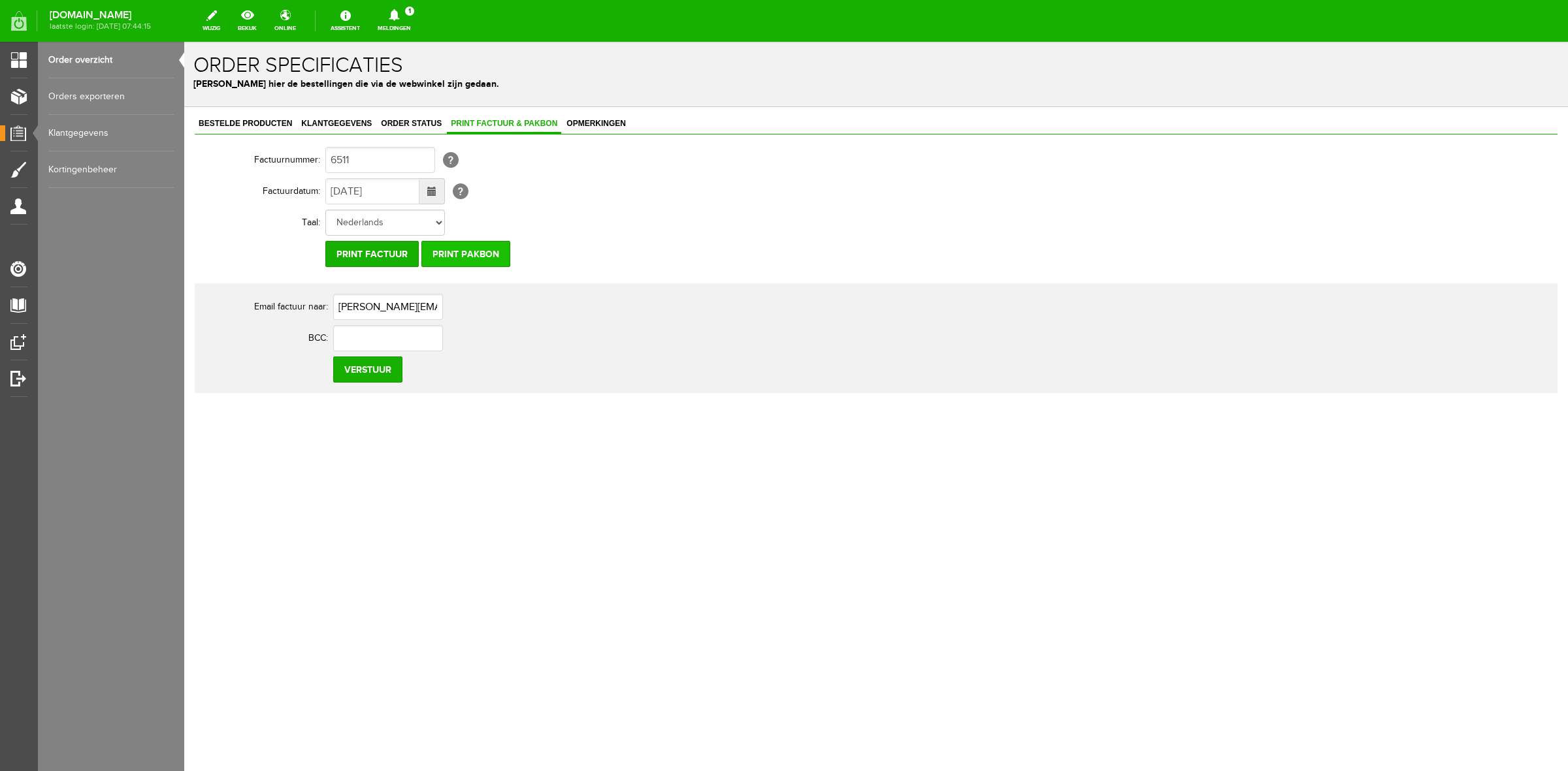
click at [493, 247] on input "Print pakbon" at bounding box center [466, 254] width 89 height 26
click at [286, 127] on span "Bestelde producten" at bounding box center [245, 123] width 101 height 9
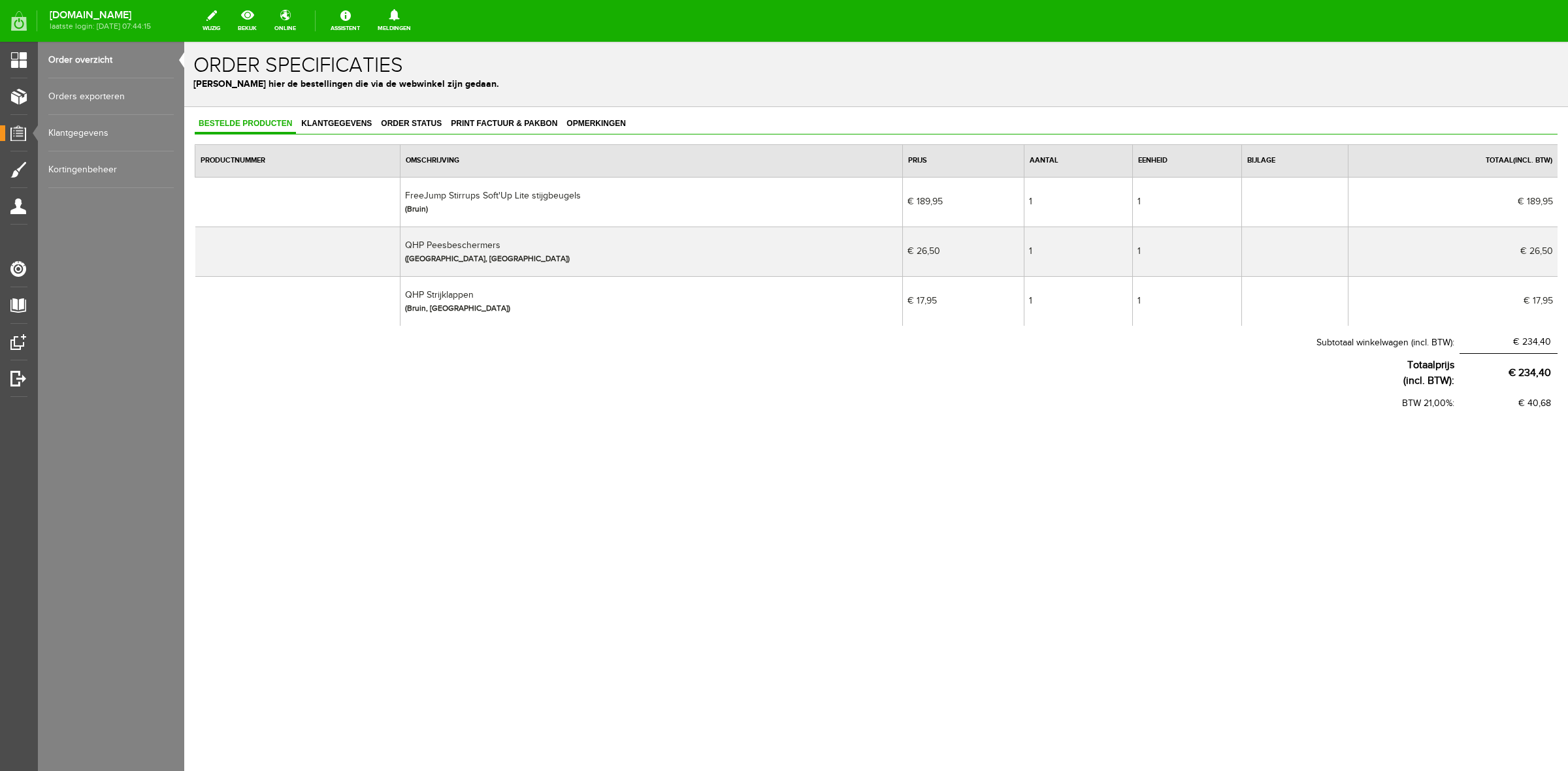
click at [139, 59] on link "Order overzicht" at bounding box center [111, 60] width 125 height 37
